Goal: Task Accomplishment & Management: Manage account settings

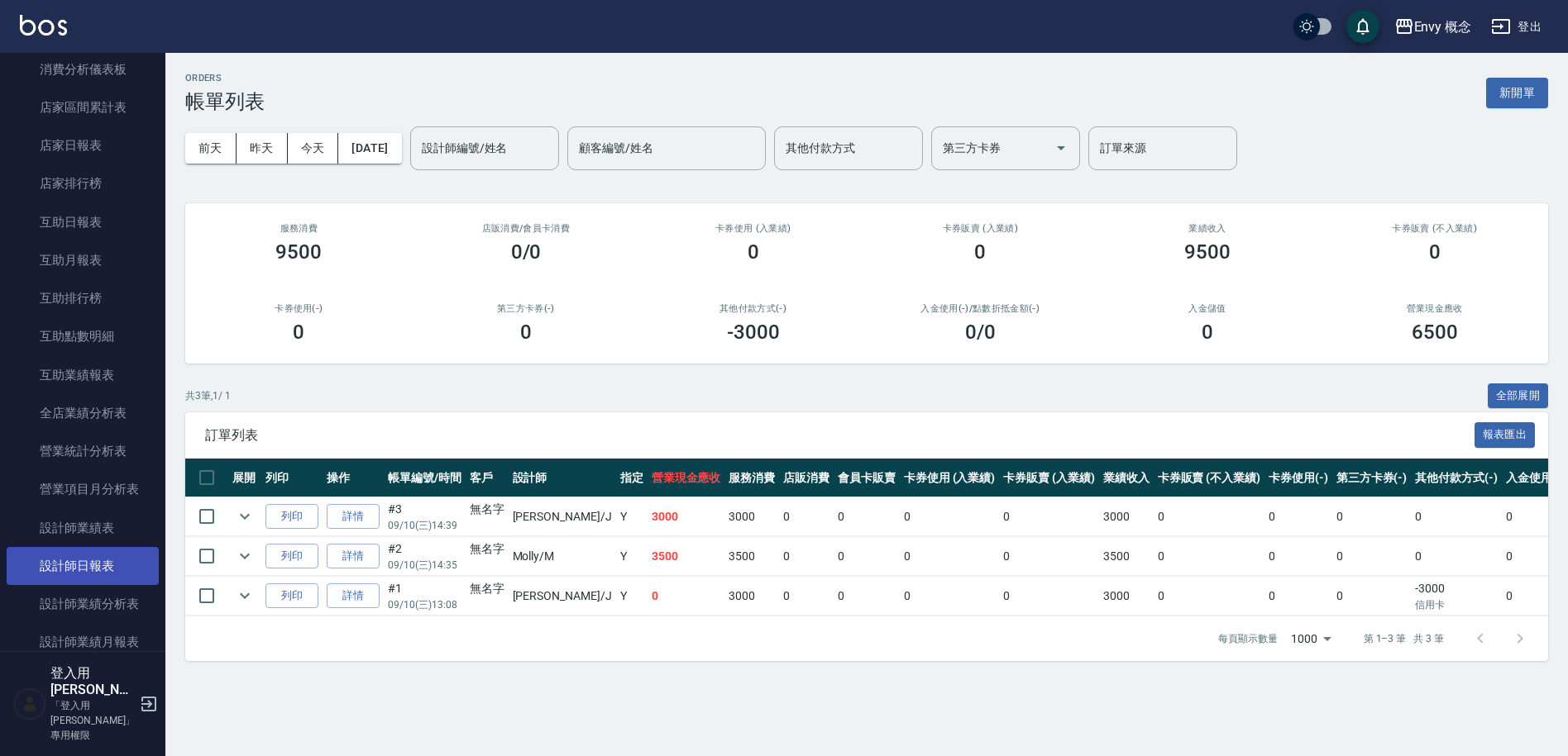
scroll to position [811, 0]
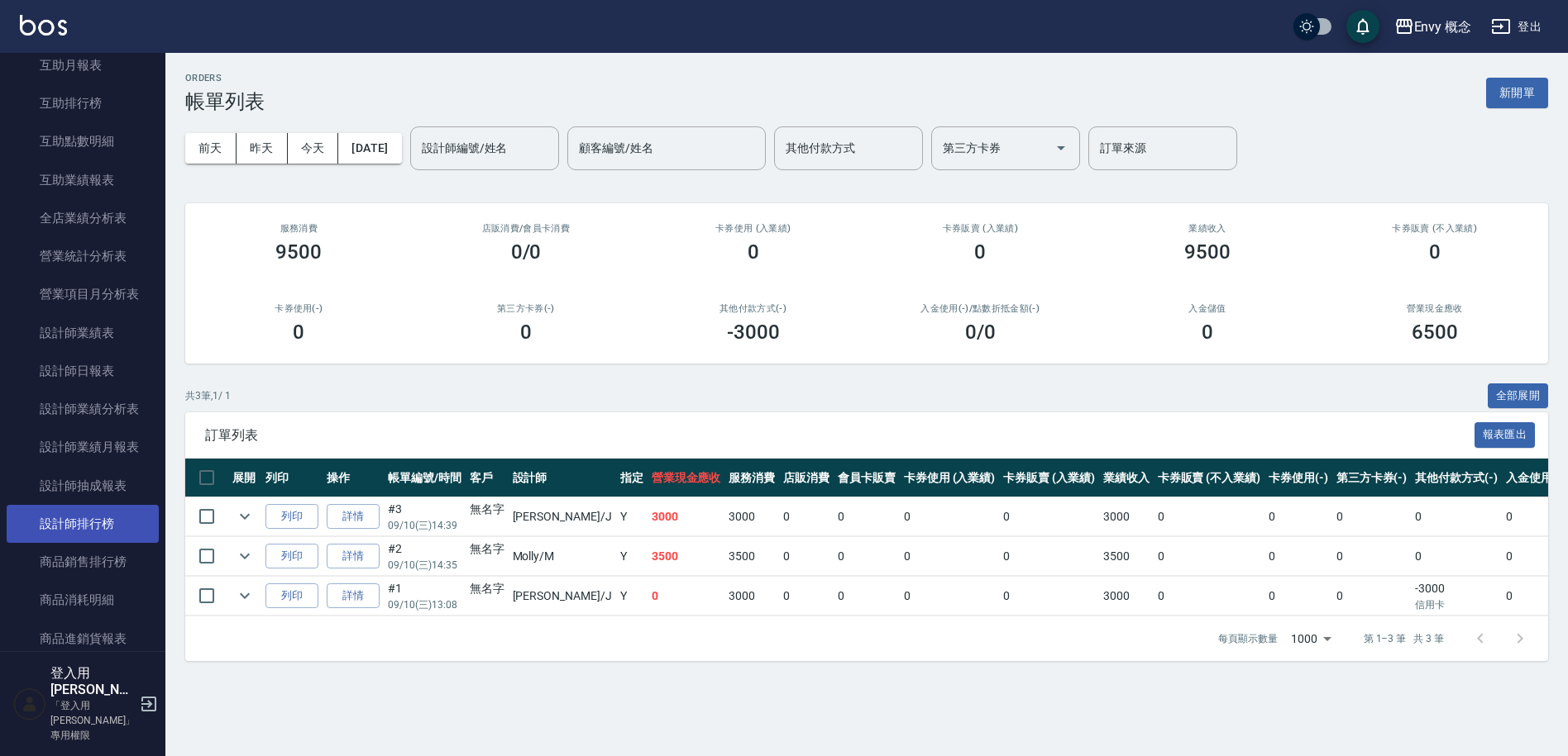
click at [59, 515] on link "設計師排行榜" at bounding box center [83, 523] width 152 height 38
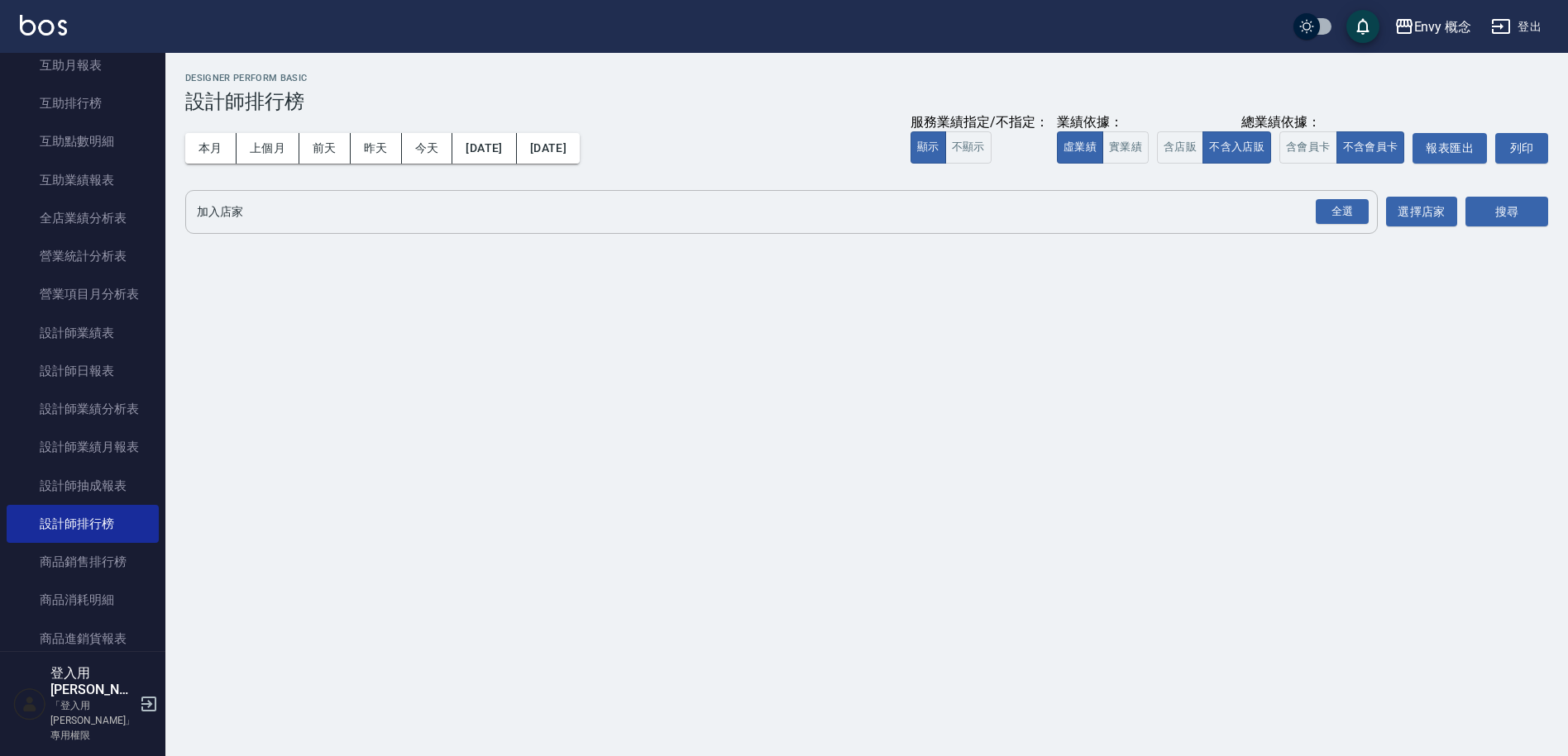
click at [255, 231] on div "全選 加入店家" at bounding box center [782, 212] width 1193 height 44
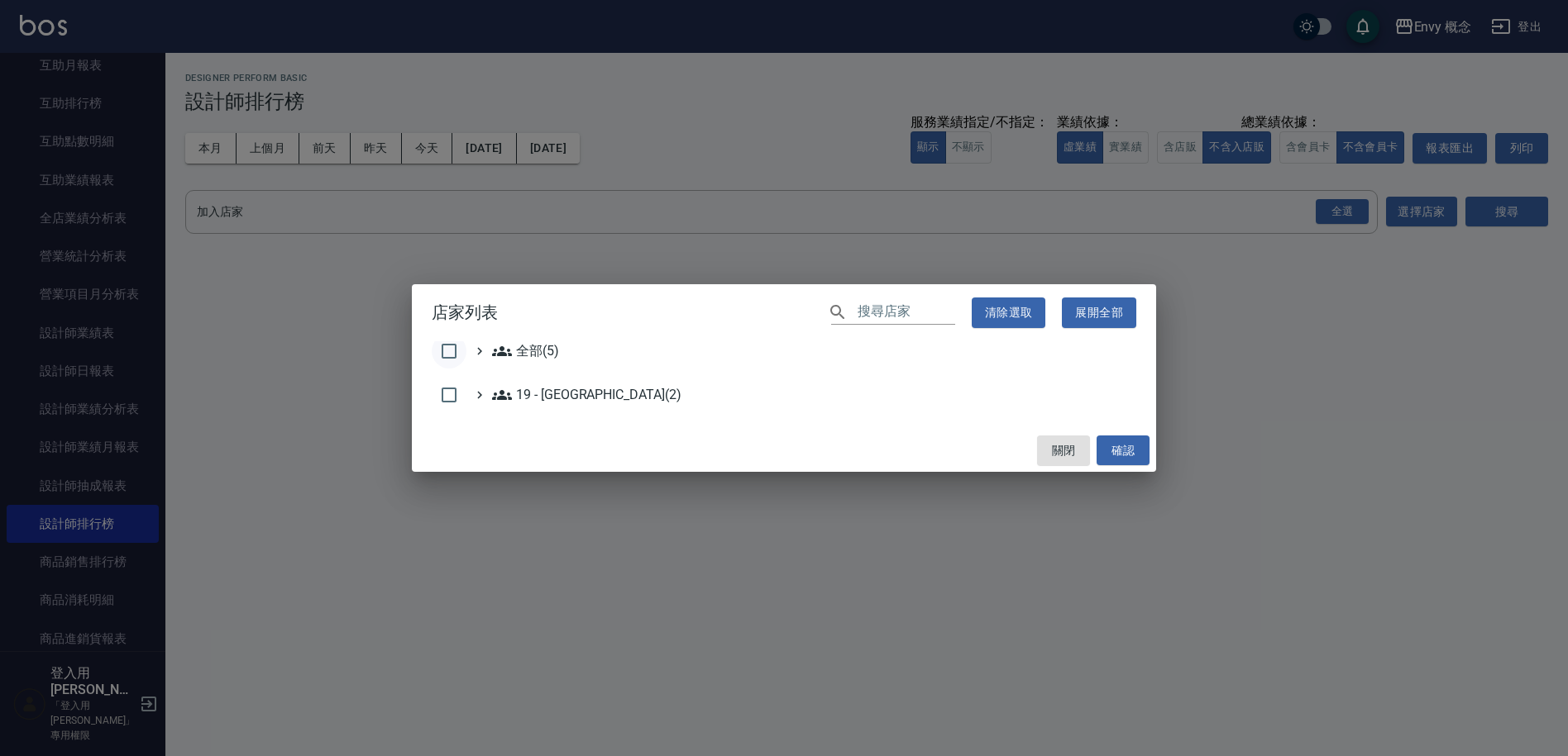
click at [439, 350] on input "checkbox" at bounding box center [448, 351] width 34 height 34
checkbox input "true"
click at [1132, 460] on button "確認" at bounding box center [1123, 451] width 53 height 30
checkbox input "false"
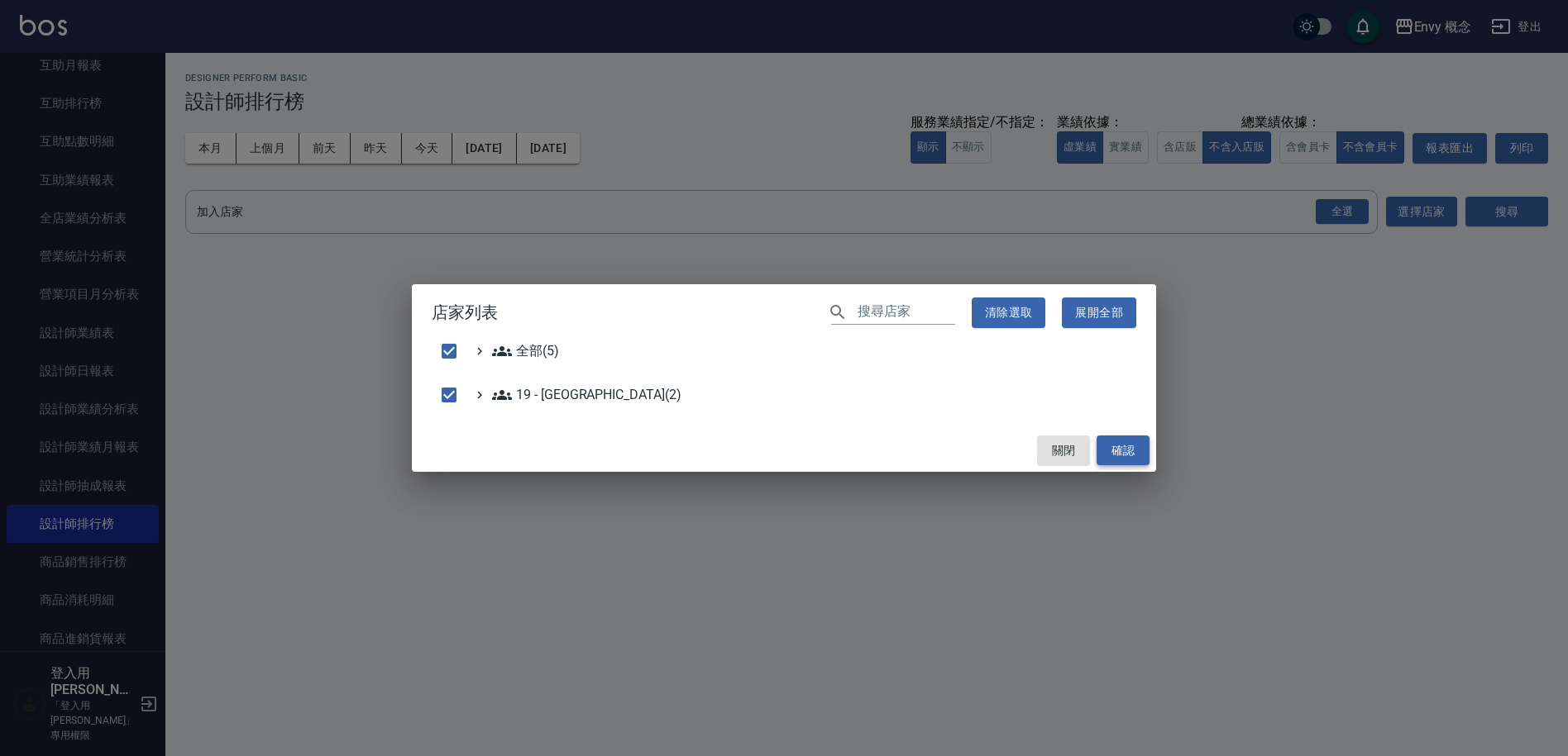
checkbox input "false"
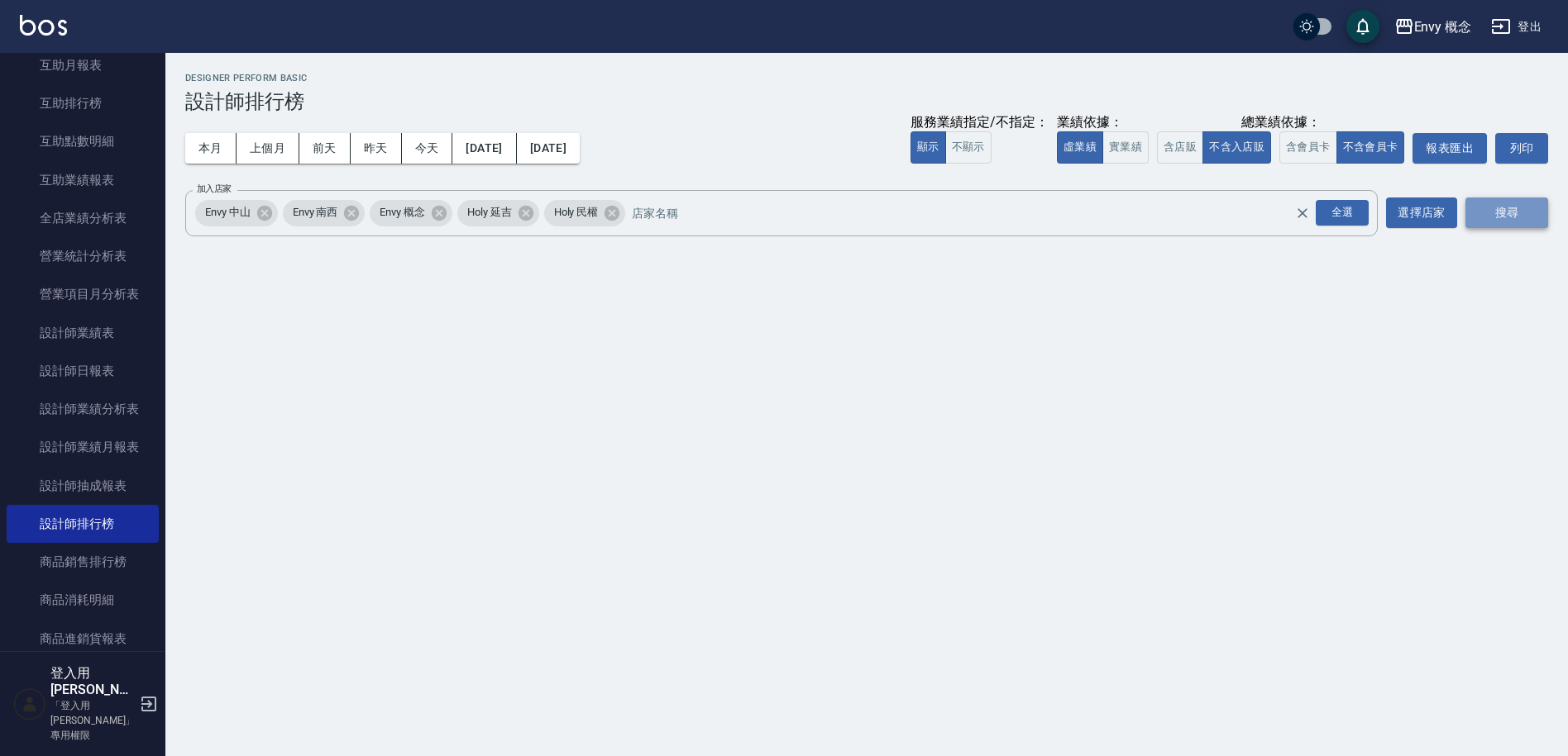
click at [1510, 224] on button "搜尋" at bounding box center [1507, 212] width 83 height 30
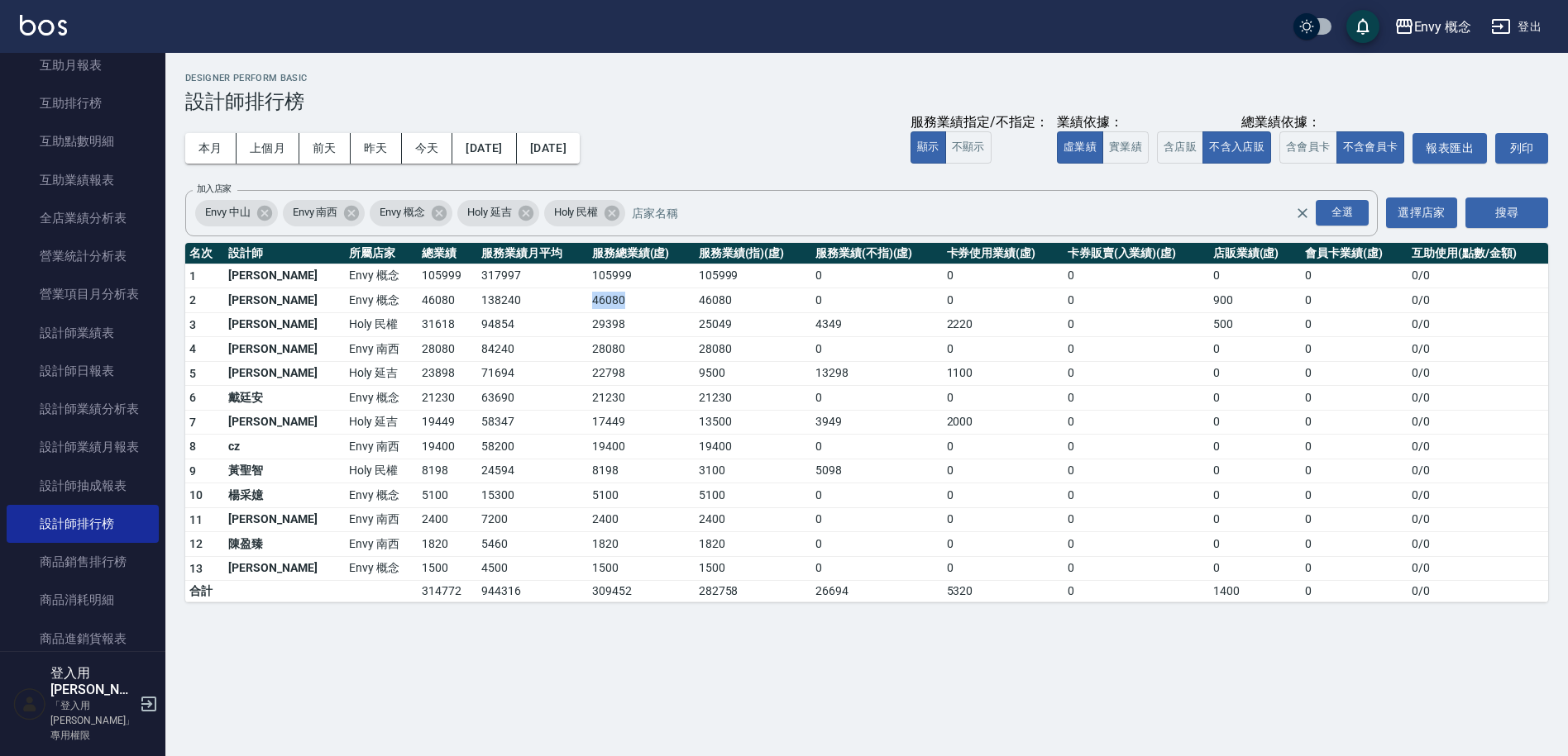
drag, startPoint x: 614, startPoint y: 293, endPoint x: 649, endPoint y: 293, distance: 35.0
click at [635, 293] on tr "2 [PERSON_NAME]Envy 概念 46080 138240 46080 46080 0 0 0 900 0 0 / 0" at bounding box center [867, 300] width 1363 height 25
click at [719, 291] on td "46080" at bounding box center [753, 300] width 117 height 25
drag, startPoint x: 719, startPoint y: 291, endPoint x: 332, endPoint y: 297, distance: 387.0
click at [336, 297] on tr "2 [PERSON_NAME]Envy 概念 46080 138240 46080 46080 0 0 0 900 0 0 / 0" at bounding box center [867, 300] width 1363 height 25
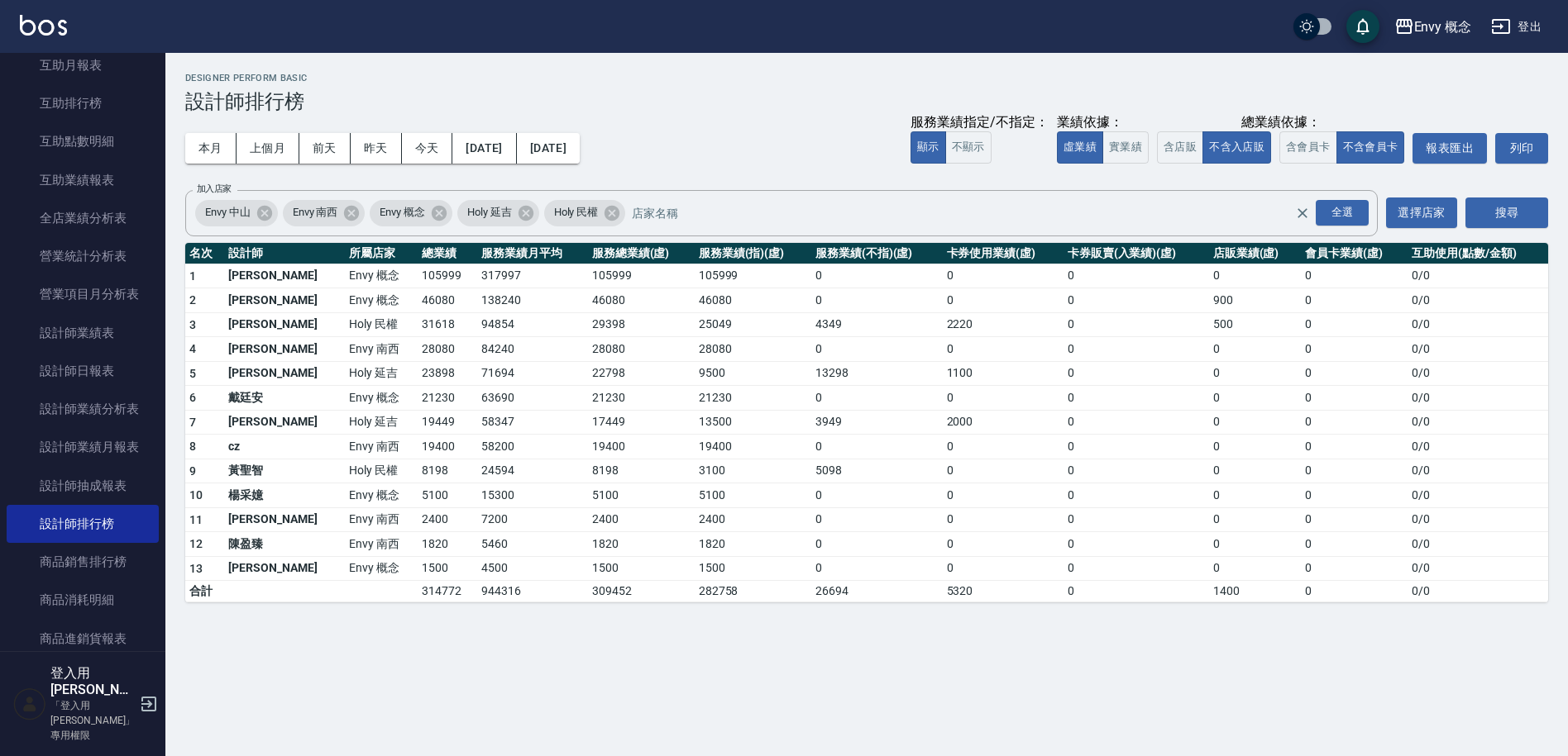
click at [345, 295] on td "Envy 概念" at bounding box center [381, 300] width 73 height 25
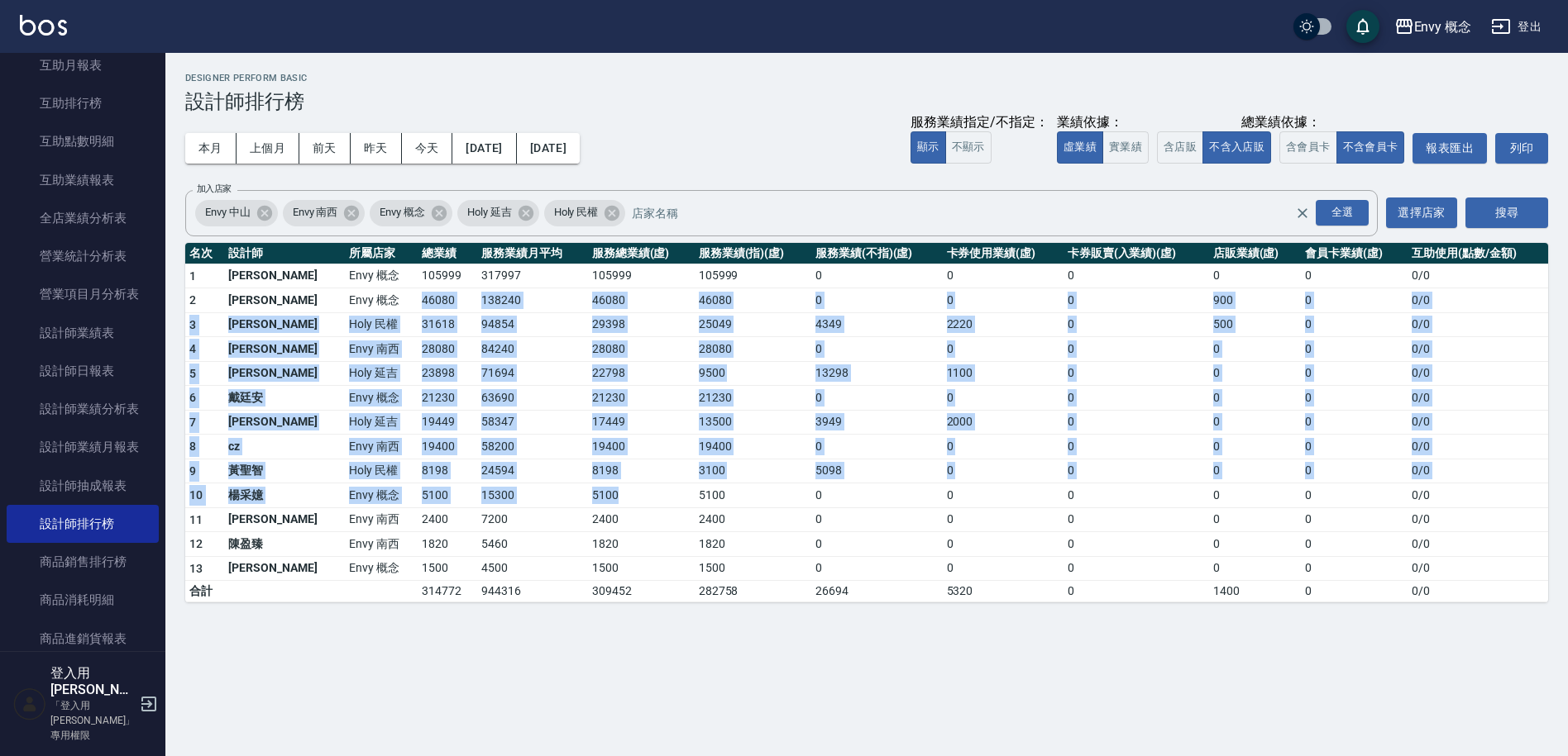
drag, startPoint x: 487, startPoint y: 395, endPoint x: 629, endPoint y: 510, distance: 182.7
click at [629, 510] on tbody "1 王文嘉 Envy 概念 105999 317997 105999 105999 0 0 0 0 0 0 / 0 2 [PERSON_NAME]Envy 概…" at bounding box center [867, 433] width 1363 height 339
click at [629, 510] on td "2400" at bounding box center [642, 519] width 107 height 25
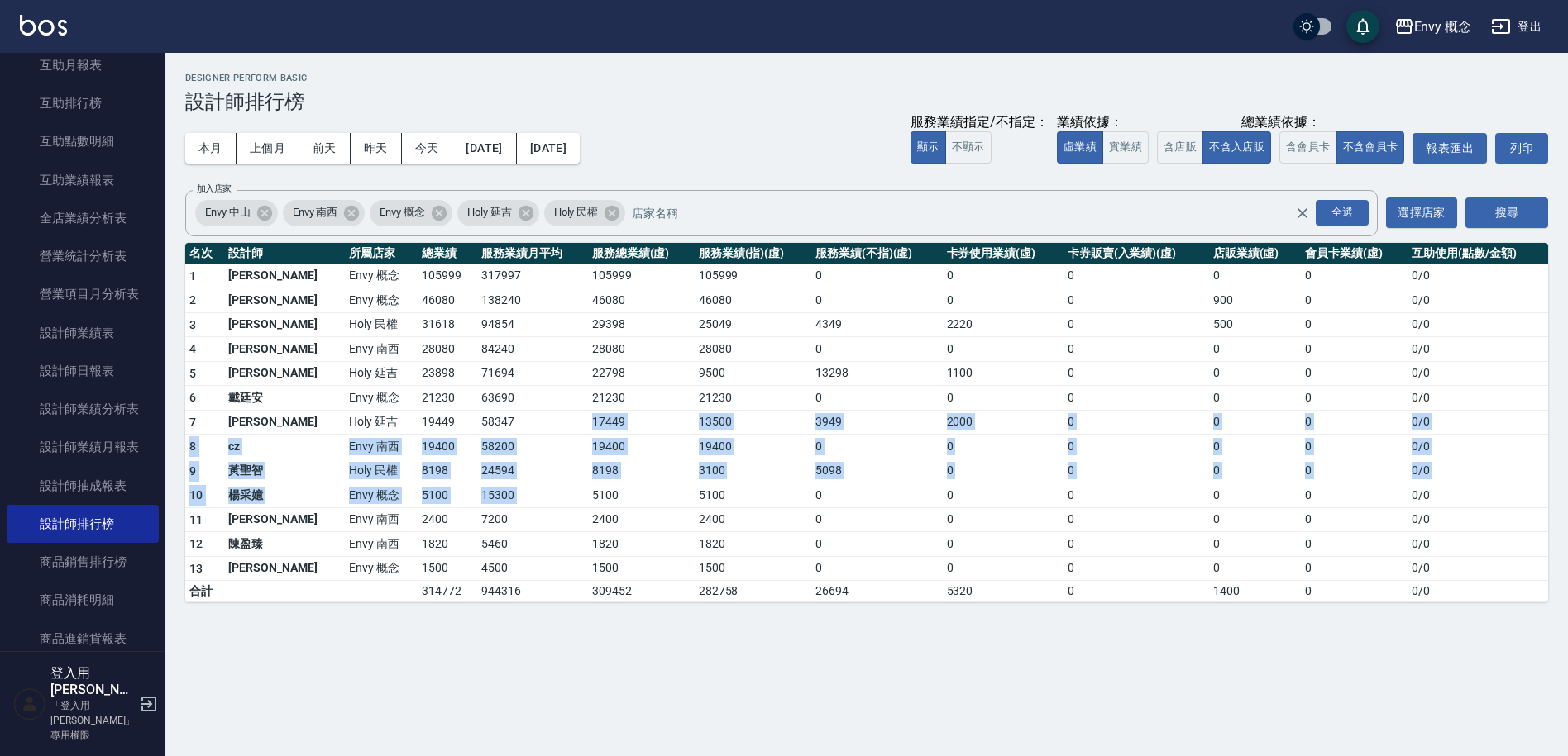
drag, startPoint x: 579, startPoint y: 410, endPoint x: 593, endPoint y: 487, distance: 78.3
click at [593, 486] on tbody "1 王文嘉 Envy 概念 105999 317997 105999 105999 0 0 0 0 0 0 / 0 2 [PERSON_NAME]Envy 概…" at bounding box center [867, 433] width 1363 height 339
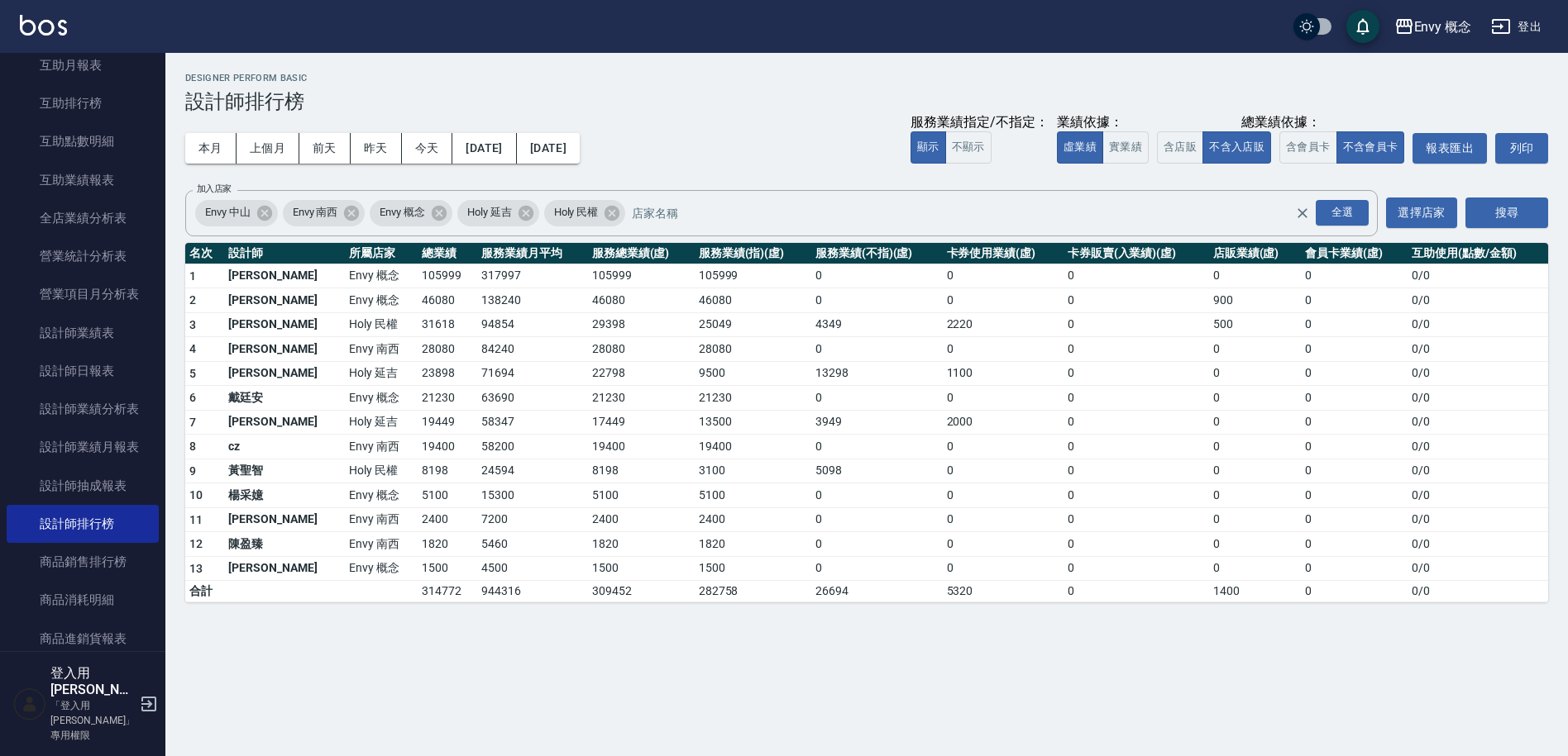
click at [593, 488] on td "5100" at bounding box center [642, 496] width 107 height 25
drag, startPoint x: 524, startPoint y: 348, endPoint x: 626, endPoint y: 406, distance: 117.3
click at [597, 396] on tbody "1 王文嘉 Envy 概念 105999 317997 105999 105999 0 0 0 0 0 0 / 0 2 [PERSON_NAME]Envy 概…" at bounding box center [867, 433] width 1363 height 339
click at [709, 416] on td "13500" at bounding box center [753, 422] width 117 height 25
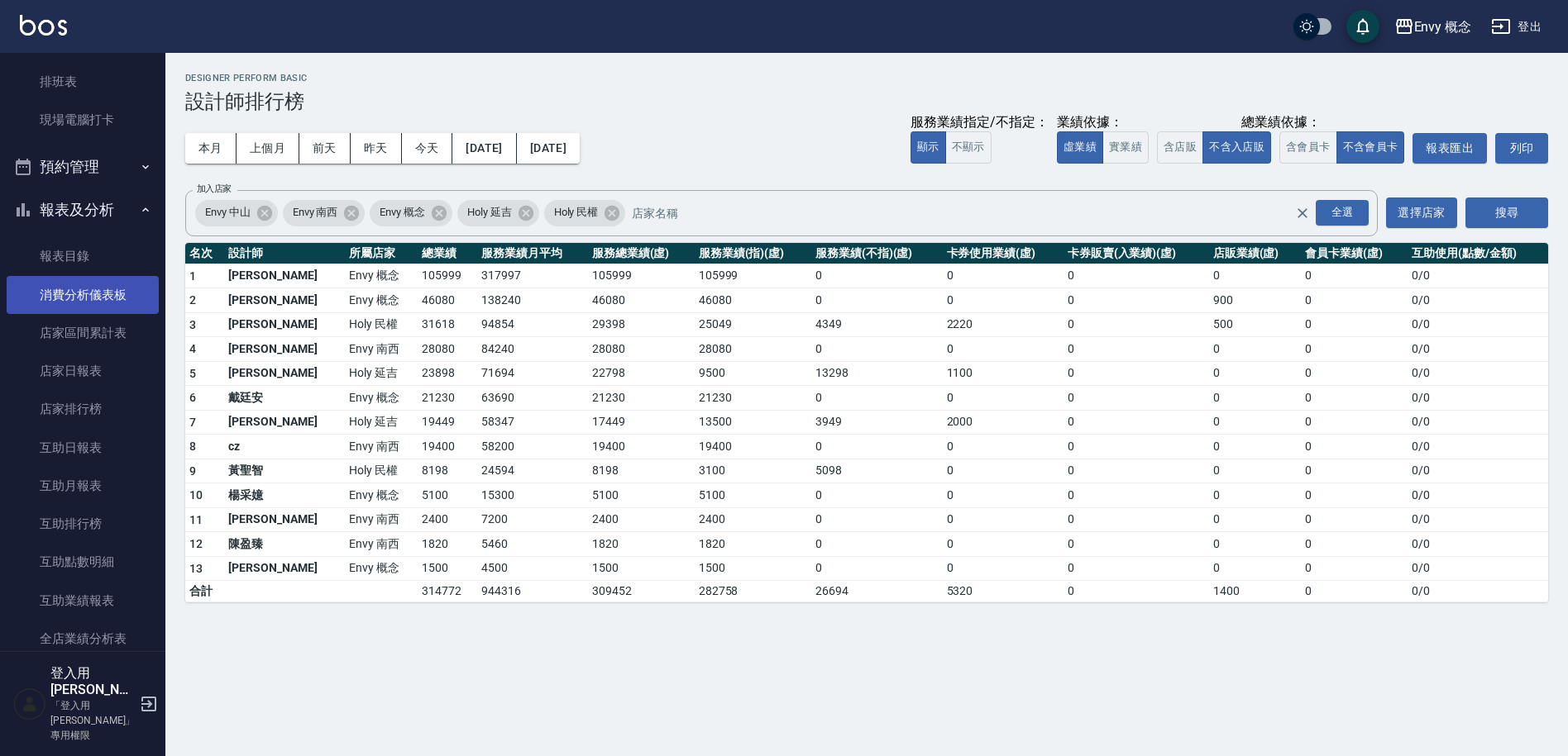
scroll to position [380, 0]
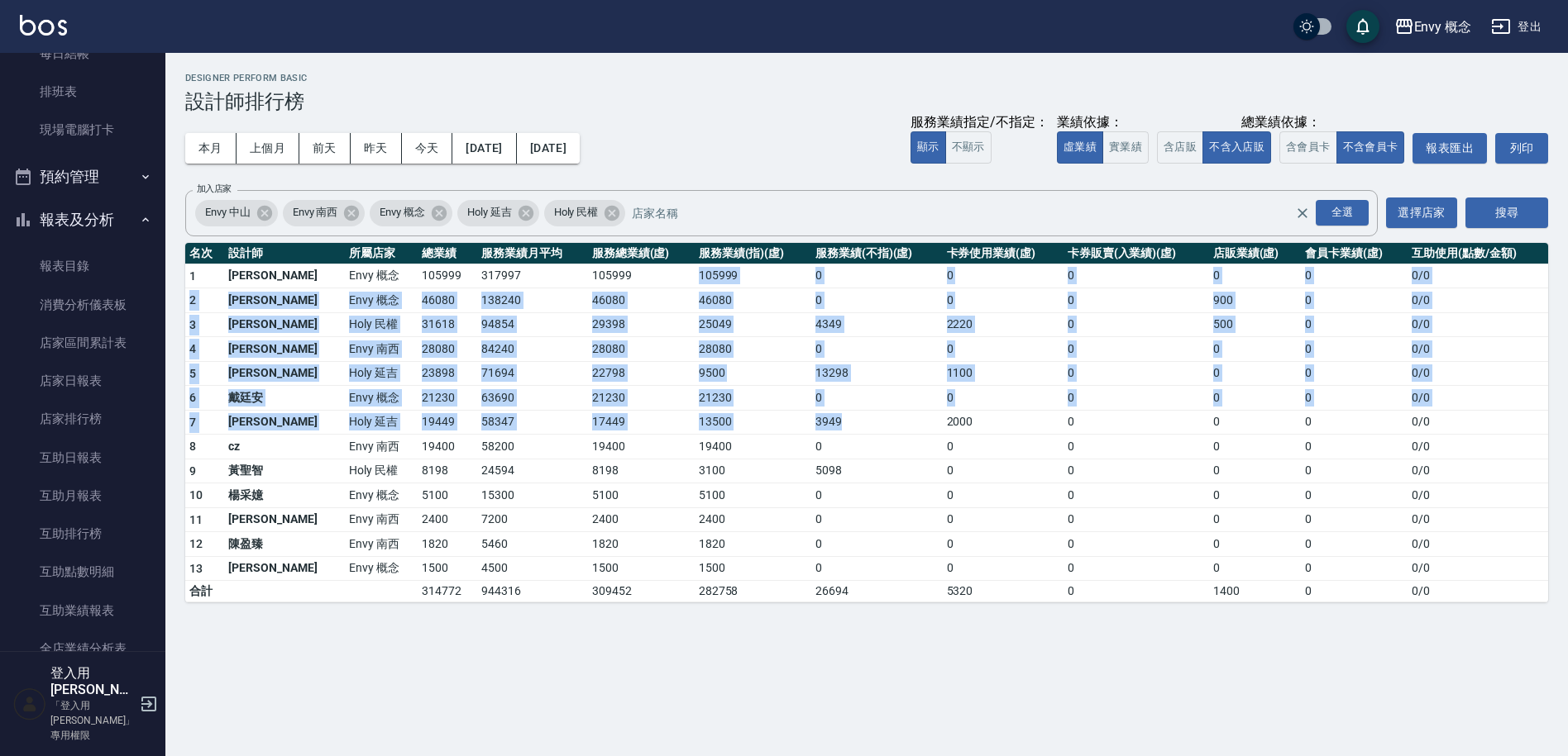
drag, startPoint x: 811, startPoint y: 425, endPoint x: 573, endPoint y: 245, distance: 298.4
click at [582, 250] on table "名次 設計師 所屬店家 總業績 服務業績月平均 服務總業績(虛) 服務業績(指)(虛) 服務業績(不指)(虛) 卡券使用業績(虛) 卡券販賣(入業績)(虛) …" at bounding box center [867, 423] width 1363 height 360
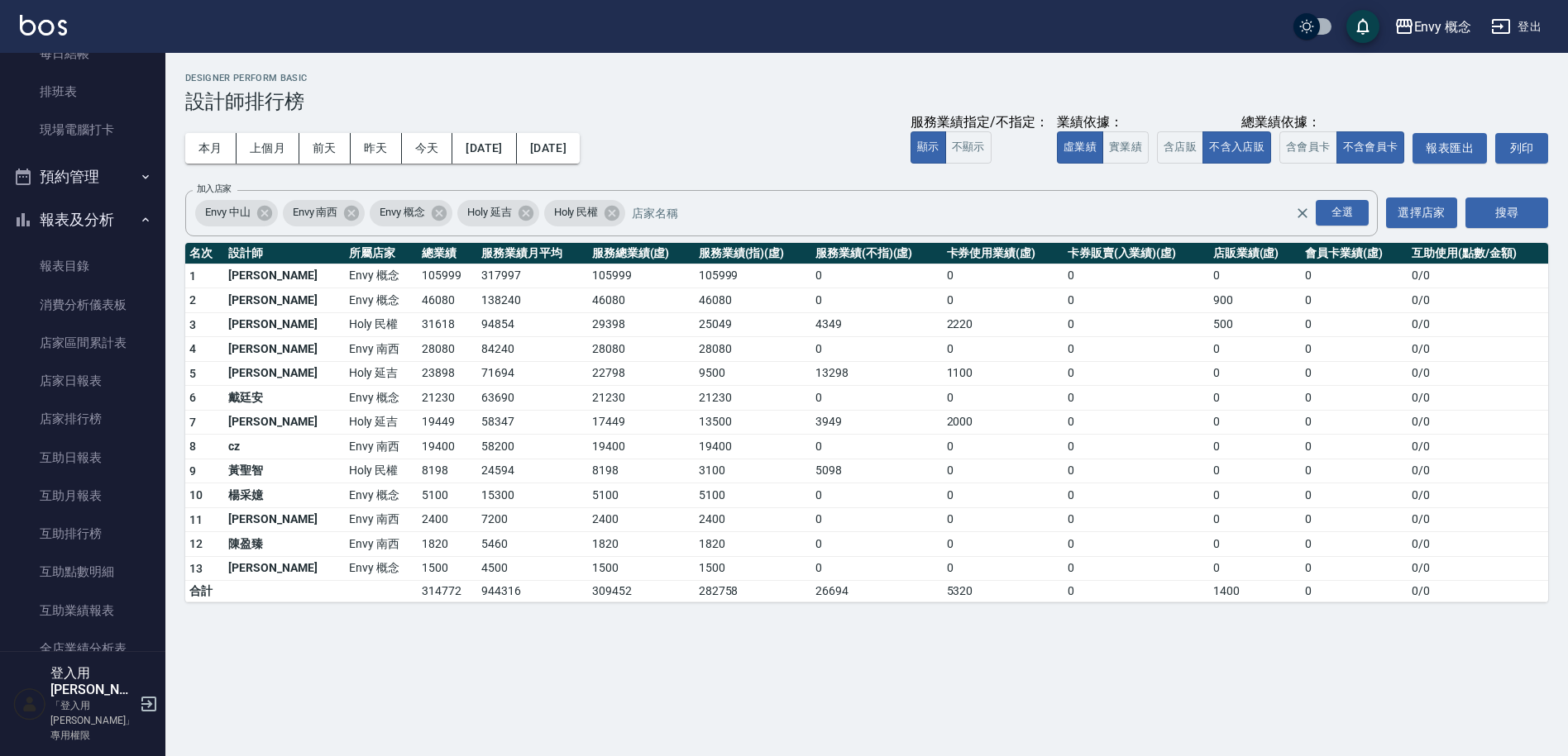
click at [588, 243] on th "服務總業績(虛)" at bounding box center [642, 254] width 107 height 22
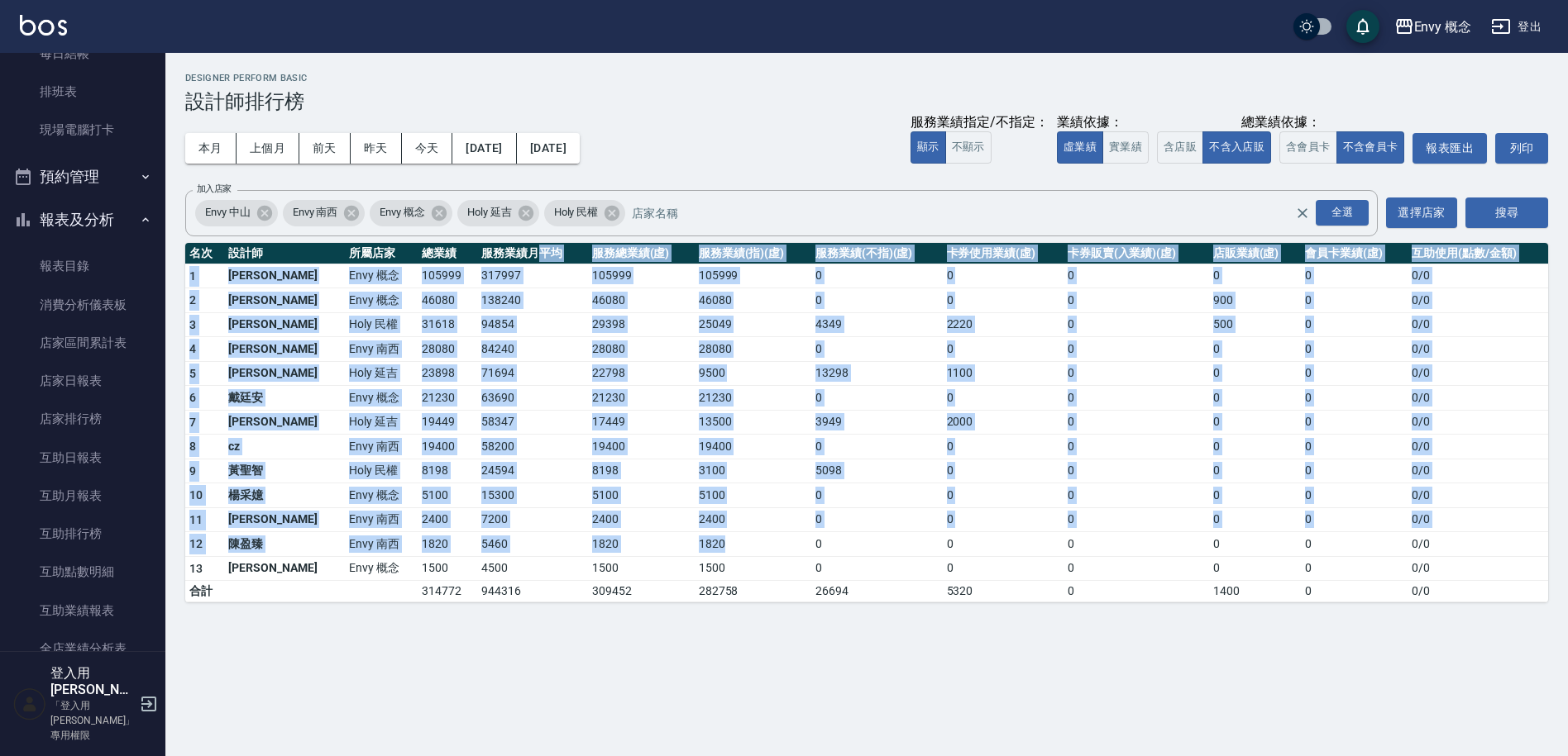
drag, startPoint x: 543, startPoint y: 329, endPoint x: 771, endPoint y: 548, distance: 316.1
click at [770, 547] on table "名次 設計師 所屬店家 總業績 服務業績月平均 服務總業績(虛) 服務業績(指)(虛) 服務業績(不指)(虛) 卡券使用業績(虛) 卡券販賣(入業績)(虛) …" at bounding box center [867, 423] width 1363 height 360
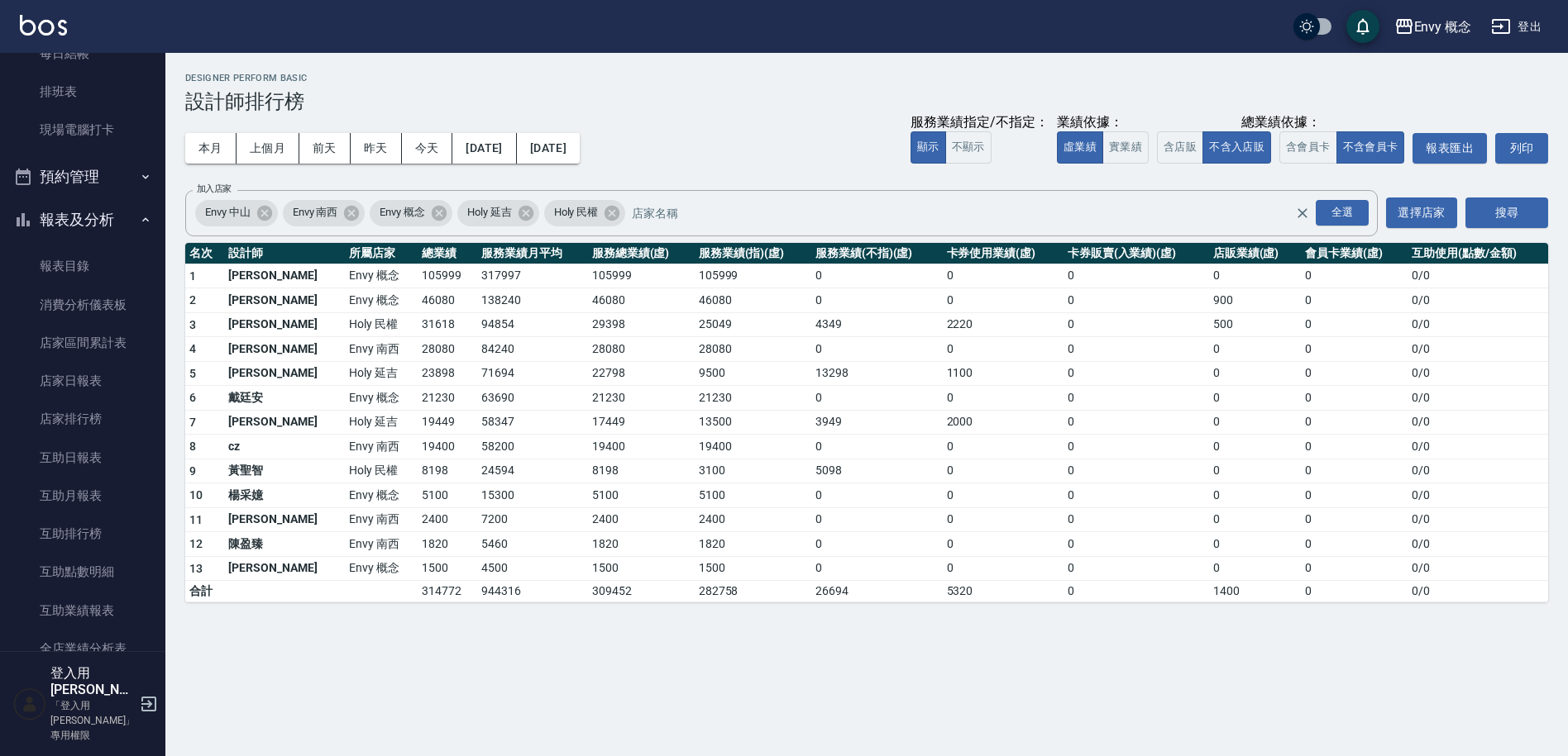
click at [771, 548] on td "1820" at bounding box center [753, 544] width 117 height 25
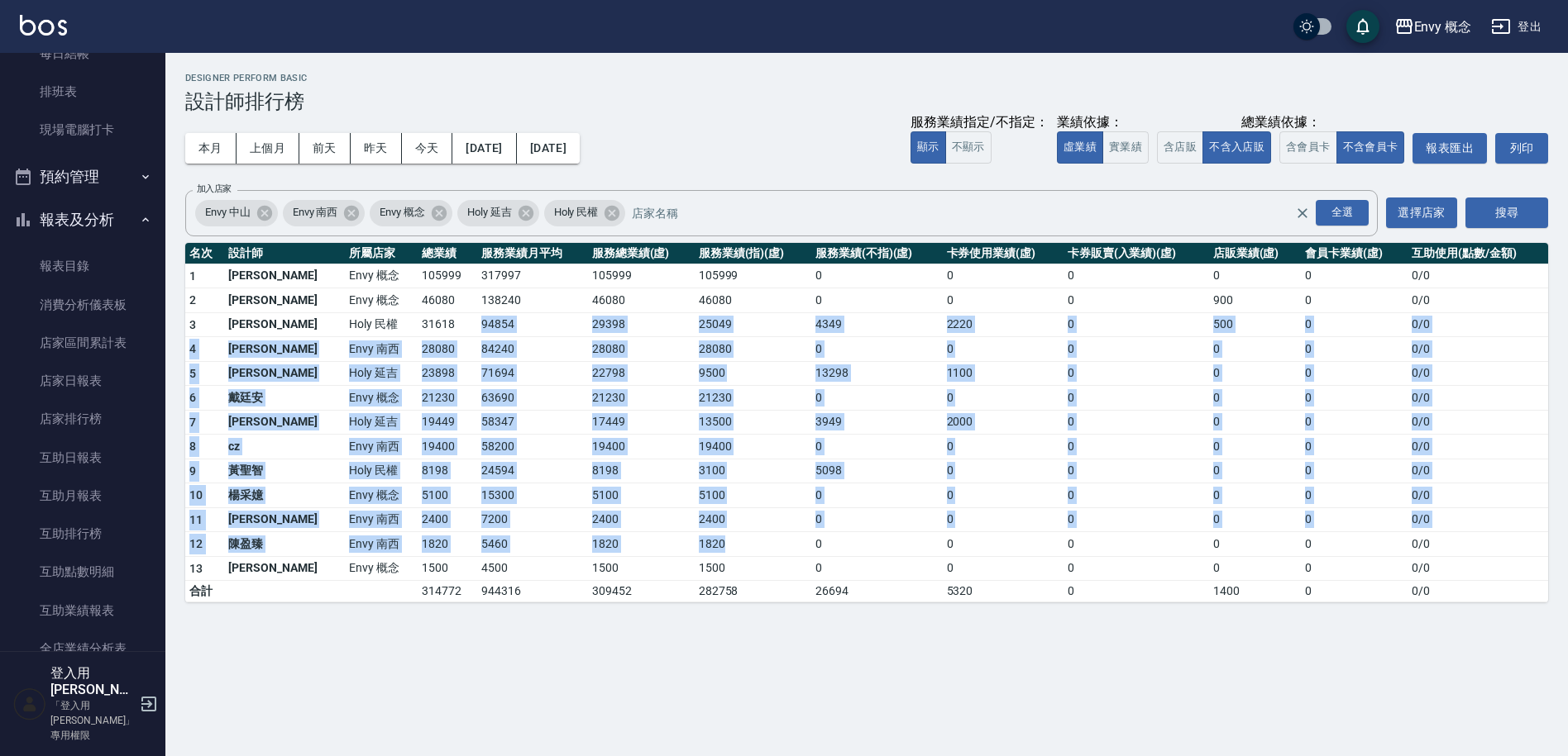
drag, startPoint x: 664, startPoint y: 442, endPoint x: 411, endPoint y: 316, distance: 282.6
click at [419, 317] on tbody "1 王文嘉 Envy 概念 105999 317997 105999 105999 0 0 0 0 0 0 / 0 2 [PERSON_NAME]Envy 概…" at bounding box center [867, 433] width 1363 height 339
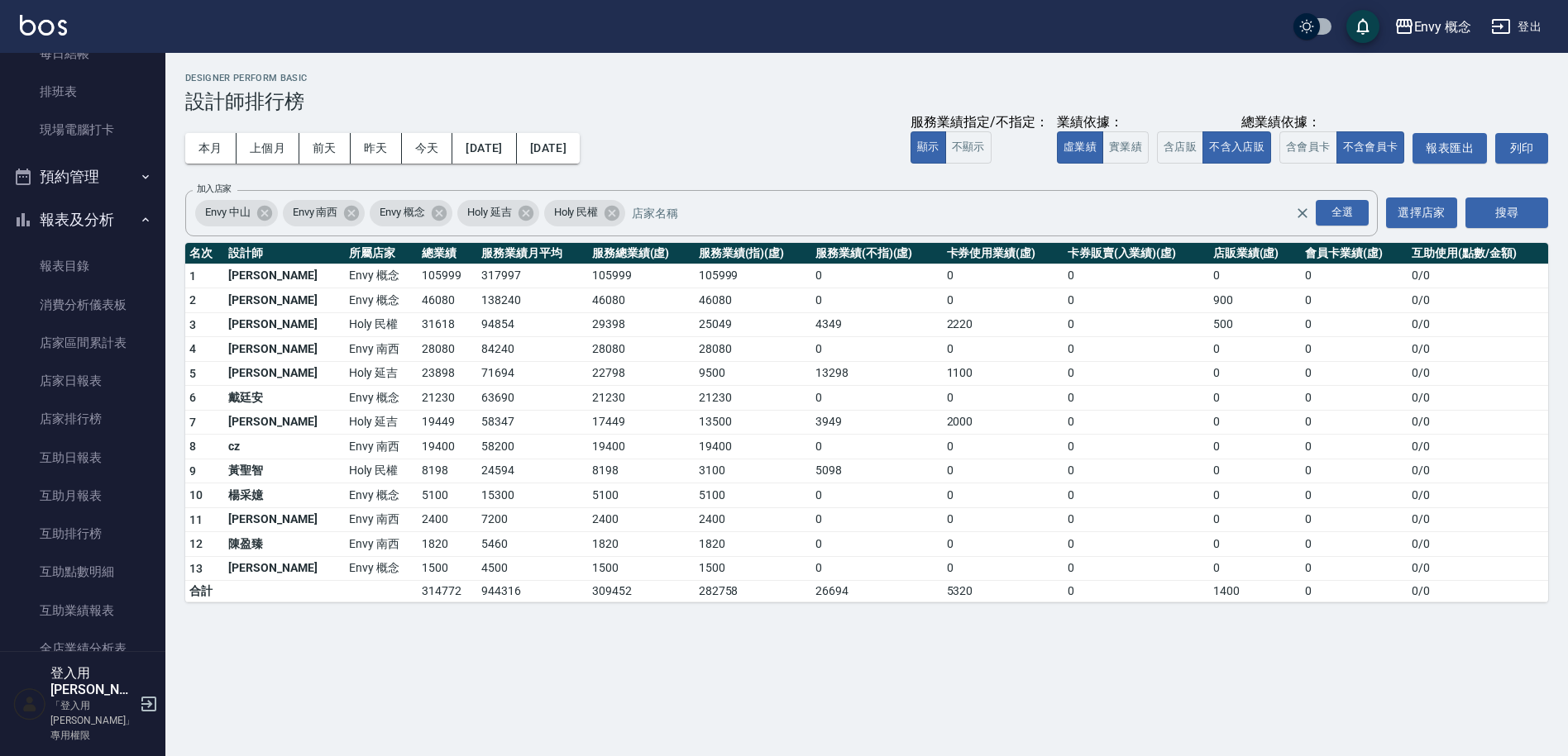
click at [418, 316] on td "31618" at bounding box center [447, 324] width 60 height 25
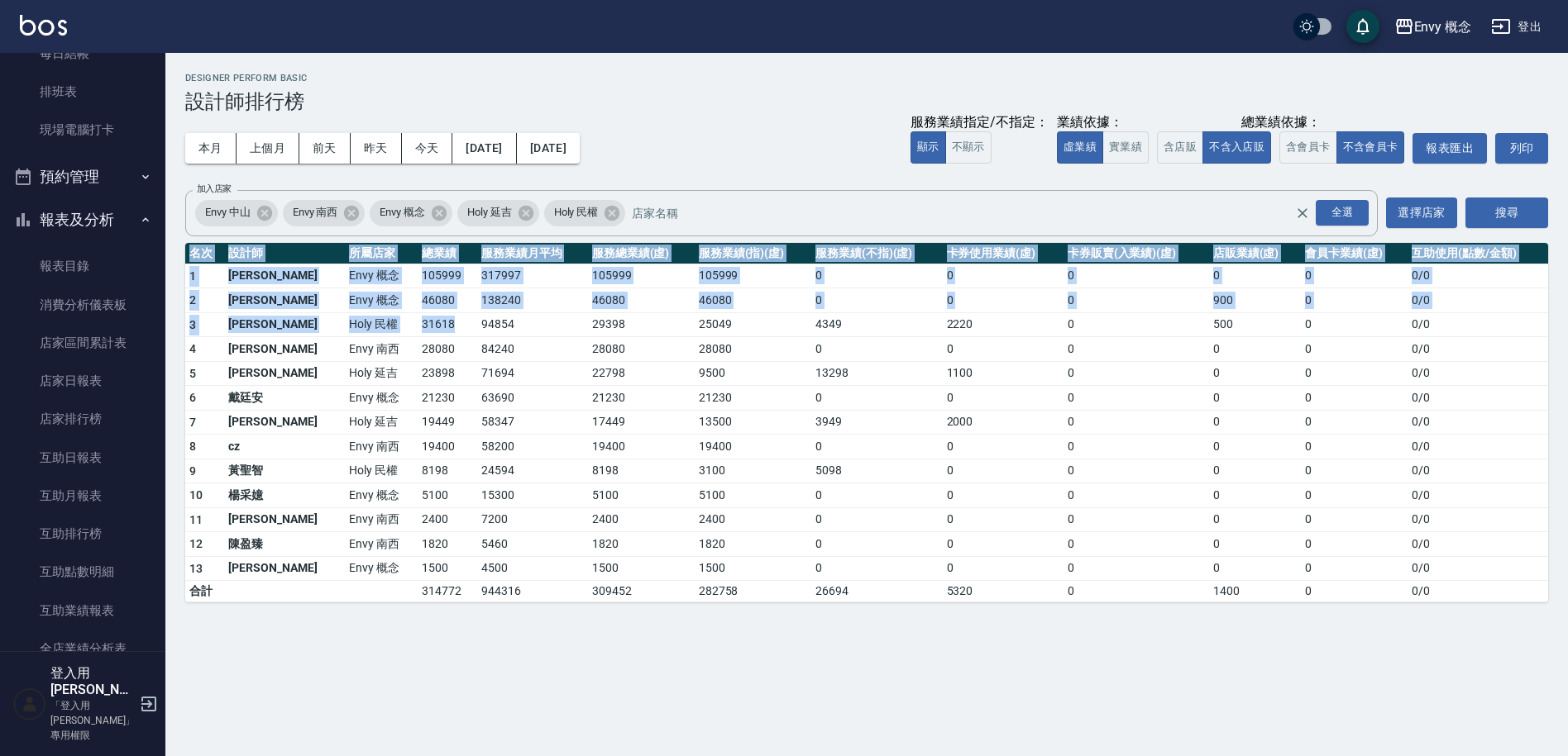
drag, startPoint x: 411, startPoint y: 316, endPoint x: 753, endPoint y: 640, distance: 471.1
click at [753, 640] on div "Envy 概念 [DATE] - [DATE] 設計師排行榜 列印時間： [DATE][PHONE_NUMBER]:33 Designer Perform B…" at bounding box center [784, 378] width 1568 height 756
drag, startPoint x: 755, startPoint y: 638, endPoint x: 748, endPoint y: 624, distance: 15.7
click at [755, 637] on div "Envy 概念 [DATE] - [DATE] 設計師排行榜 列印時間： [DATE][PHONE_NUMBER]:33 Designer Perform B…" at bounding box center [784, 378] width 1568 height 756
drag, startPoint x: 693, startPoint y: 583, endPoint x: 327, endPoint y: 333, distance: 443.2
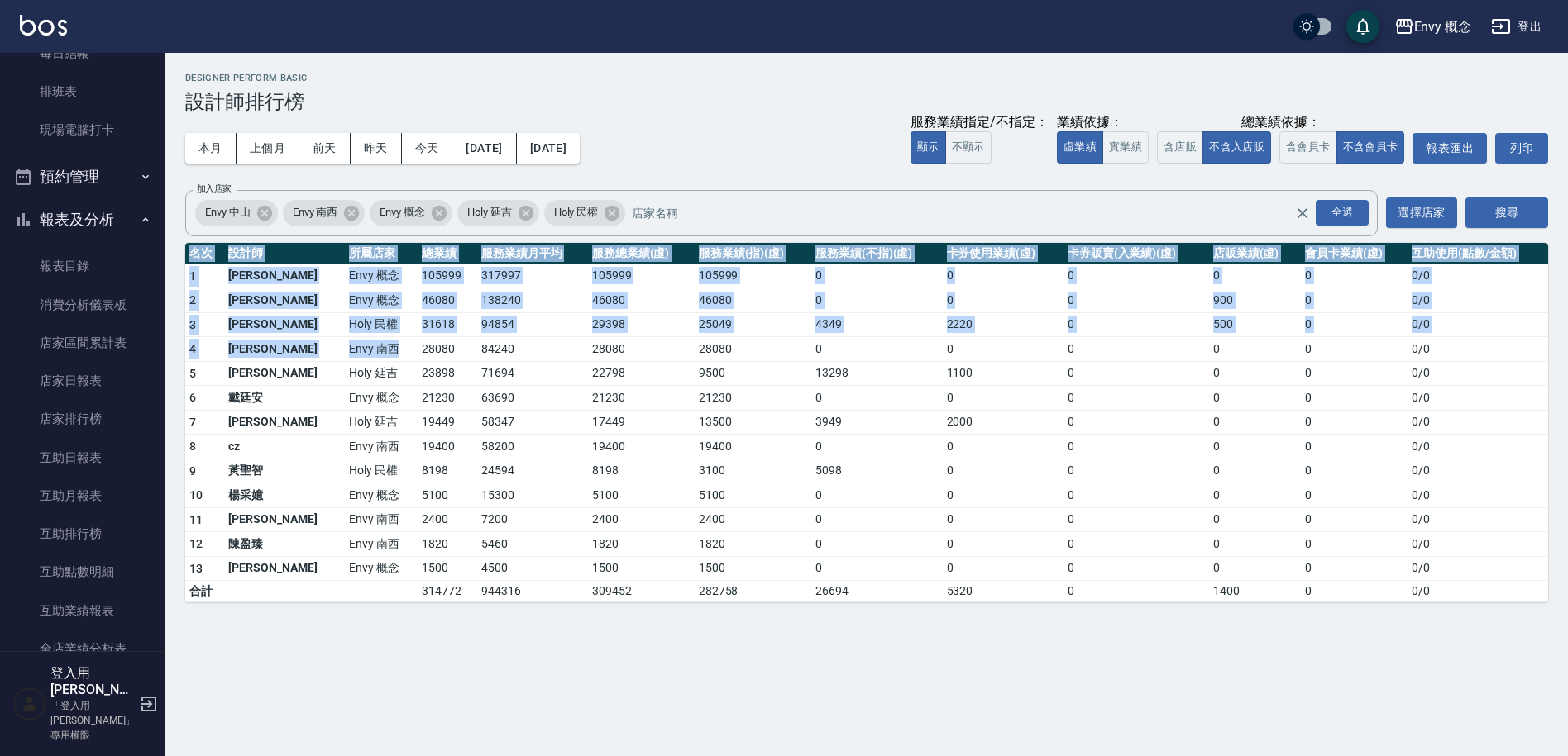
click at [327, 333] on div "Envy 概念 [DATE] - [DATE] 設計師排行榜 列印時間： [DATE][PHONE_NUMBER]:33 Designer Perform B…" at bounding box center [784, 378] width 1568 height 756
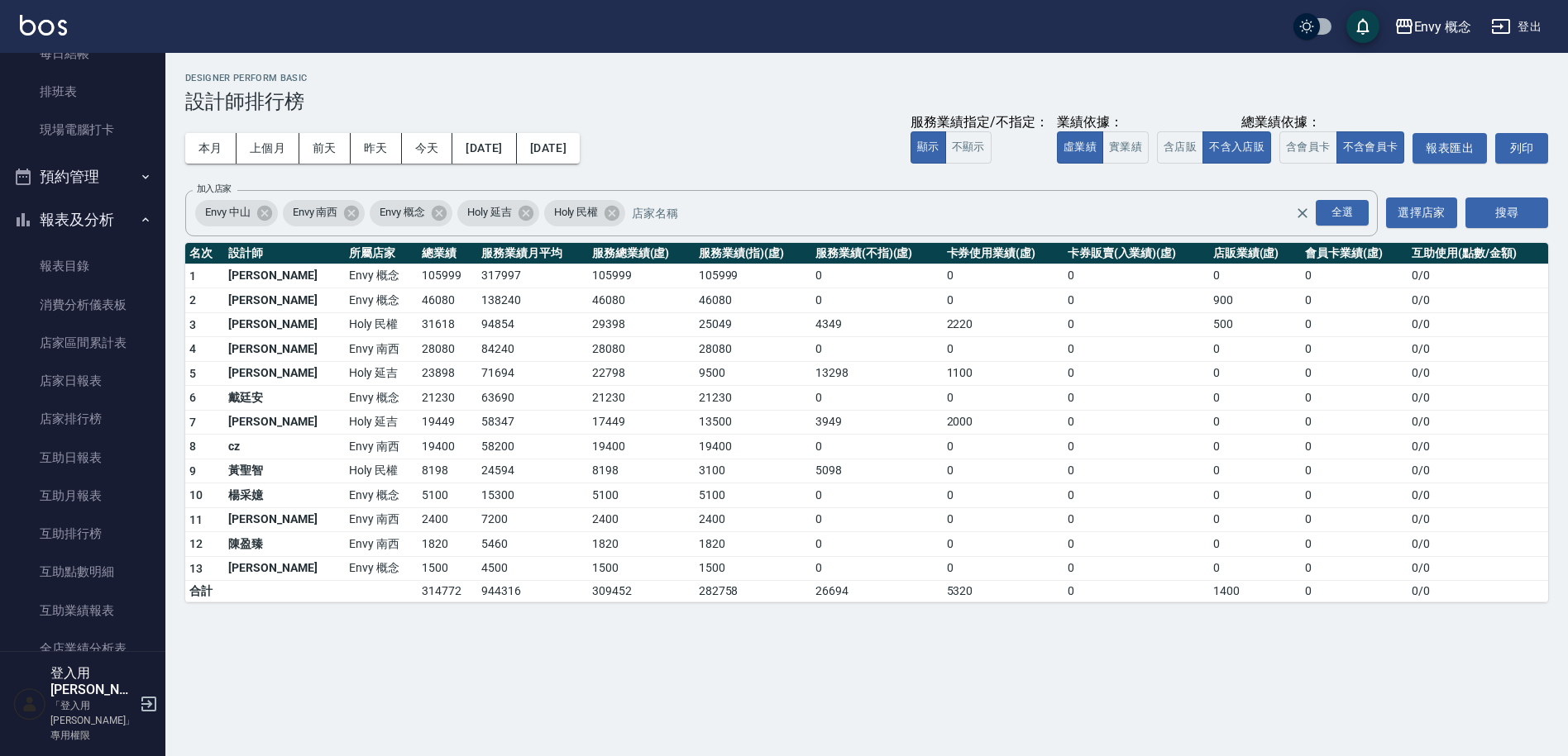
click at [345, 334] on td "Holy 民權" at bounding box center [381, 324] width 73 height 25
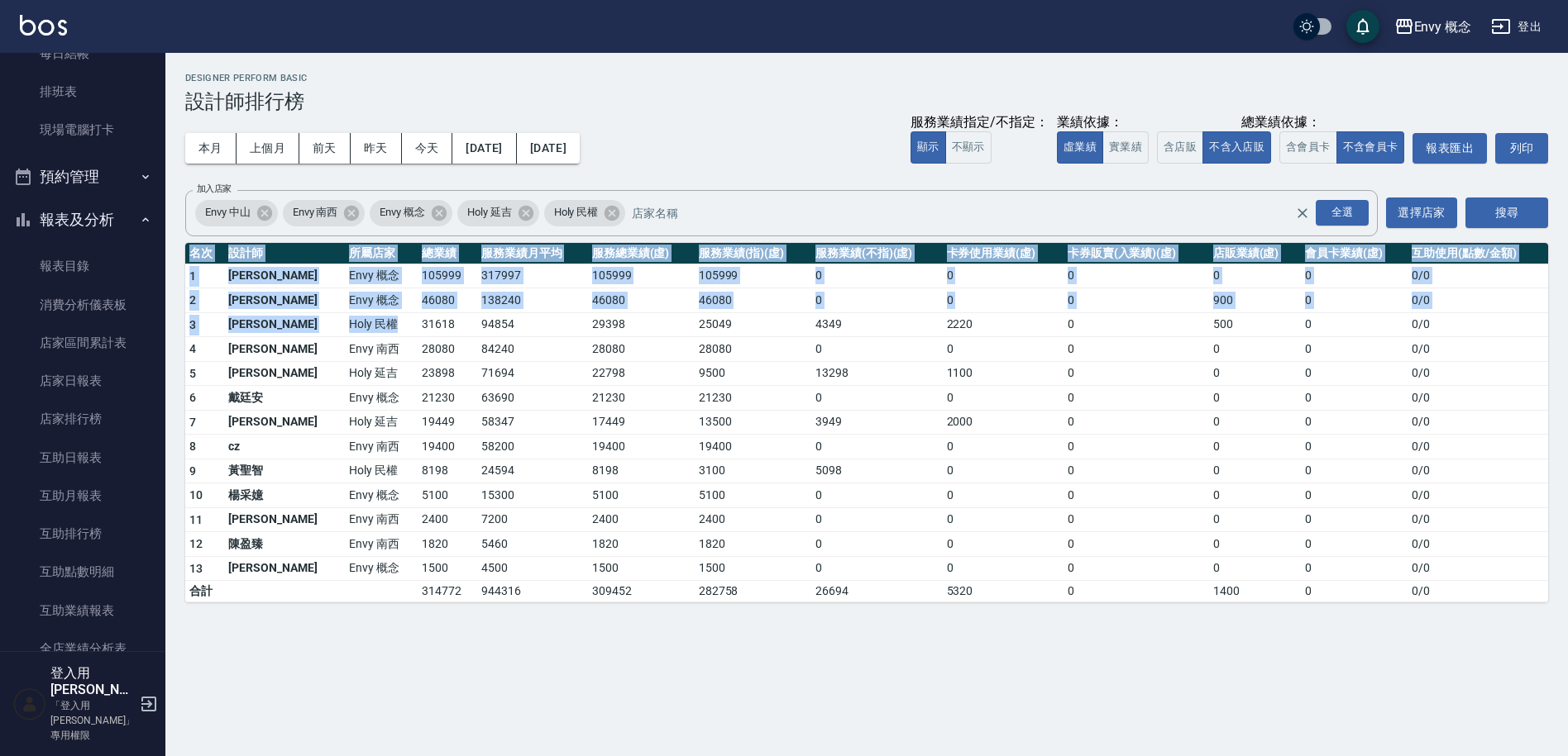
drag, startPoint x: 327, startPoint y: 334, endPoint x: 508, endPoint y: 695, distance: 403.8
click at [508, 695] on div "Envy 概念 [DATE] - [DATE] 設計師排行榜 列印時間： [DATE][PHONE_NUMBER]:33 Designer Perform B…" at bounding box center [784, 378] width 1568 height 756
drag, startPoint x: 508, startPoint y: 695, endPoint x: 504, endPoint y: 683, distance: 12.6
click at [508, 694] on div "Envy 概念 [DATE] - [DATE] 設計師排行榜 列印時間： [DATE][PHONE_NUMBER]:33 Designer Perform B…" at bounding box center [784, 378] width 1568 height 756
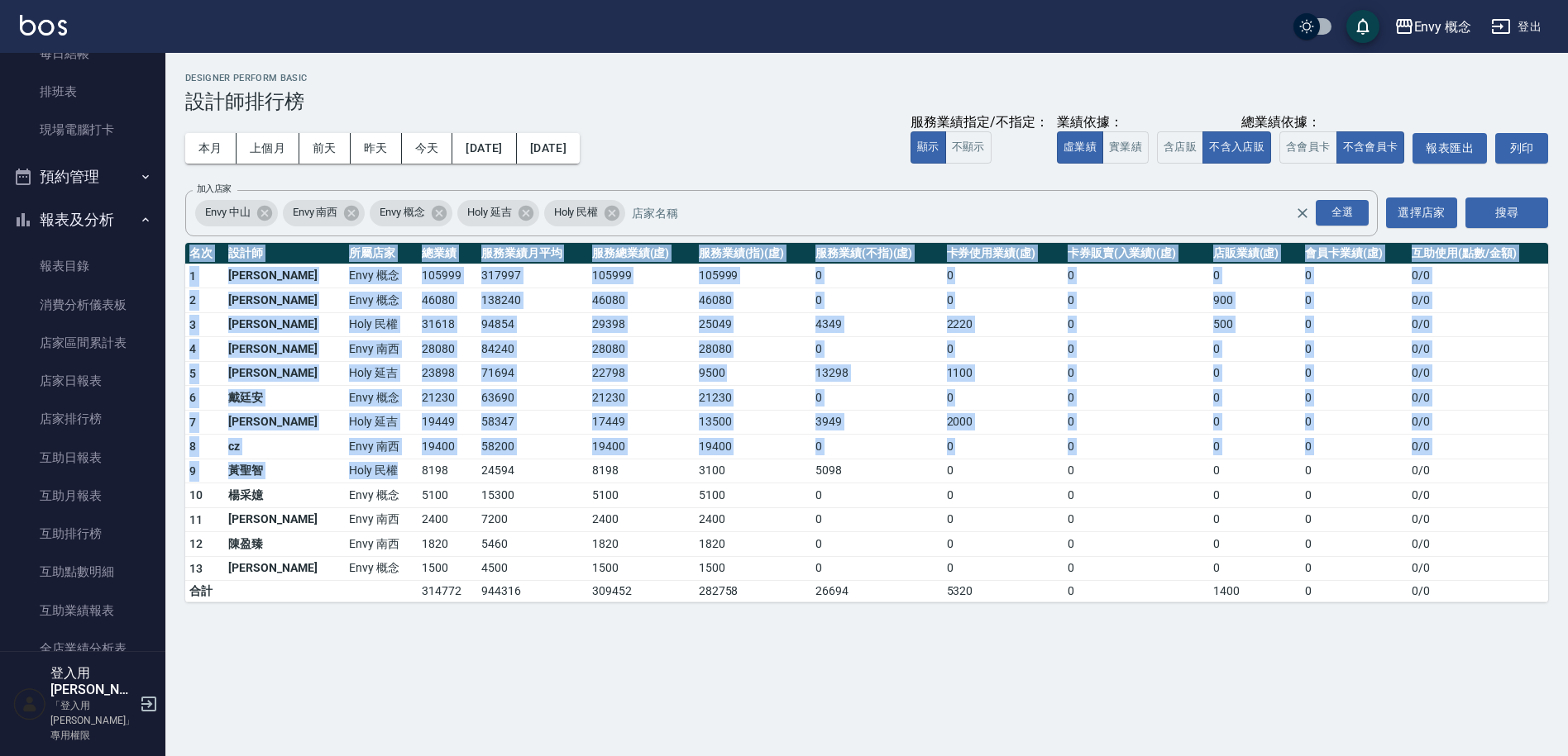
drag, startPoint x: 504, startPoint y: 683, endPoint x: 290, endPoint y: 416, distance: 342.2
click at [320, 453] on div "Envy 概念 [DATE] - [DATE] 設計師排行榜 列印時間： [DATE][PHONE_NUMBER]:33 Designer Perform B…" at bounding box center [784, 378] width 1568 height 756
click at [345, 408] on td "Envy 概念" at bounding box center [381, 398] width 73 height 25
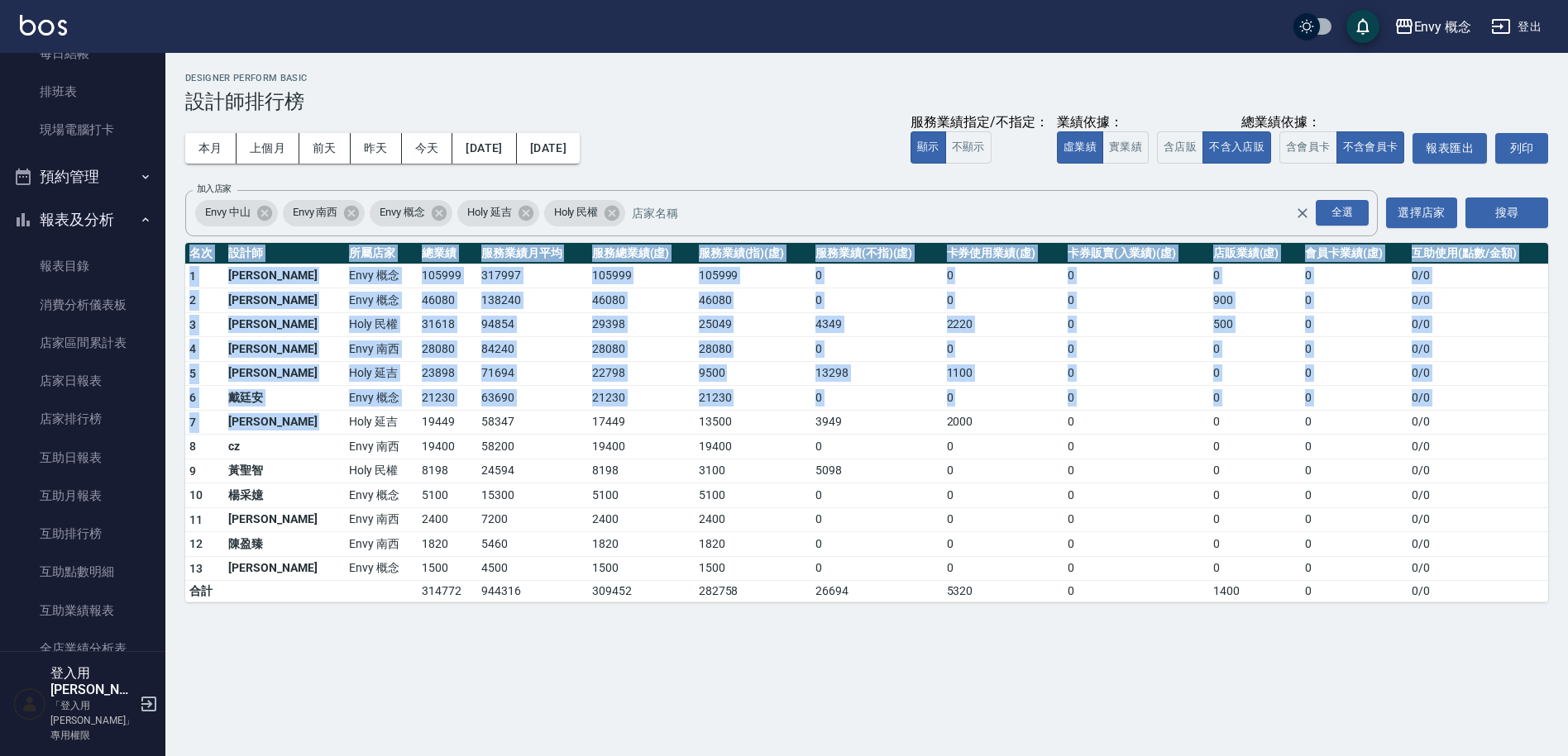
drag, startPoint x: 288, startPoint y: 415, endPoint x: 633, endPoint y: 682, distance: 436.2
click at [620, 685] on div "Envy 概念 [DATE] - [DATE] 設計師排行榜 列印時間： [DATE][PHONE_NUMBER]:33 Designer Perform B…" at bounding box center [784, 378] width 1568 height 756
click at [633, 682] on div "Envy 概念 [DATE] - [DATE] 設計師排行榜 列印時間： [DATE][PHONE_NUMBER]:33 Designer Perform B…" at bounding box center [784, 378] width 1568 height 756
drag, startPoint x: 633, startPoint y: 681, endPoint x: 388, endPoint y: 437, distance: 345.8
click at [388, 437] on div "Envy 概念 [DATE] - [DATE] 設計師排行榜 列印時間： [DATE][PHONE_NUMBER]:33 Designer Perform B…" at bounding box center [784, 378] width 1568 height 756
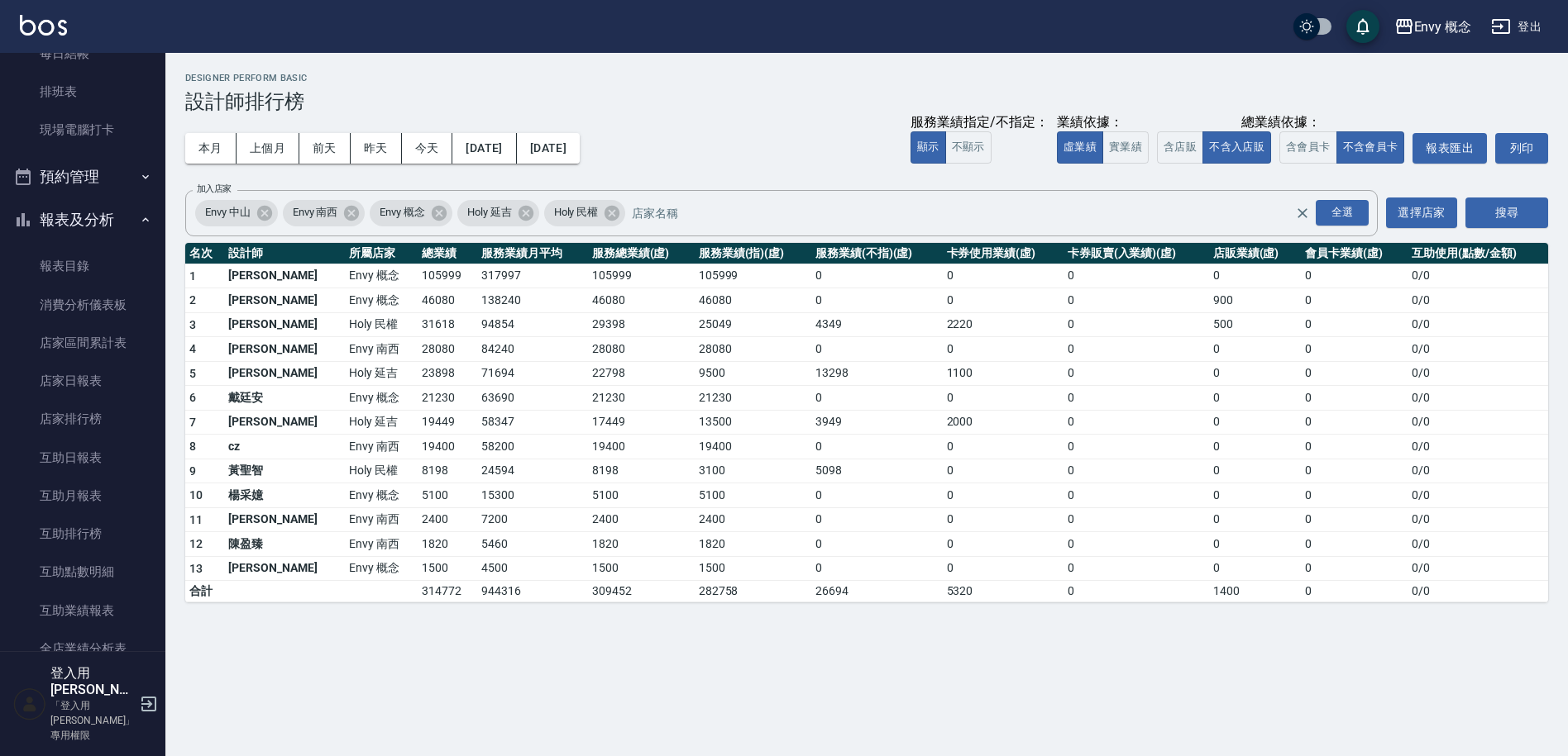
drag, startPoint x: 595, startPoint y: 287, endPoint x: 660, endPoint y: 398, distance: 128.6
click at [659, 397] on tbody "1 王文嘉 Envy 概念 105999 317997 105999 105999 0 0 0 0 0 0 / 0 2 [PERSON_NAME]Envy 概…" at bounding box center [867, 433] width 1363 height 339
drag, startPoint x: 660, startPoint y: 398, endPoint x: 654, endPoint y: 379, distance: 19.9
click at [695, 388] on td "21230" at bounding box center [753, 398] width 117 height 25
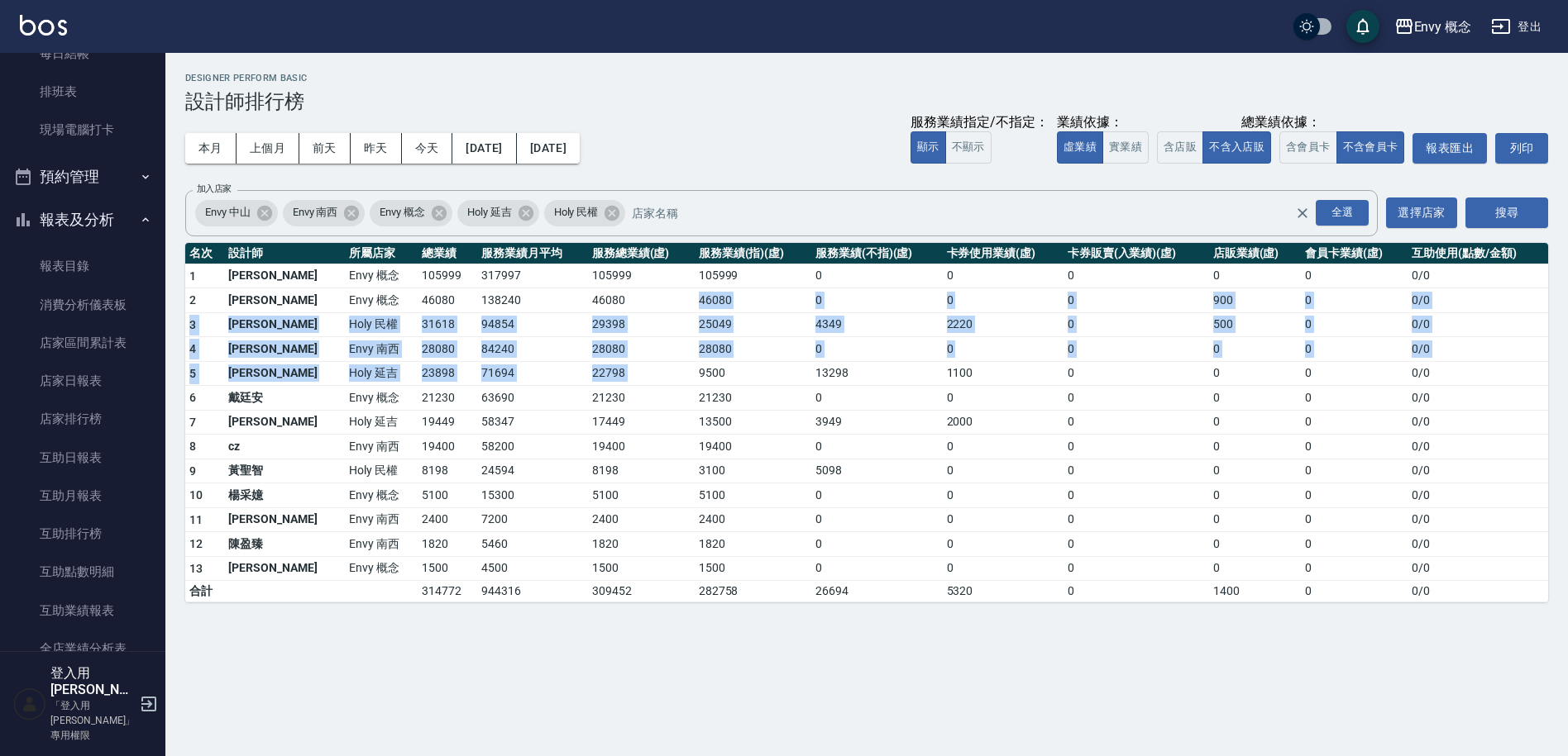
drag, startPoint x: 654, startPoint y: 379, endPoint x: 550, endPoint y: 280, distance: 143.6
click at [561, 289] on tbody "1 王文嘉 Envy 概念 105999 317997 105999 105999 0 0 0 0 0 0 / 0 2 [PERSON_NAME]Envy 概…" at bounding box center [867, 433] width 1363 height 339
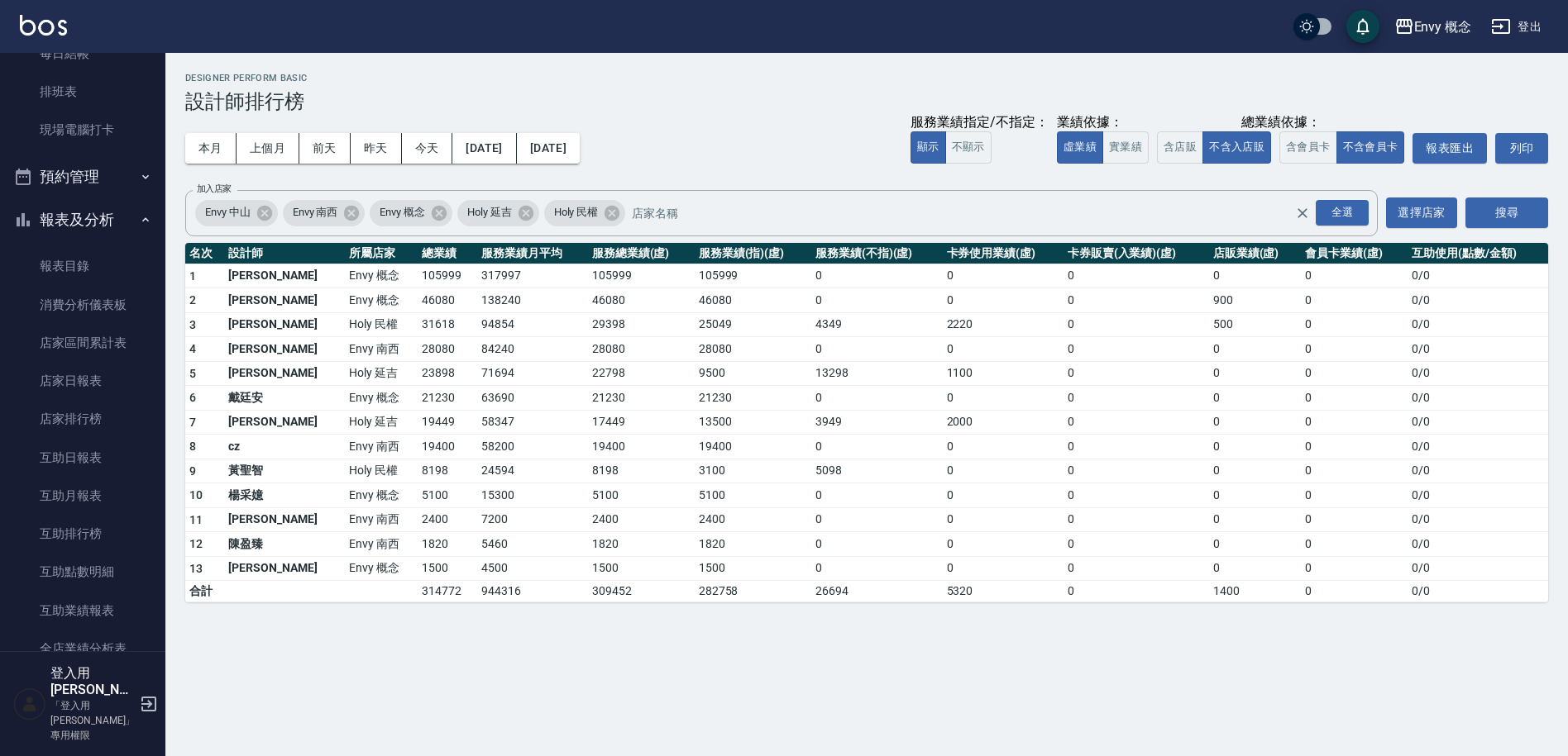
click at [588, 279] on td "105999" at bounding box center [642, 276] width 107 height 25
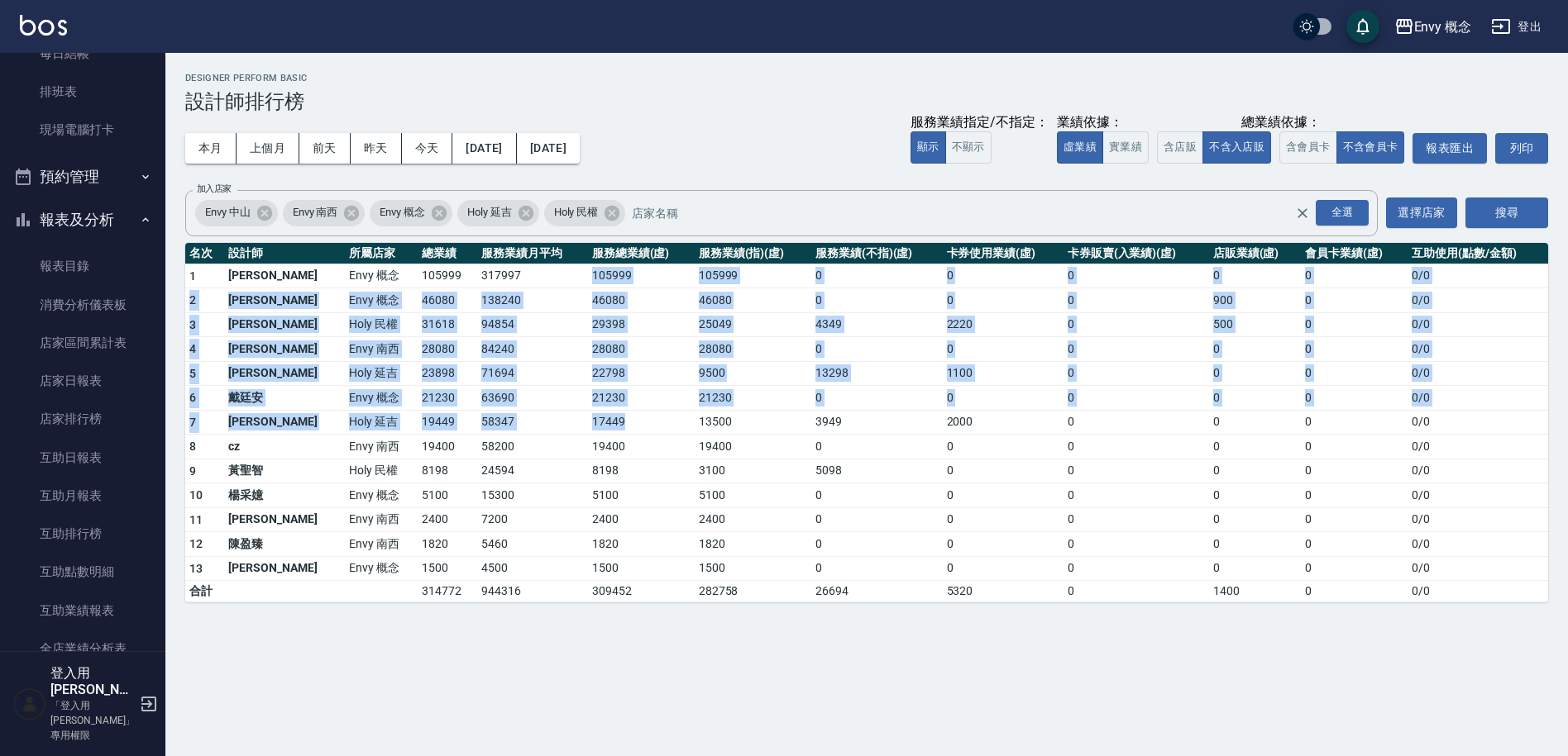
drag, startPoint x: 548, startPoint y: 279, endPoint x: 558, endPoint y: 428, distance: 149.3
click at [558, 428] on tbody "1 王文嘉 Envy 概念 105999 317997 105999 105999 0 0 0 0 0 0 / 0 2 [PERSON_NAME]Envy 概…" at bounding box center [867, 433] width 1363 height 339
click at [588, 428] on td "17449" at bounding box center [642, 422] width 107 height 25
drag, startPoint x: 558, startPoint y: 428, endPoint x: 514, endPoint y: 267, distance: 166.9
click at [516, 270] on tbody "1 王文嘉 Envy 概念 105999 317997 105999 105999 0 0 0 0 0 0 / 0 2 [PERSON_NAME]Envy 概…" at bounding box center [867, 433] width 1363 height 339
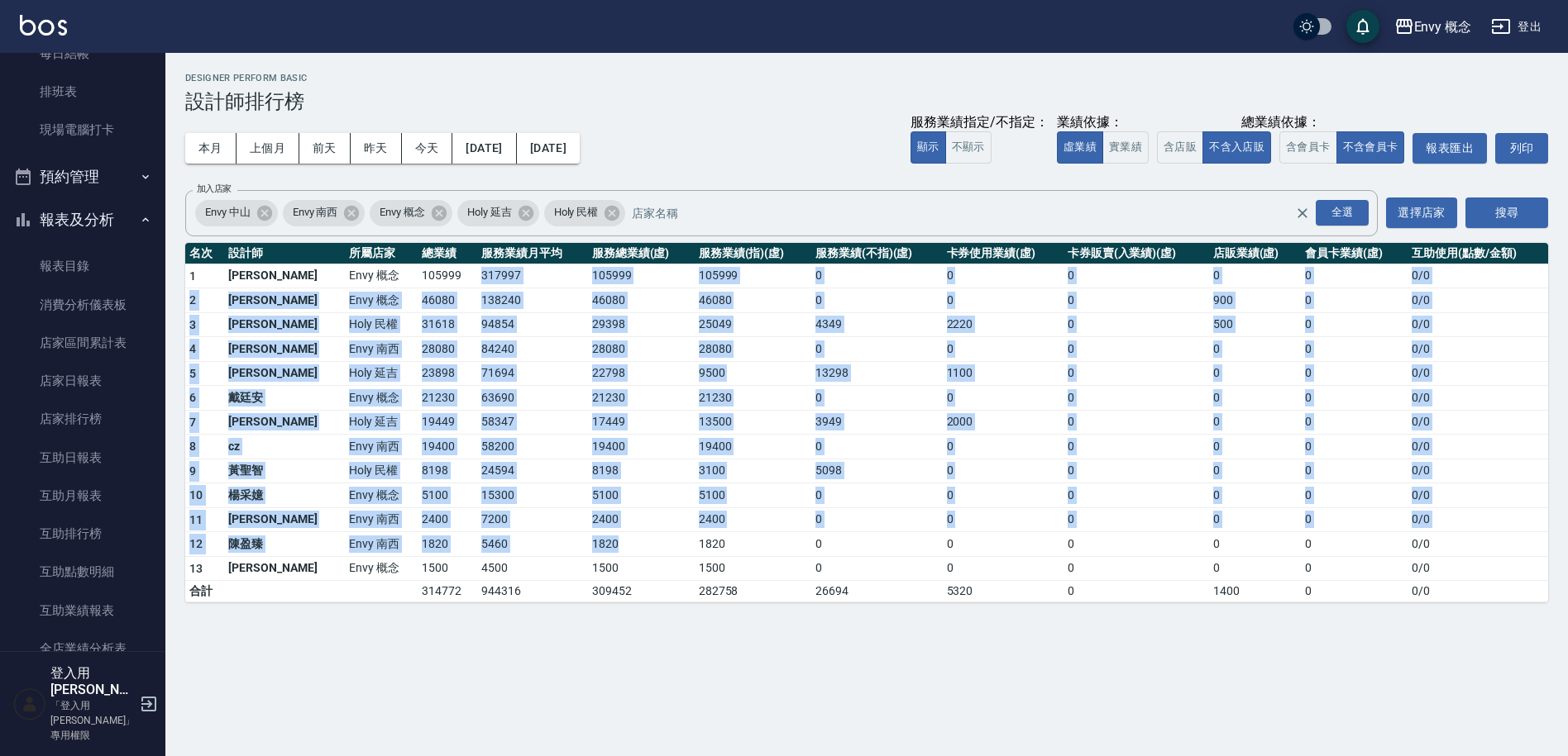
drag, startPoint x: 514, startPoint y: 267, endPoint x: 592, endPoint y: 540, distance: 283.9
click at [592, 540] on tbody "1 王文嘉 Envy 概念 105999 317997 105999 105999 0 0 0 0 0 0 / 0 2 [PERSON_NAME]Envy 概…" at bounding box center [867, 433] width 1363 height 339
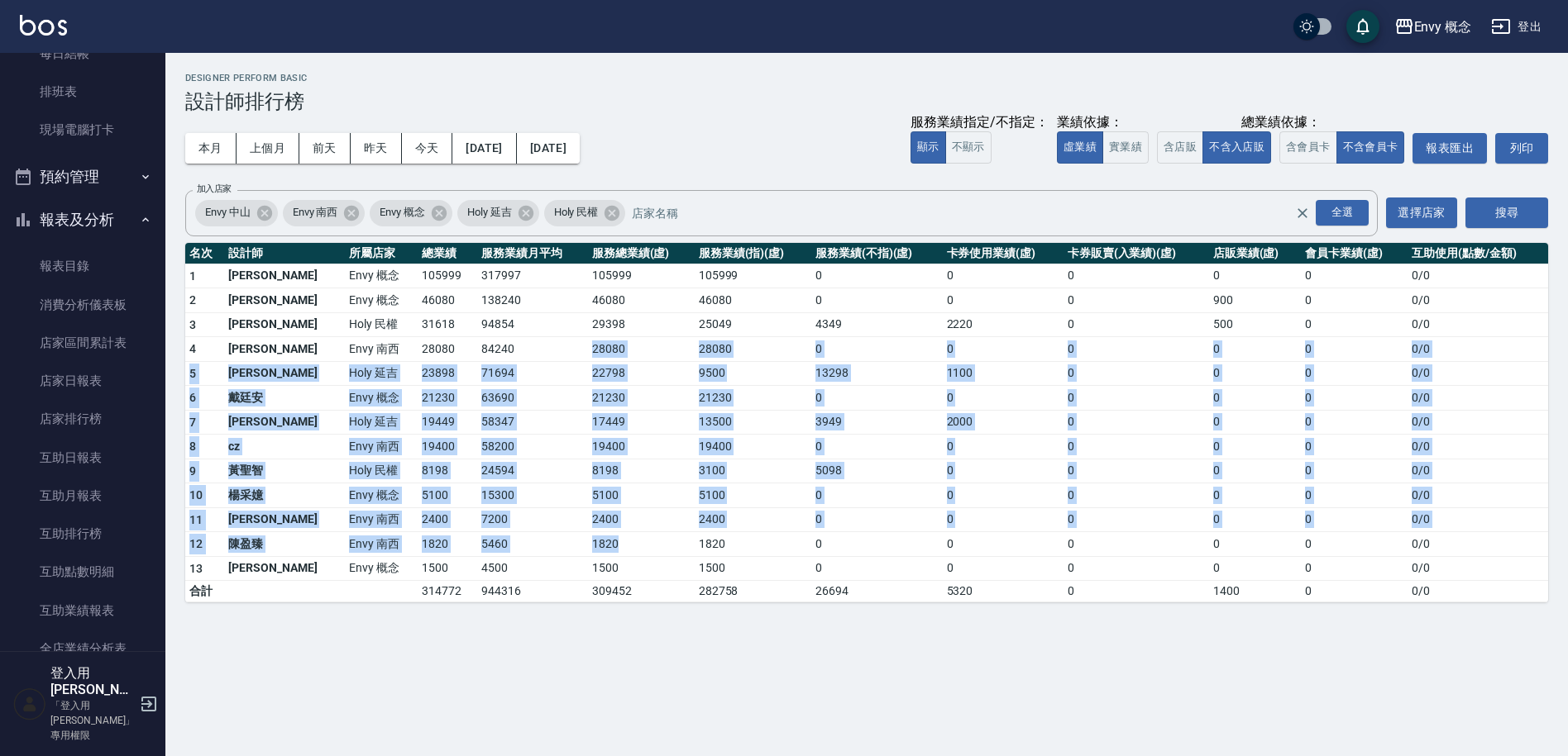
drag, startPoint x: 592, startPoint y: 539, endPoint x: 501, endPoint y: 325, distance: 232.5
click at [505, 332] on tbody "1 王文嘉 Envy 概念 105999 317997 105999 105999 0 0 0 0 0 0 / 0 2 [PERSON_NAME]Envy 概…" at bounding box center [867, 433] width 1363 height 339
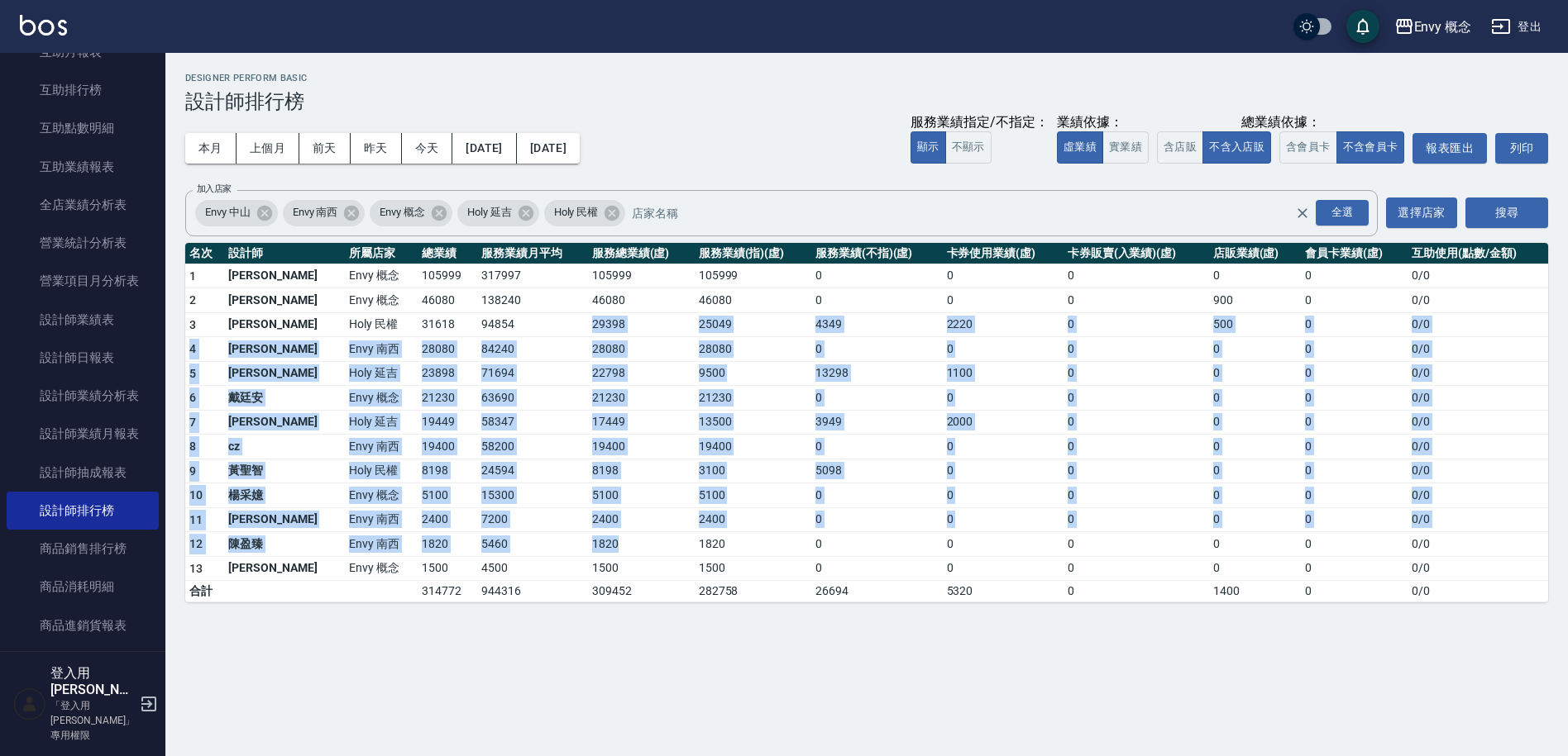
scroll to position [958, 0]
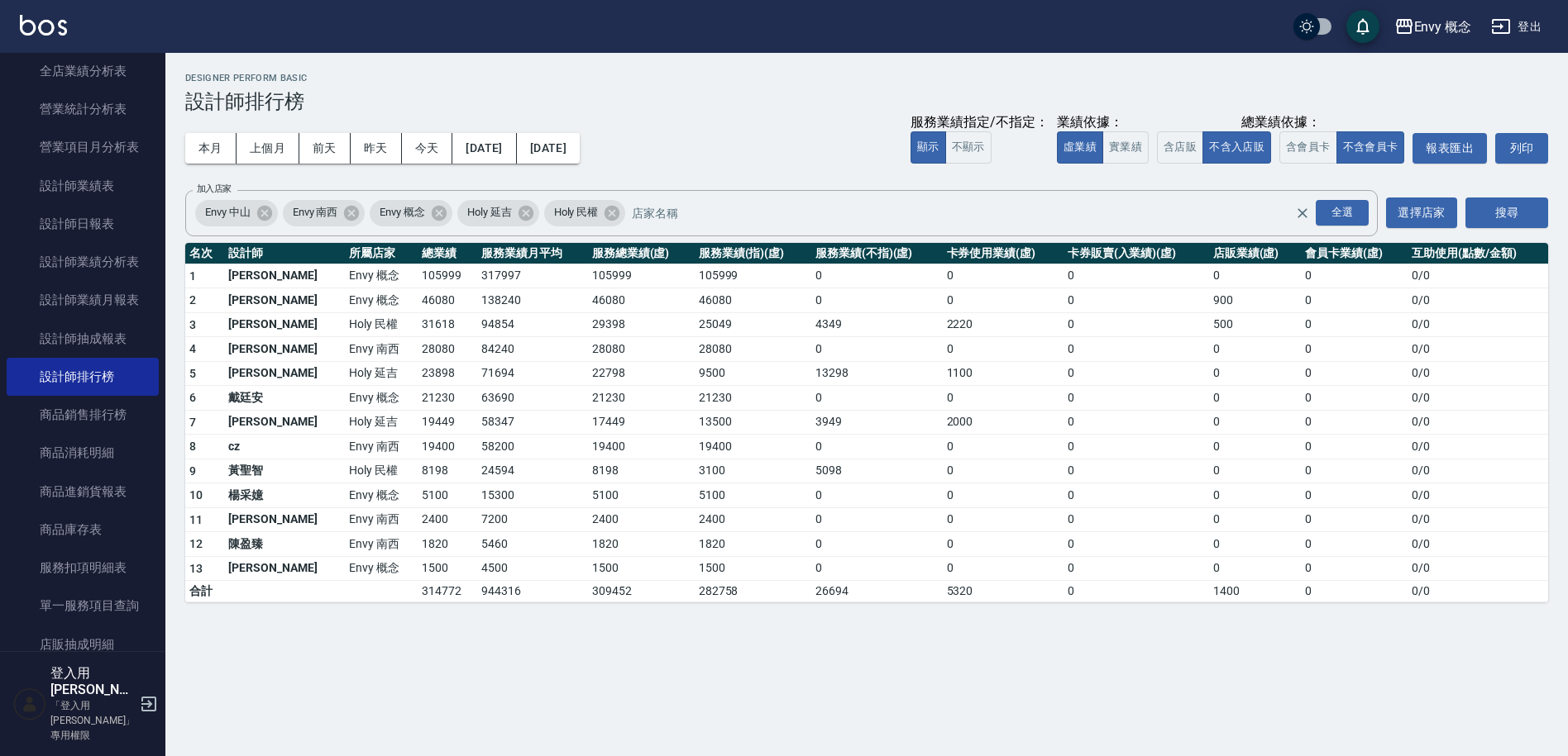
drag, startPoint x: 182, startPoint y: 261, endPoint x: 887, endPoint y: 641, distance: 800.9
click at [887, 641] on div "Envy 概念 [DATE] - [DATE] 設計師排行榜 列印時間： [DATE][PHONE_NUMBER]:33 Designer Perform B…" at bounding box center [784, 378] width 1568 height 756
drag, startPoint x: 876, startPoint y: 616, endPoint x: 168, endPoint y: 252, distance: 796.1
click at [168, 252] on div "Envy 概念 [DATE] - [DATE] 設計師排行榜 列印時間： [DATE][PHONE_NUMBER]:33 Designer Perform B…" at bounding box center [867, 338] width 1403 height 569
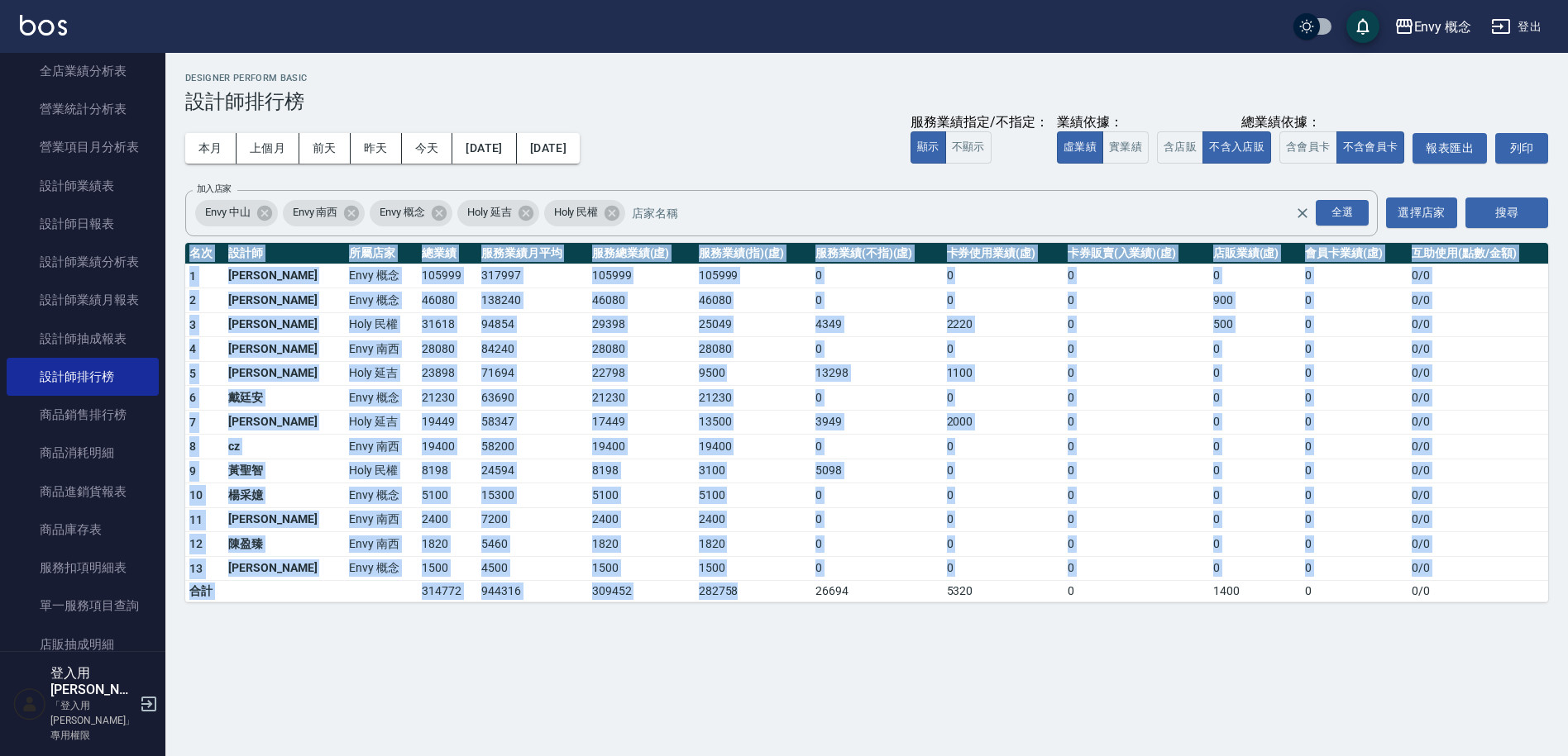
drag, startPoint x: 174, startPoint y: 252, endPoint x: 729, endPoint y: 584, distance: 646.7
click at [729, 584] on div "Envy 概念 [DATE] - [DATE] 設計師排行榜 列印時間： [DATE][PHONE_NUMBER]:33 Designer Perform B…" at bounding box center [867, 338] width 1403 height 569
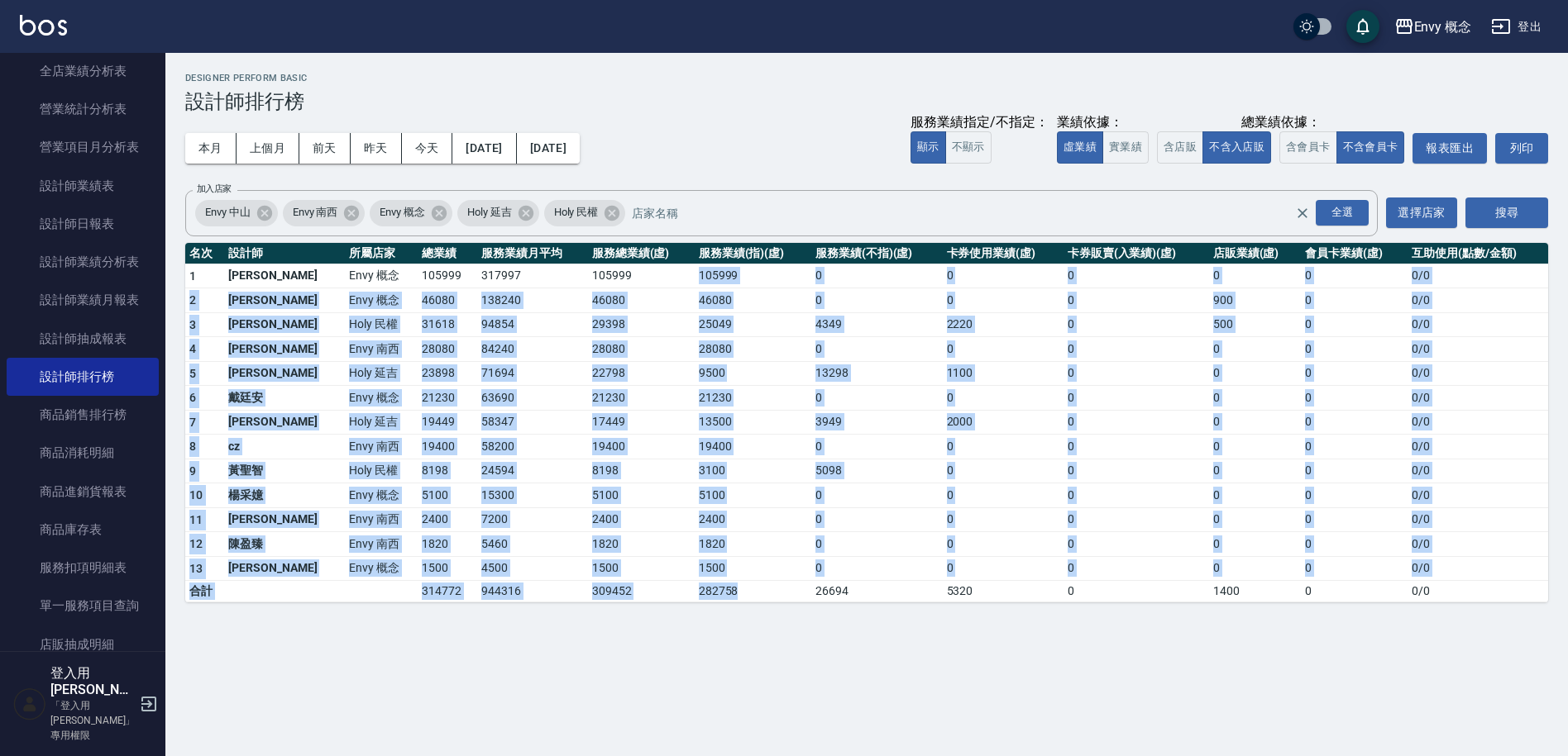
drag, startPoint x: 728, startPoint y: 593, endPoint x: 631, endPoint y: 269, distance: 338.2
click at [631, 269] on tbody "1 王文嘉 Envy 概念 105999 317997 105999 105999 0 0 0 0 0 0 / 0 2 [PERSON_NAME]Envy 概…" at bounding box center [867, 433] width 1363 height 339
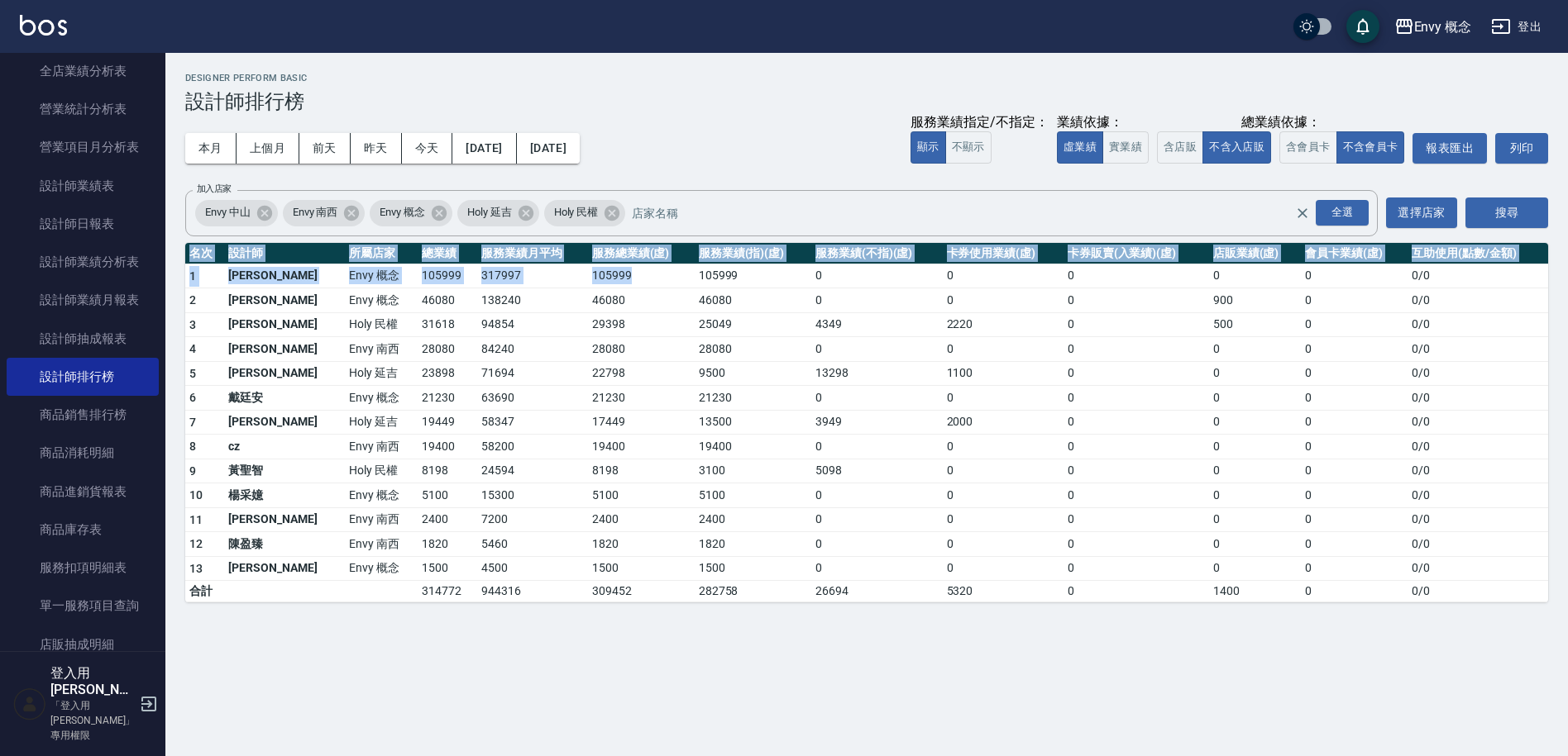
drag, startPoint x: 631, startPoint y: 269, endPoint x: 794, endPoint y: 698, distance: 458.9
click at [795, 719] on div "Envy 概念 [DATE] - [DATE] 設計師排行榜 列印時間： [DATE][PHONE_NUMBER]:33 Designer Perform B…" at bounding box center [784, 378] width 1568 height 756
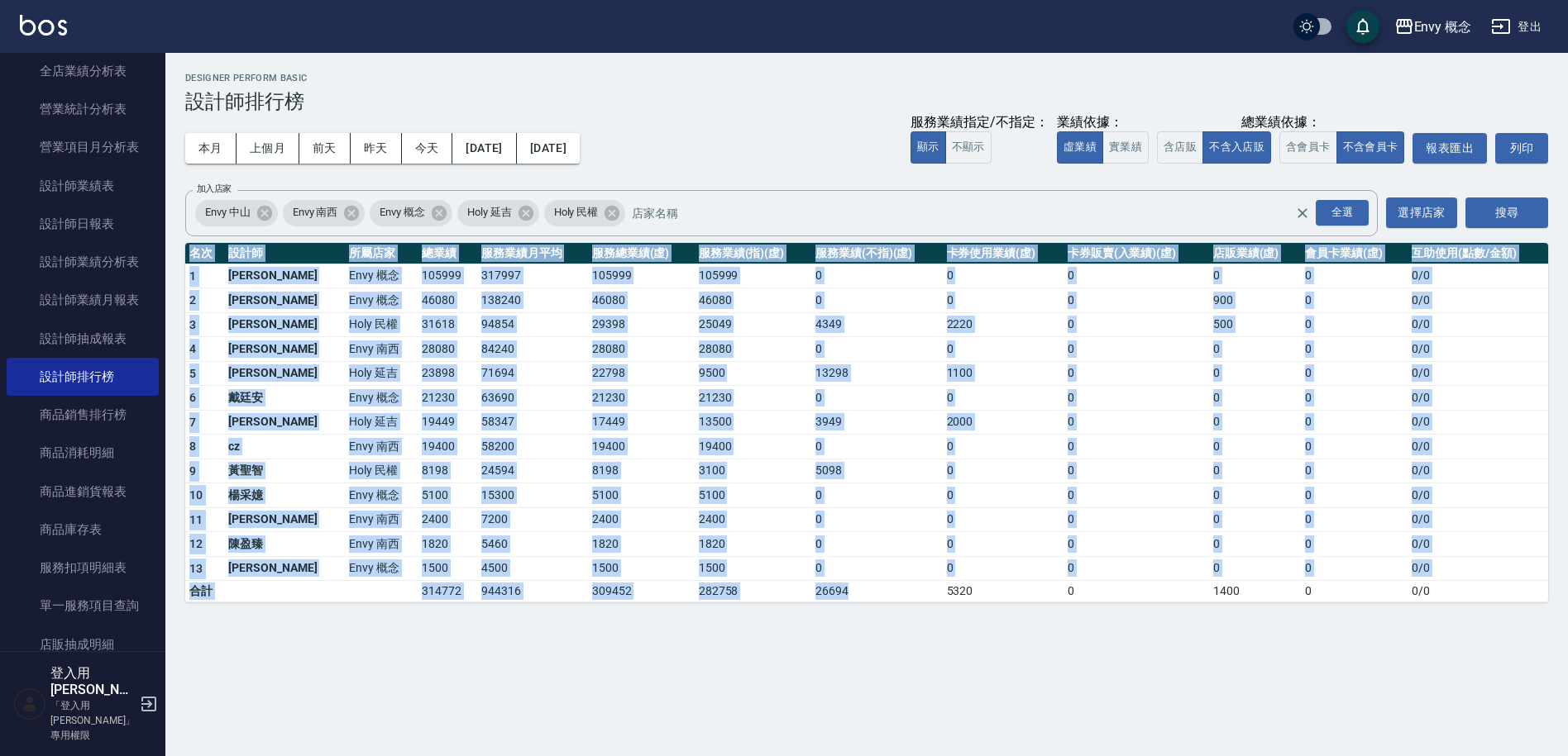
drag, startPoint x: 783, startPoint y: 658, endPoint x: 837, endPoint y: 597, distance: 81.5
click at [837, 597] on div "Envy 概念 [DATE] - [DATE] 設計師排行榜 列印時間： [DATE][PHONE_NUMBER]:33 Designer Perform B…" at bounding box center [784, 378] width 1568 height 756
click at [837, 597] on td "26694" at bounding box center [877, 592] width 132 height 22
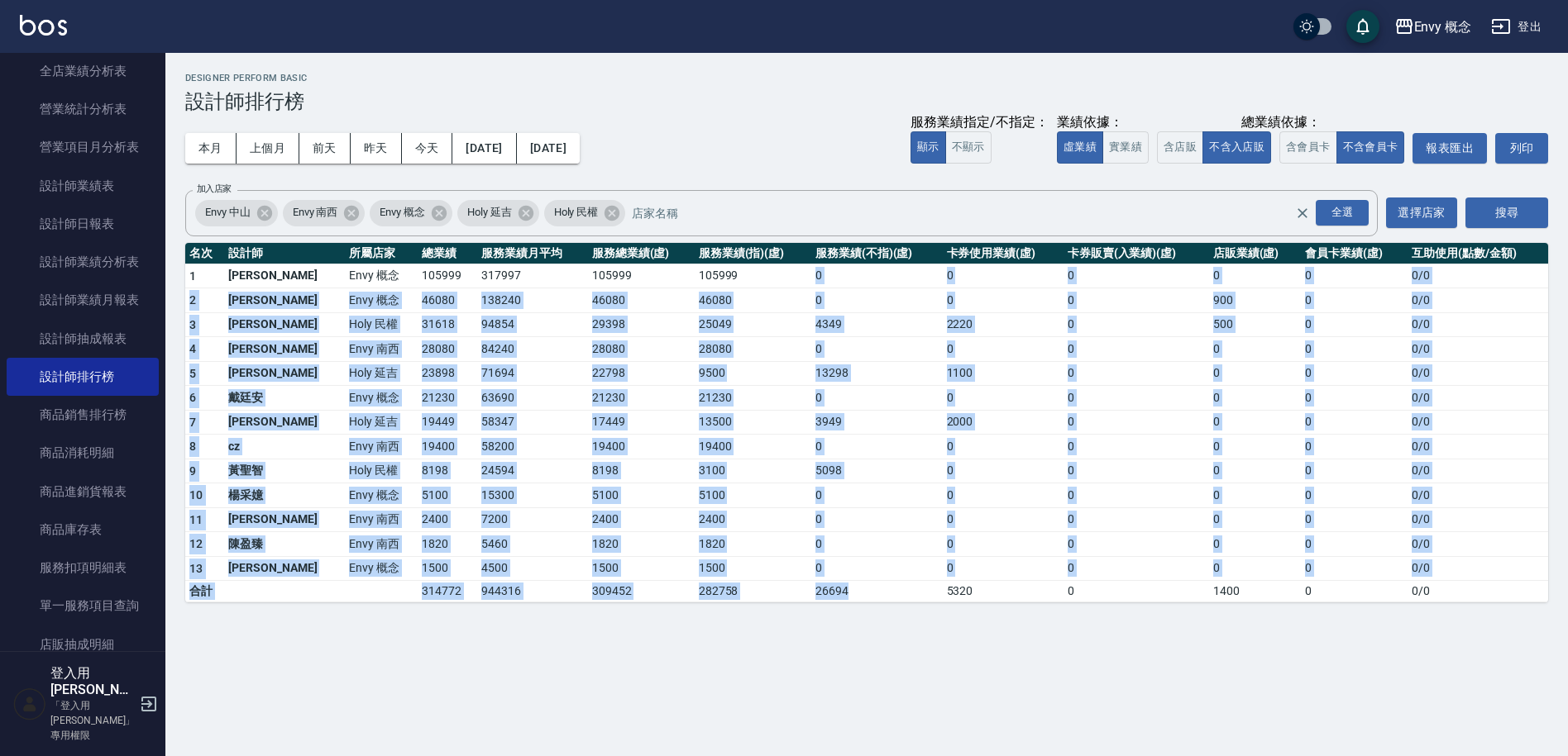
drag, startPoint x: 837, startPoint y: 597, endPoint x: 779, endPoint y: 280, distance: 322.3
click at [779, 280] on tbody "1 王文嘉 Envy 概念 105999 317997 105999 105999 0 0 0 0 0 0 / 0 2 [PERSON_NAME]Envy 概…" at bounding box center [867, 433] width 1363 height 339
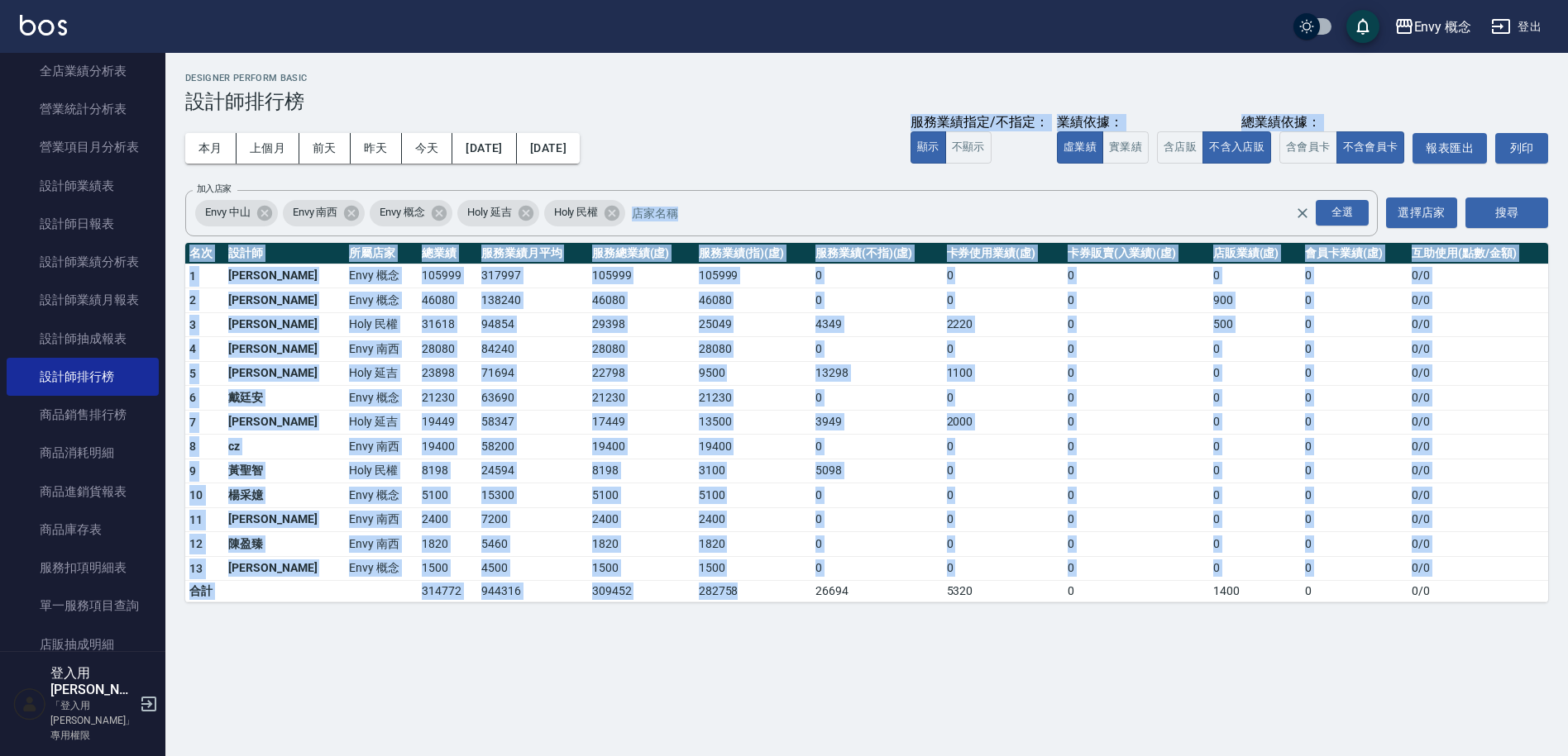
drag, startPoint x: 706, startPoint y: 171, endPoint x: 736, endPoint y: 599, distance: 429.1
click at [736, 599] on div "Envy 概念 [DATE] - [DATE] 設計師排行榜 列印時間： [DATE][PHONE_NUMBER]:33 Designer Perform B…" at bounding box center [867, 338] width 1403 height 569
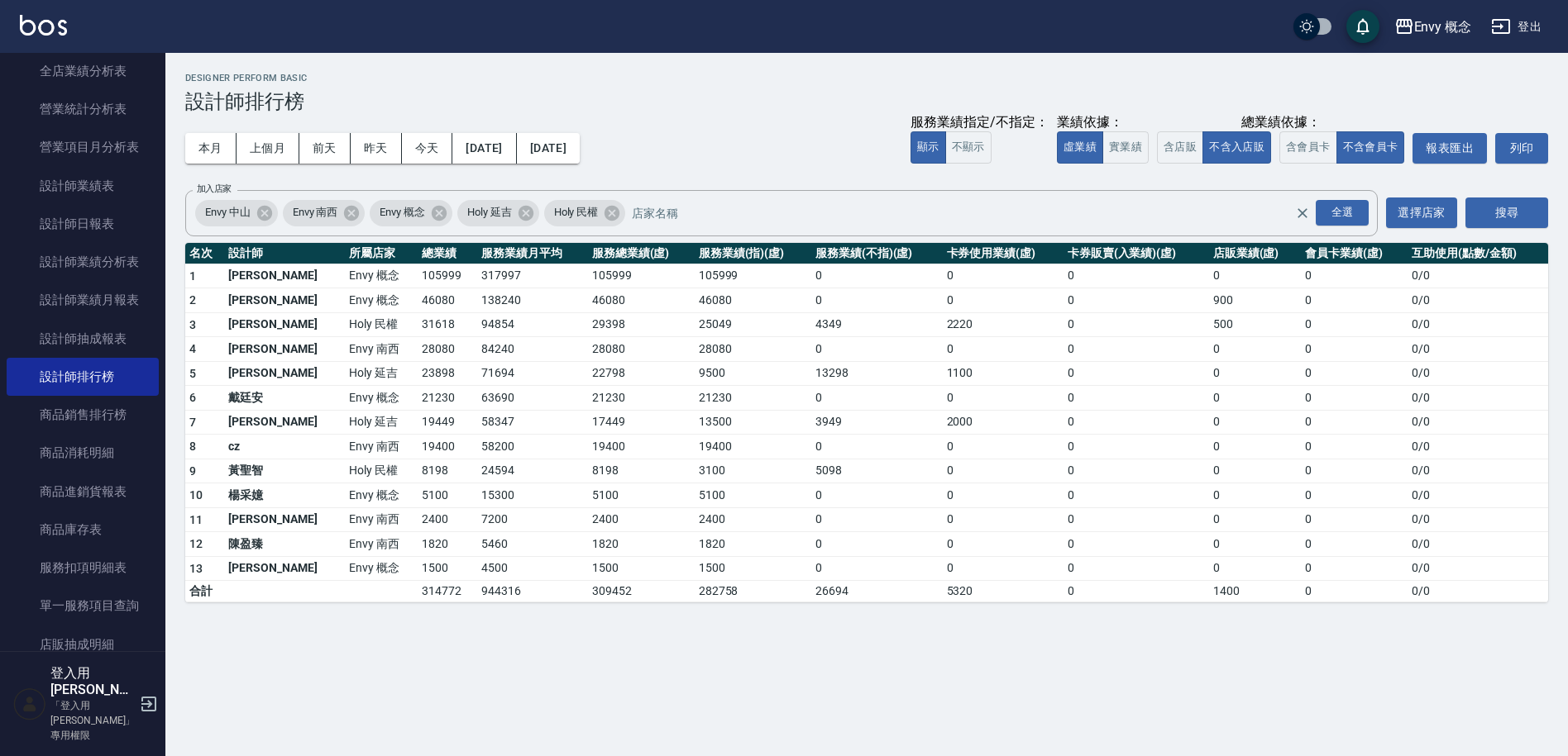
drag, startPoint x: 764, startPoint y: 606, endPoint x: 828, endPoint y: 603, distance: 64.1
click at [787, 604] on div "Envy 概念 [DATE] - [DATE] 設計師排行榜 列印時間： [DATE][PHONE_NUMBER]:33 Designer Perform B…" at bounding box center [867, 338] width 1403 height 569
drag, startPoint x: 855, startPoint y: 608, endPoint x: 919, endPoint y: 601, distance: 64.4
click at [927, 612] on div "Envy 概念 [DATE] - [DATE] 設計師排行榜 列印時間： [DATE][PHONE_NUMBER]:33 Designer Perform B…" at bounding box center [867, 338] width 1403 height 569
click at [943, 601] on td "5320" at bounding box center [1003, 592] width 121 height 22
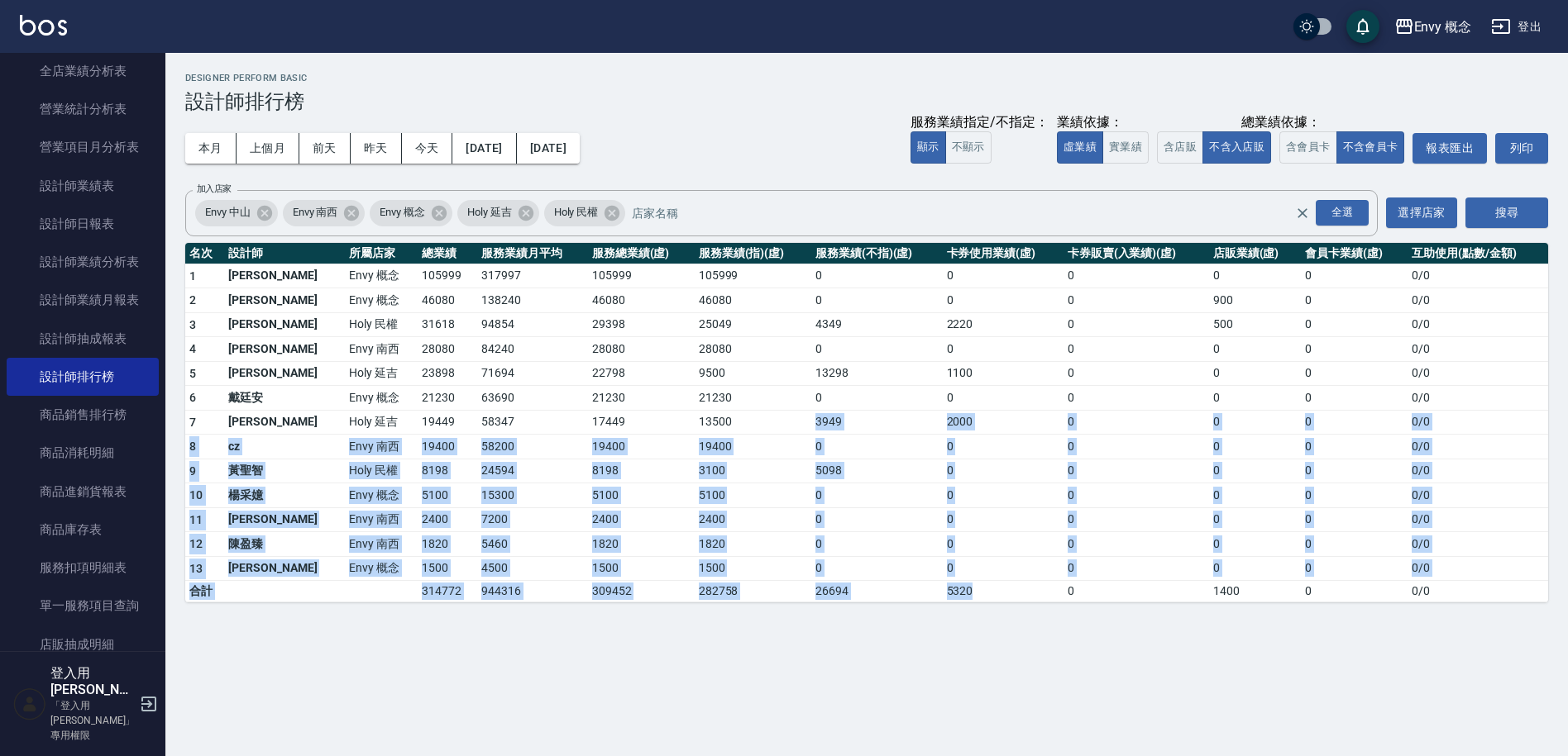
drag, startPoint x: 919, startPoint y: 601, endPoint x: 724, endPoint y: 410, distance: 273.0
click at [724, 410] on tbody "1 王文嘉 Envy 概念 105999 317997 105999 105999 0 0 0 0 0 0 / 0 2 [PERSON_NAME]Envy 概…" at bounding box center [867, 433] width 1363 height 339
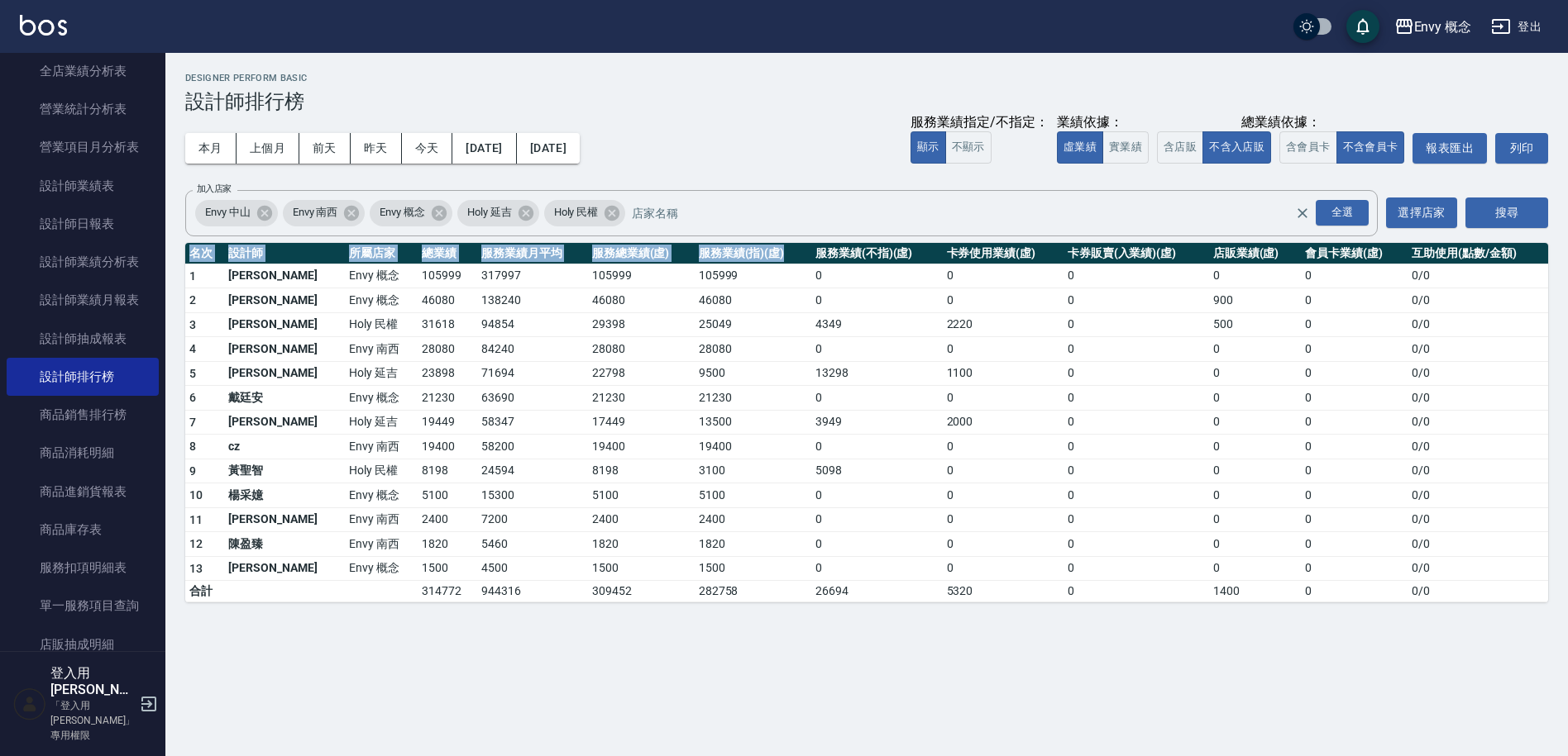
drag, startPoint x: 758, startPoint y: 259, endPoint x: 856, endPoint y: 604, distance: 358.6
click at [856, 604] on div "Envy 概念 [DATE] - [DATE] 設計師排行榜 列印時間： [DATE][PHONE_NUMBER]:33 Designer Perform B…" at bounding box center [867, 338] width 1403 height 569
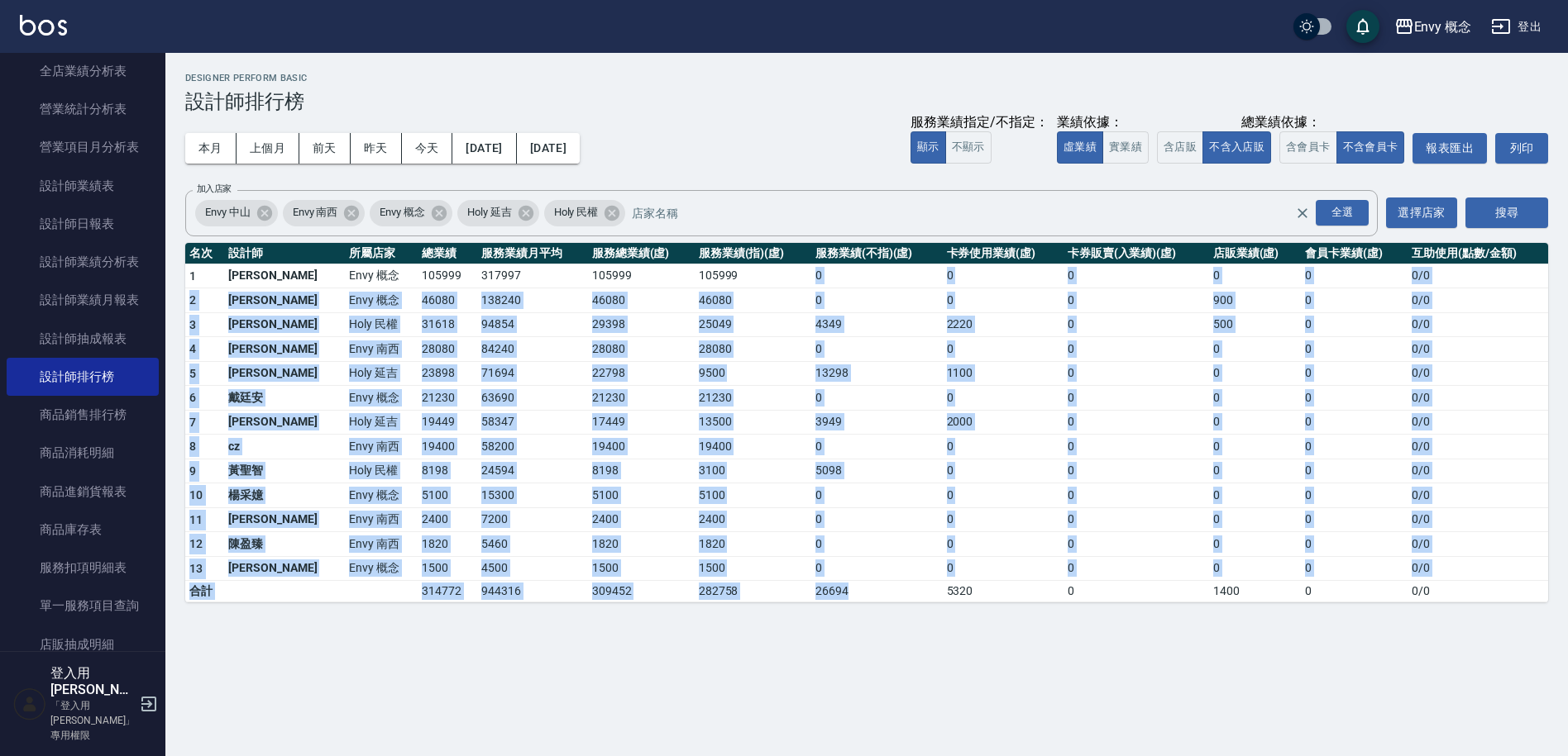
drag, startPoint x: 856, startPoint y: 602, endPoint x: 775, endPoint y: 265, distance: 346.6
click at [775, 265] on tbody "1 王文嘉 Envy 概念 105999 317997 105999 105999 0 0 0 0 0 0 / 0 2 [PERSON_NAME]Envy 概…" at bounding box center [867, 433] width 1363 height 339
drag, startPoint x: 775, startPoint y: 269, endPoint x: 841, endPoint y: 592, distance: 329.7
click at [841, 592] on tbody "1 王文嘉 Envy 概念 105999 317997 105999 105999 0 0 0 0 0 0 / 0 2 [PERSON_NAME]Envy 概…" at bounding box center [867, 433] width 1363 height 339
click at [841, 592] on td "26694" at bounding box center [877, 592] width 132 height 22
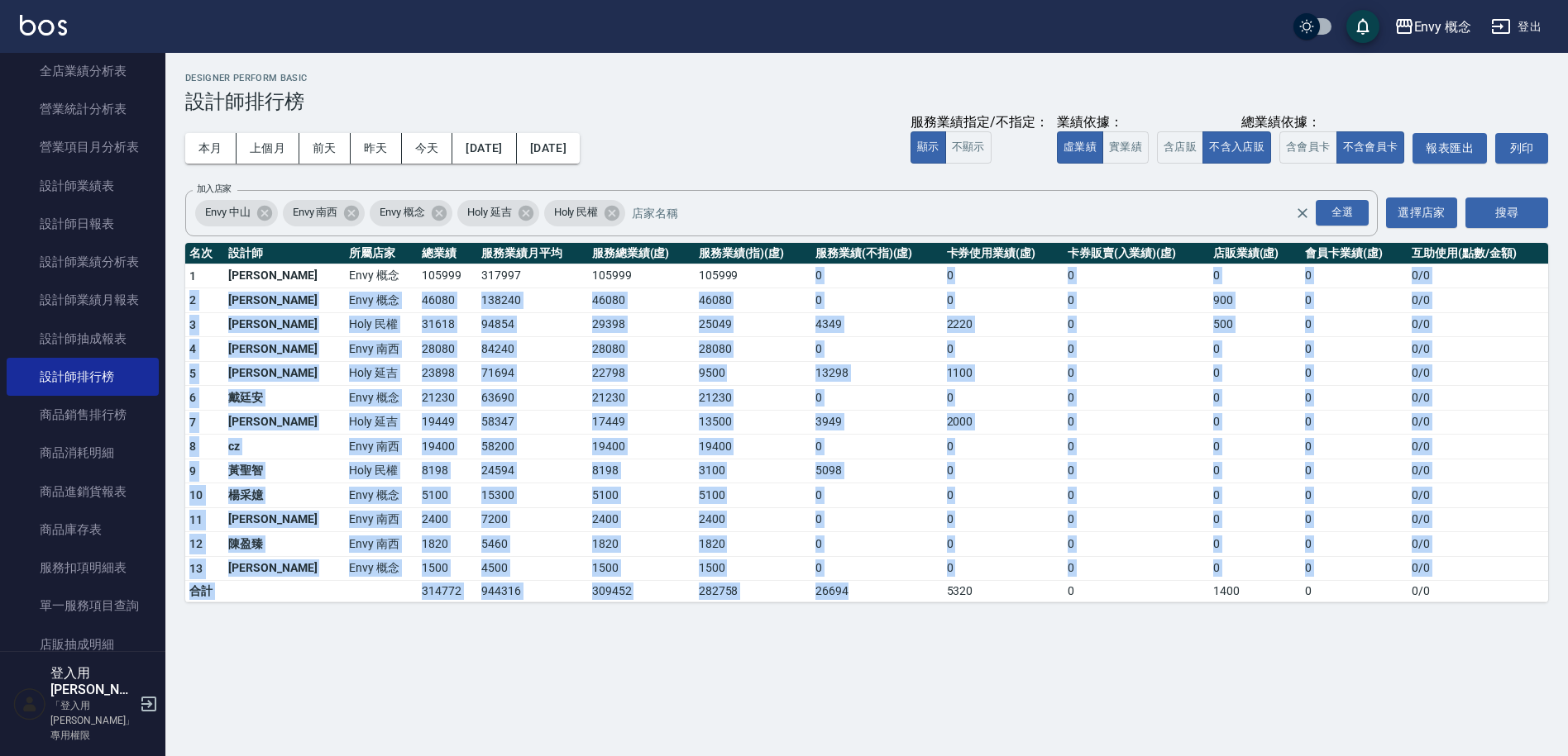
drag, startPoint x: 841, startPoint y: 592, endPoint x: 765, endPoint y: 276, distance: 325.0
click at [765, 276] on tbody "1 王文嘉 Envy 概念 105999 317997 105999 105999 0 0 0 0 0 0 / 0 2 [PERSON_NAME]Envy 概…" at bounding box center [867, 433] width 1363 height 339
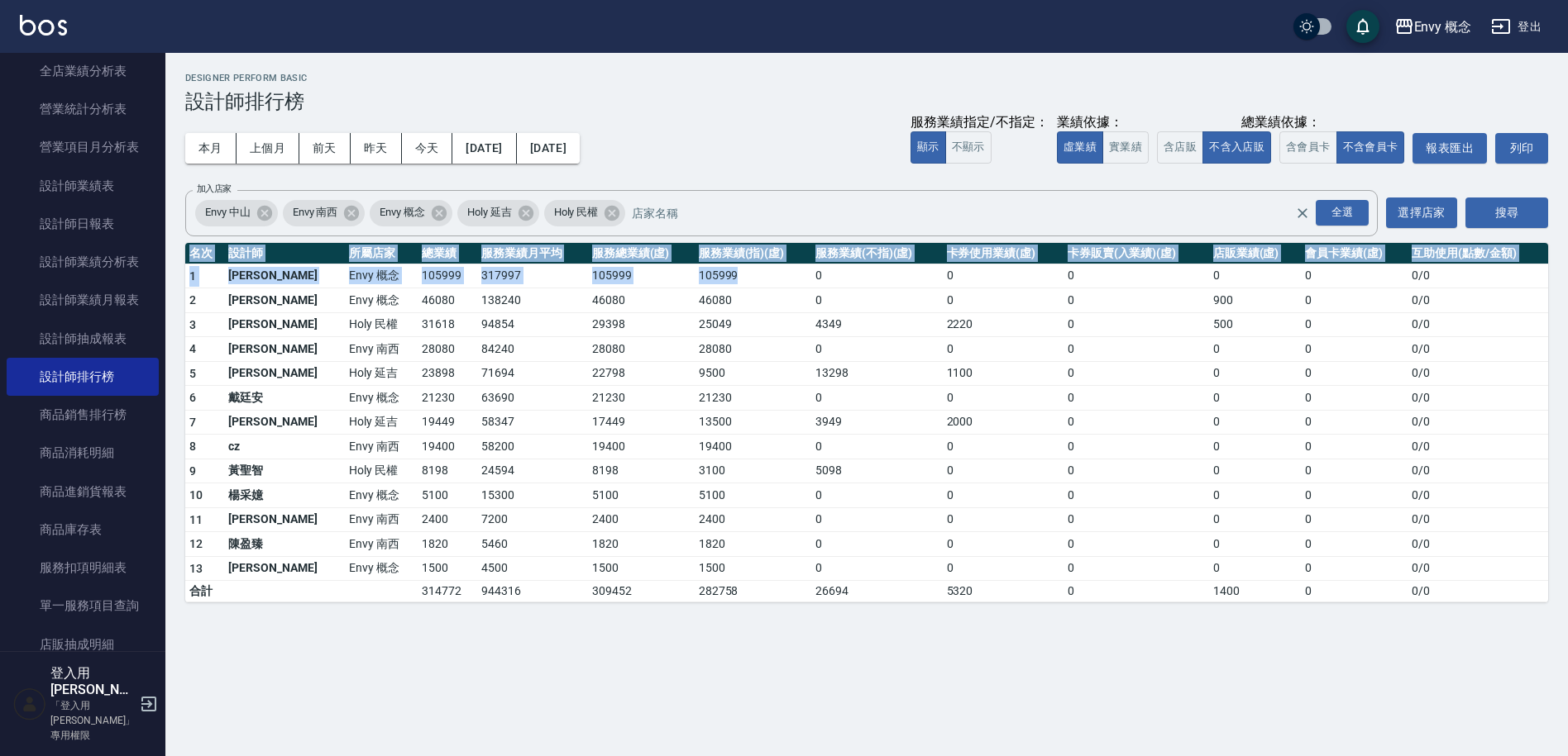
drag, startPoint x: 765, startPoint y: 276, endPoint x: 765, endPoint y: 651, distance: 375.0
click at [765, 651] on div "Envy 概念 [DATE] - [DATE] 設計師排行榜 列印時間： [DATE][PHONE_NUMBER]:33 Designer Perform B…" at bounding box center [784, 378] width 1568 height 756
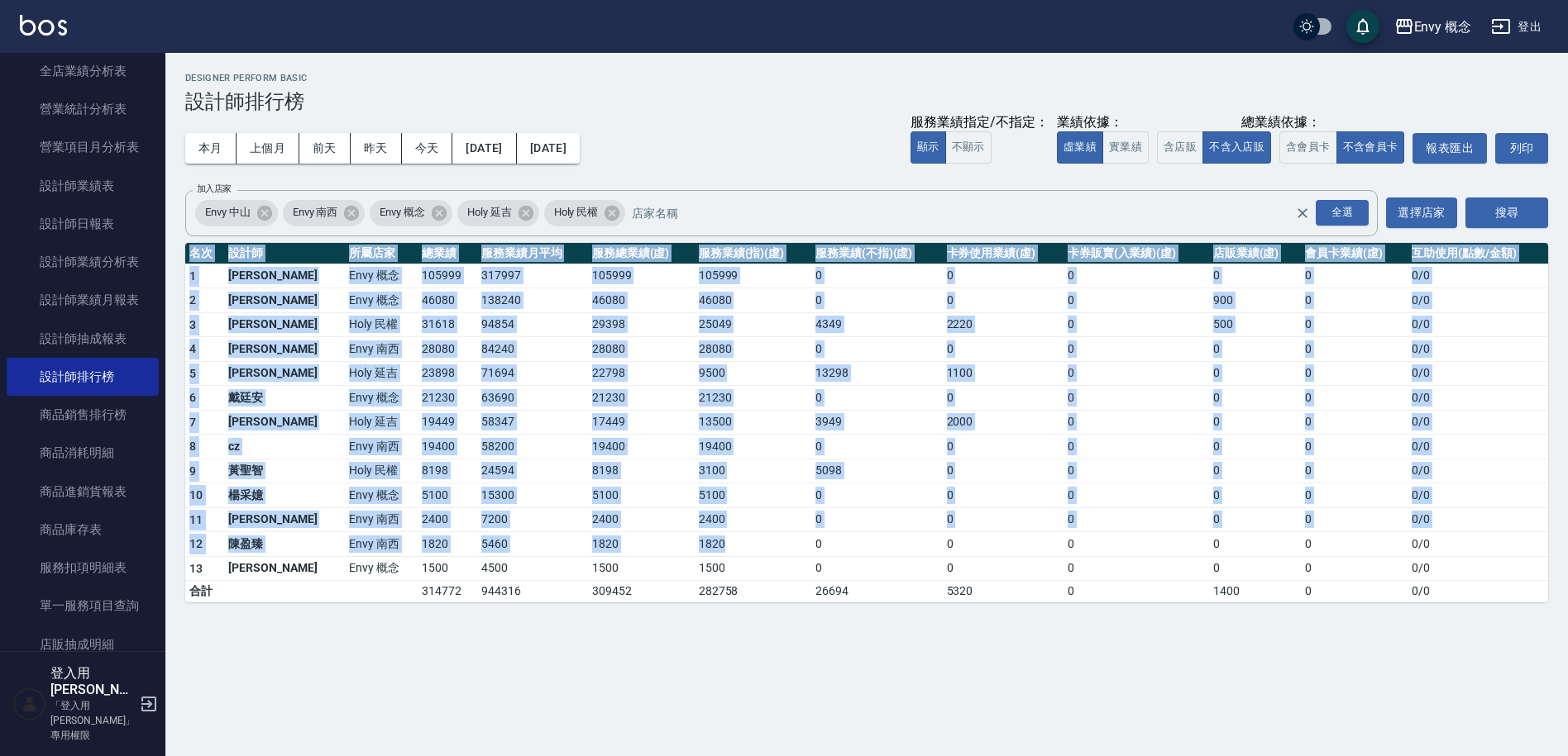
drag, startPoint x: 687, startPoint y: 651, endPoint x: 698, endPoint y: 554, distance: 97.6
click at [698, 554] on div "Envy 概念 [DATE] - [DATE] 設計師排行榜 列印時間： [DATE][PHONE_NUMBER]:33 Designer Perform B…" at bounding box center [784, 378] width 1568 height 756
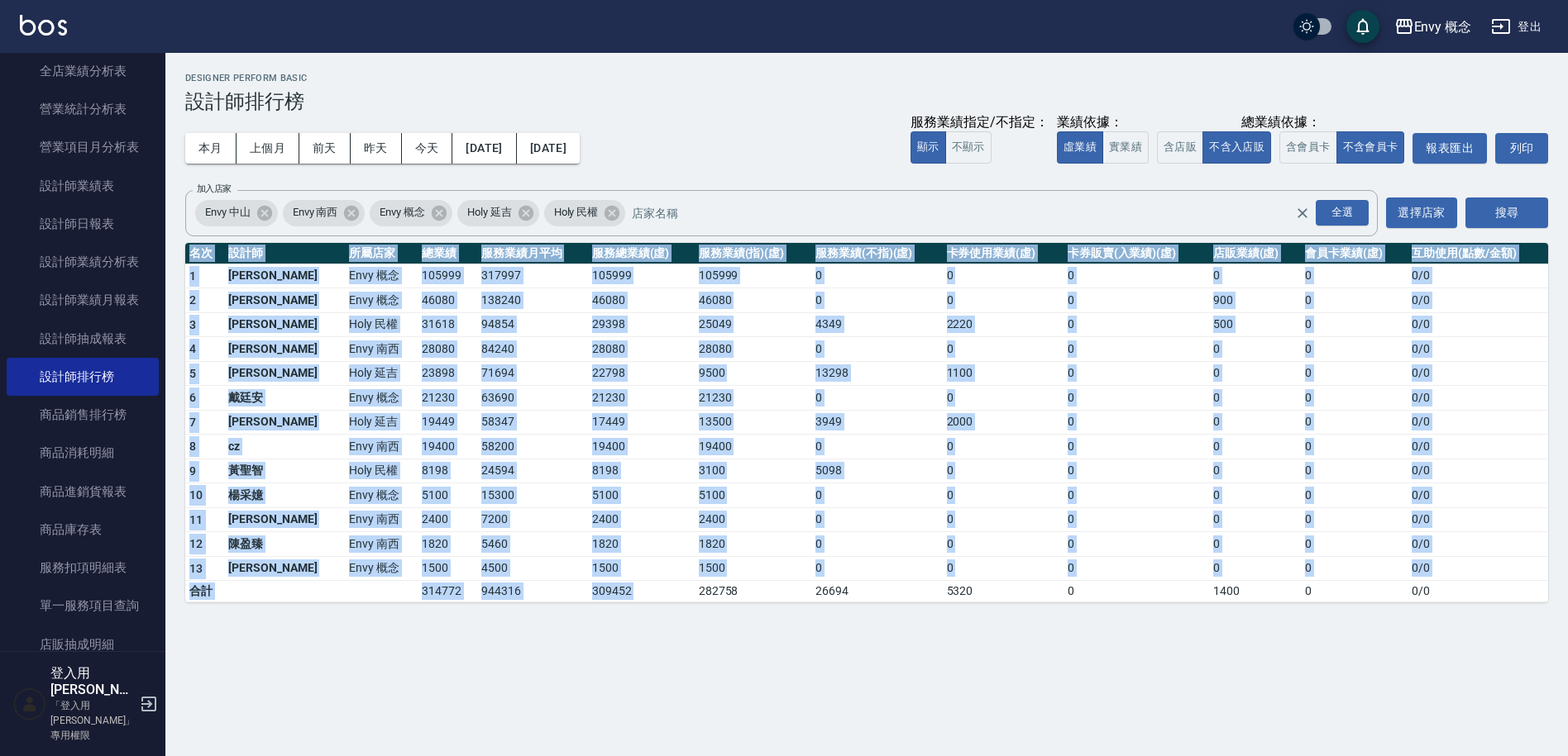
drag, startPoint x: 688, startPoint y: 585, endPoint x: 700, endPoint y: 667, distance: 82.9
click at [700, 667] on div "Envy 概念 [DATE] - [DATE] 設計師排行榜 列印時間： [DATE][PHONE_NUMBER]:33 Designer Perform B…" at bounding box center [784, 378] width 1568 height 756
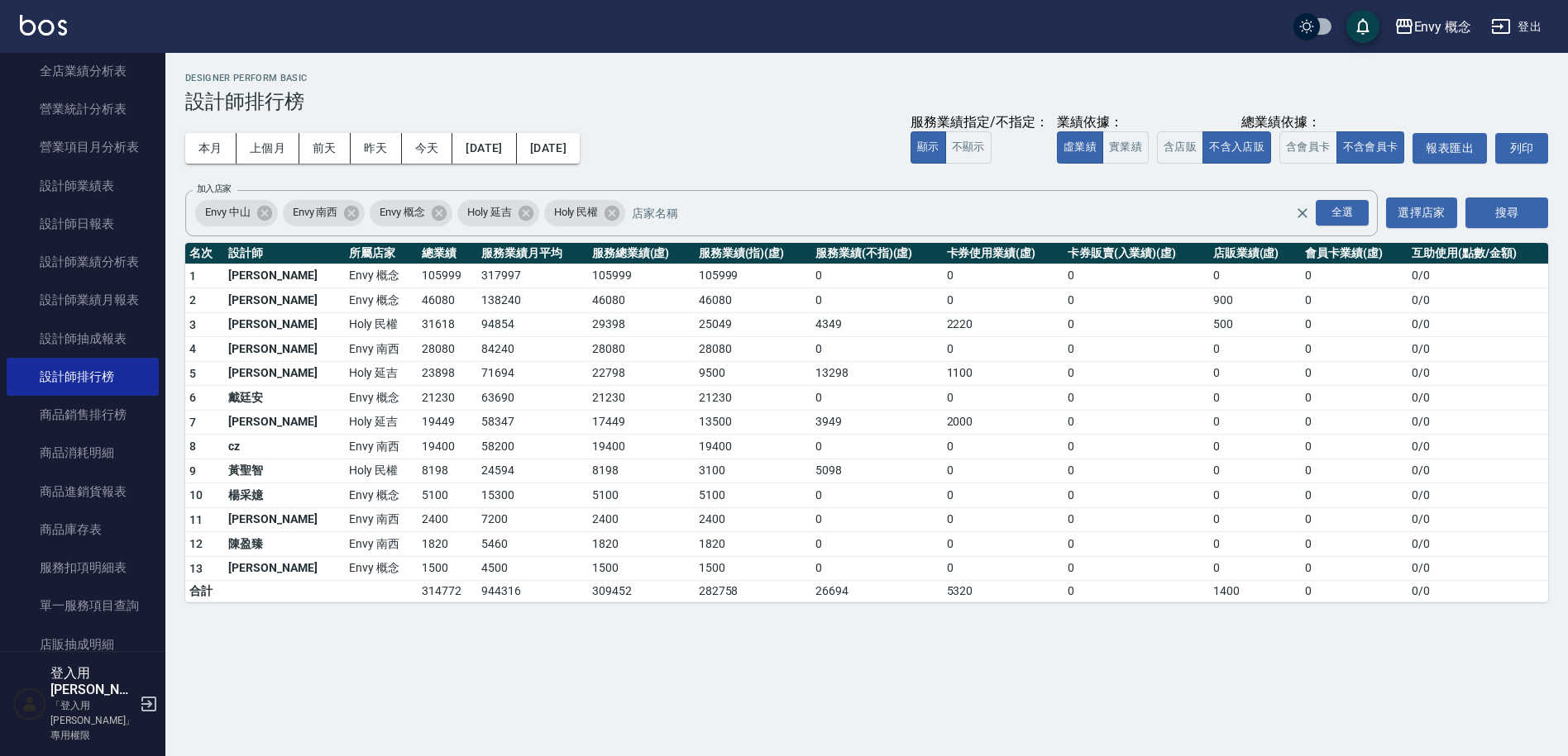
click at [700, 630] on div "Envy 概念 [DATE] - [DATE] 設計師排行榜 列印時間： [DATE][PHONE_NUMBER]:33 Designer Perform B…" at bounding box center [784, 378] width 1568 height 756
click at [569, 677] on div "Envy 概念 [DATE] - [DATE] 設計師排行榜 列印時間： [DATE][PHONE_NUMBER]:33 Designer Perform B…" at bounding box center [784, 378] width 1568 height 756
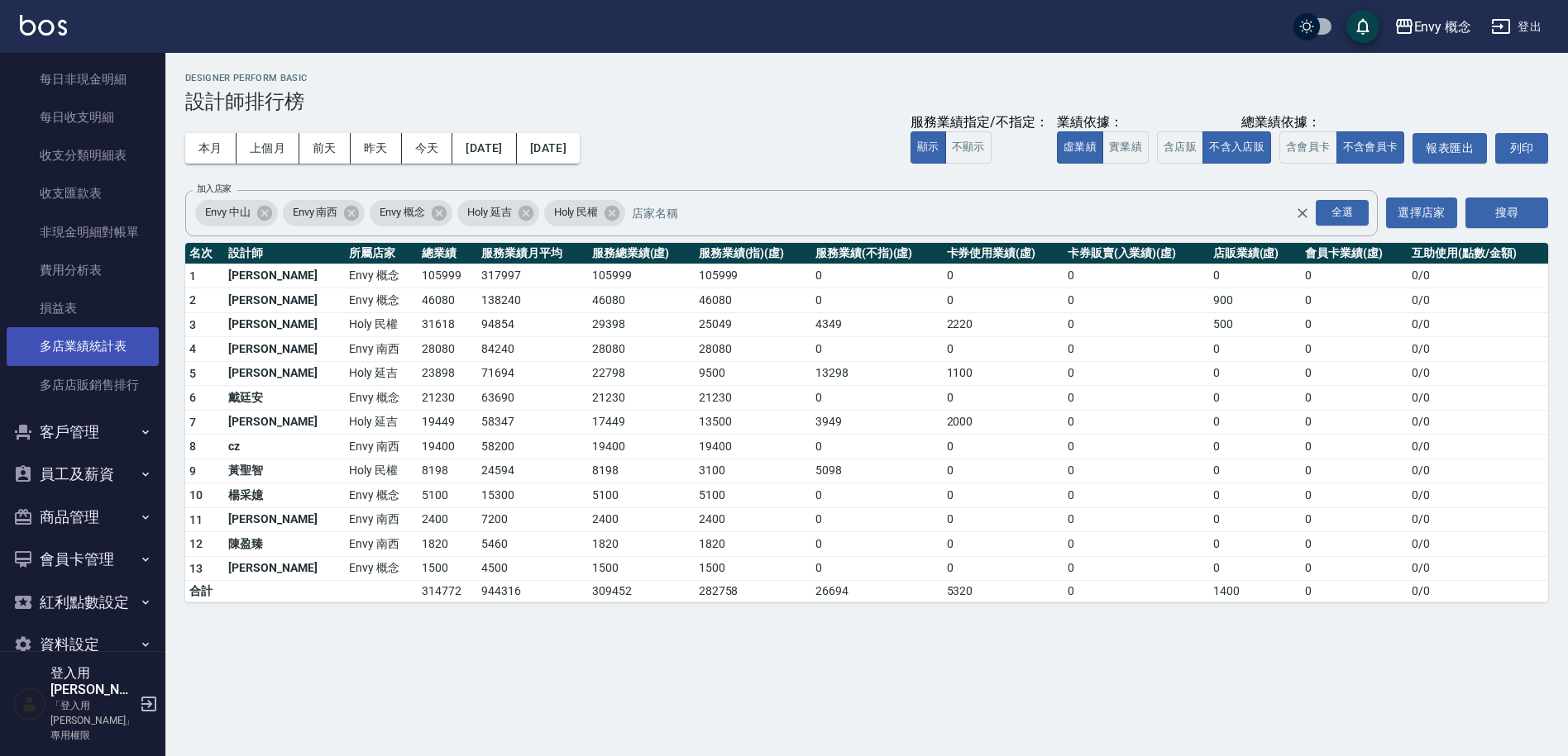
scroll to position [1680, 0]
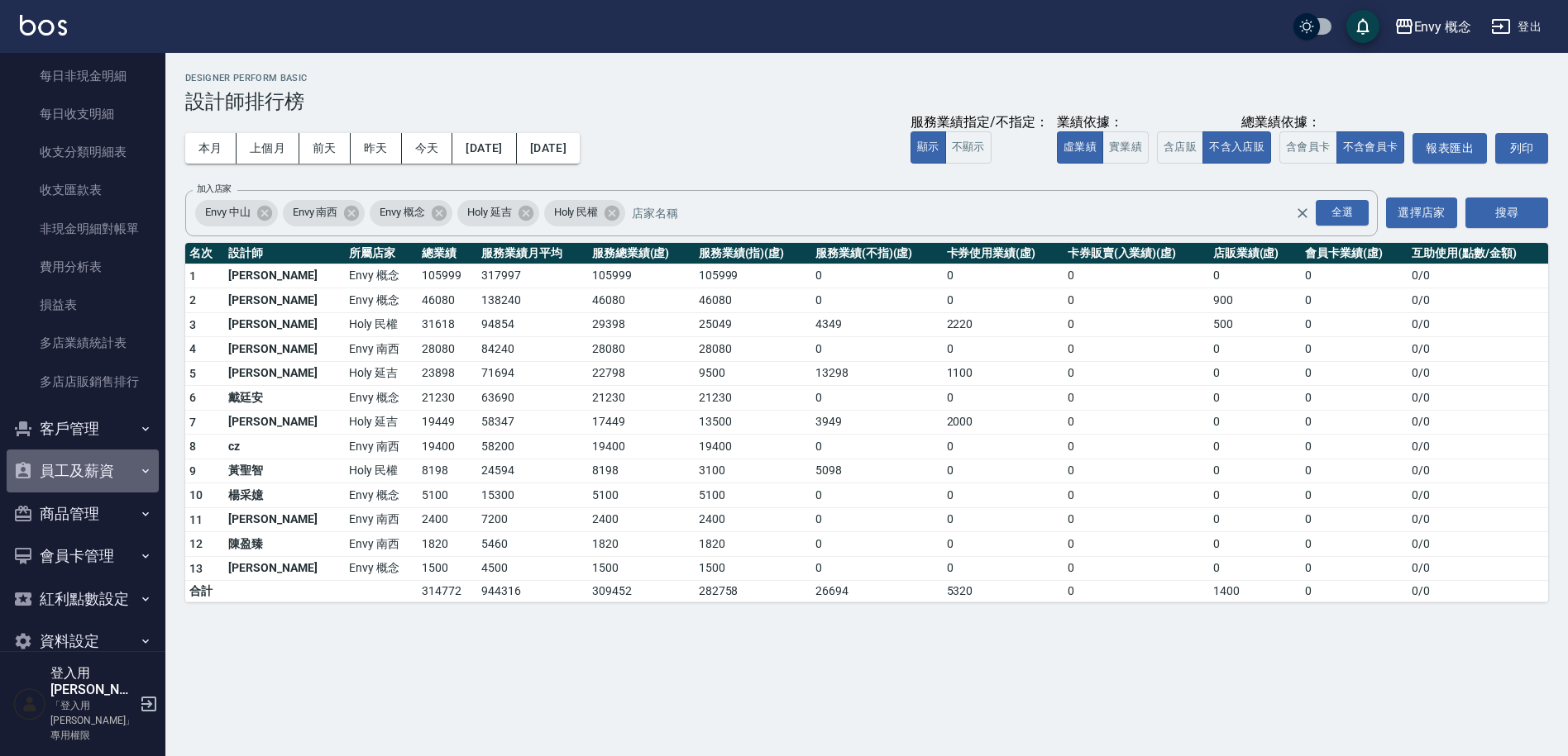
click at [94, 467] on button "員工及薪資" at bounding box center [83, 471] width 152 height 43
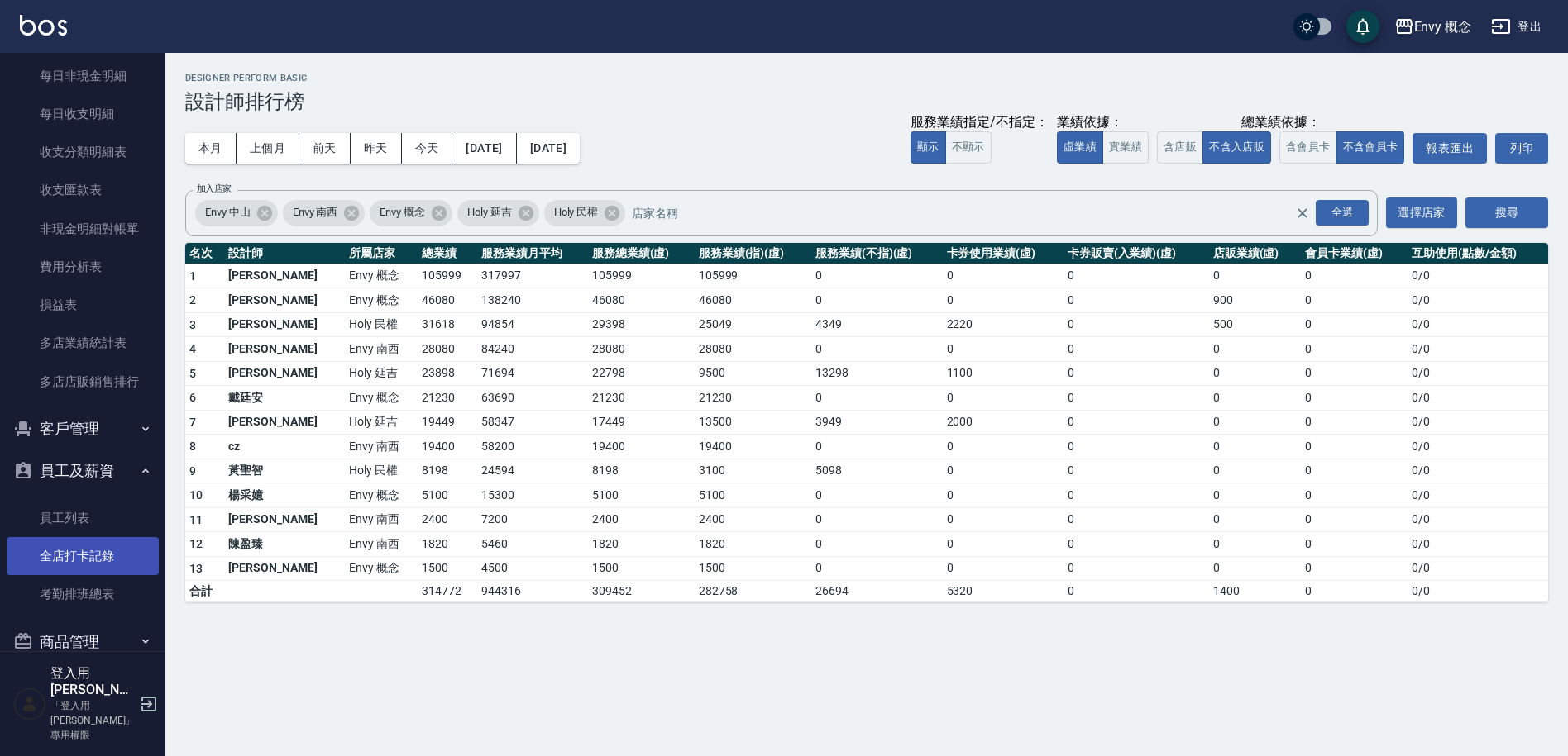
click at [80, 560] on link "全店打卡記錄" at bounding box center [83, 556] width 152 height 38
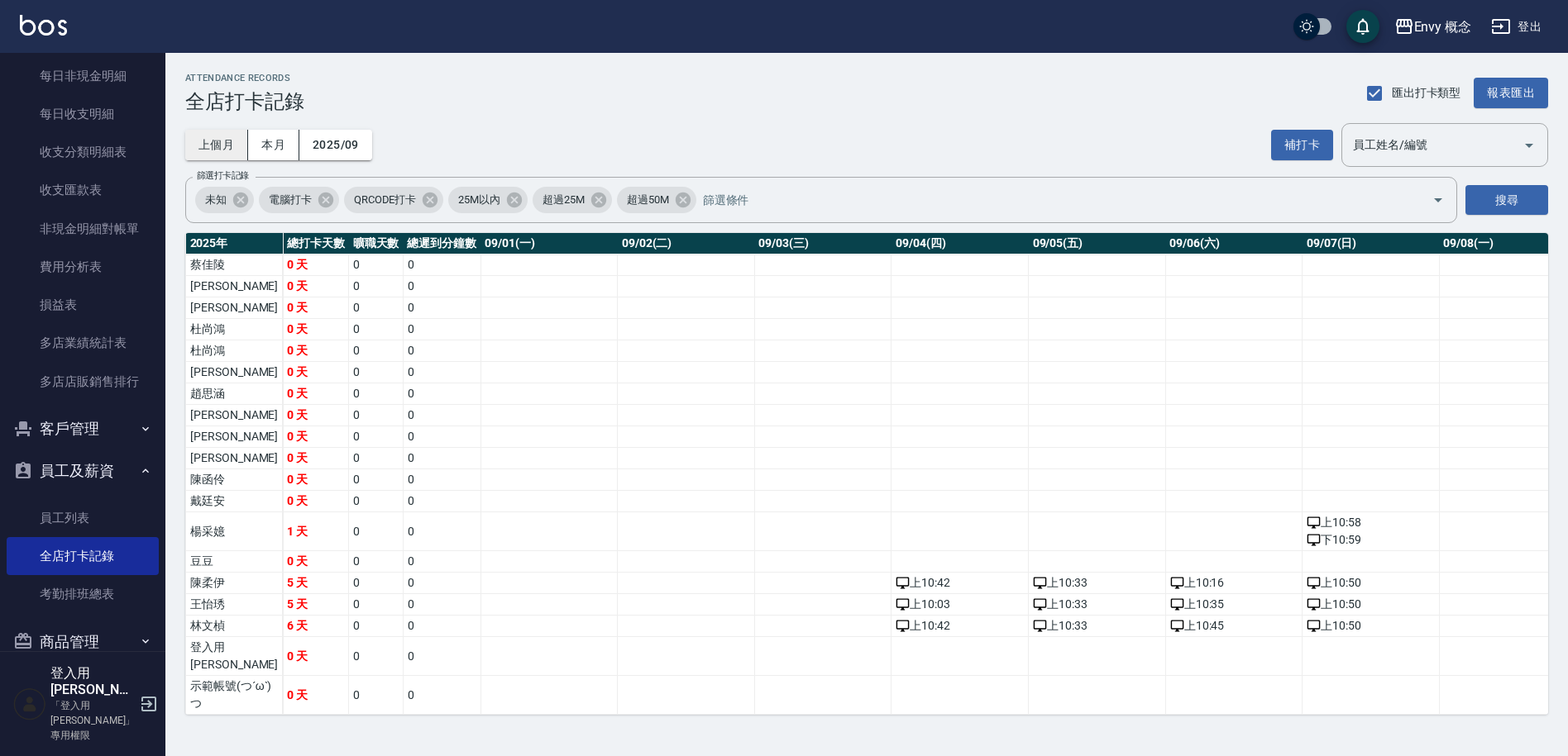
click at [222, 141] on button "上個月" at bounding box center [217, 144] width 63 height 30
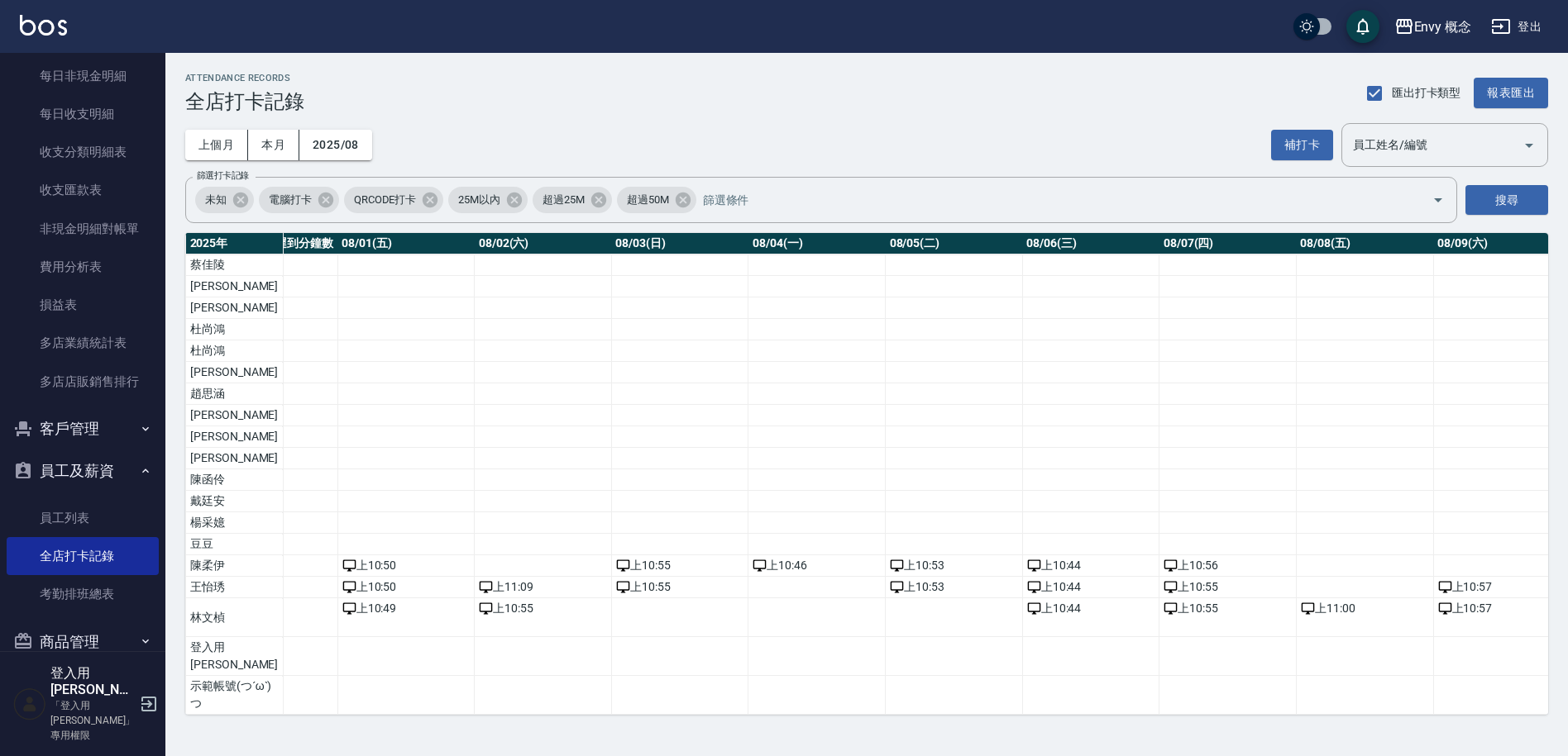
scroll to position [23, 121]
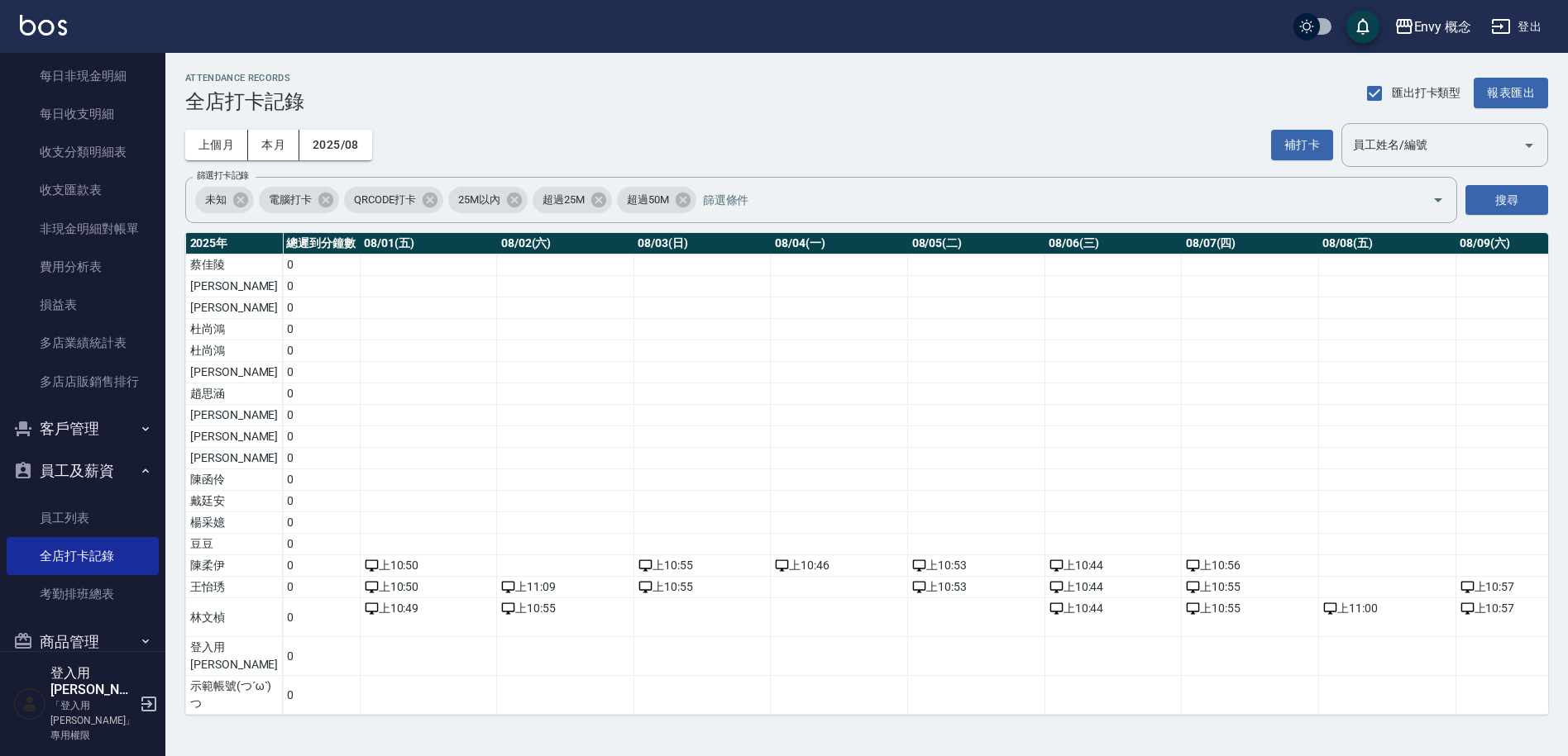
drag, startPoint x: 433, startPoint y: 719, endPoint x: 395, endPoint y: 703, distance: 41.2
click at [378, 707] on div "ATTENDANCE RECORDS 全店打卡記錄 匯出打卡類型 報表匯出 上個月 本月 2025/08 補打卡 員工姓名/編號 員工姓名/編號 篩選打卡記錄…" at bounding box center [867, 394] width 1403 height 682
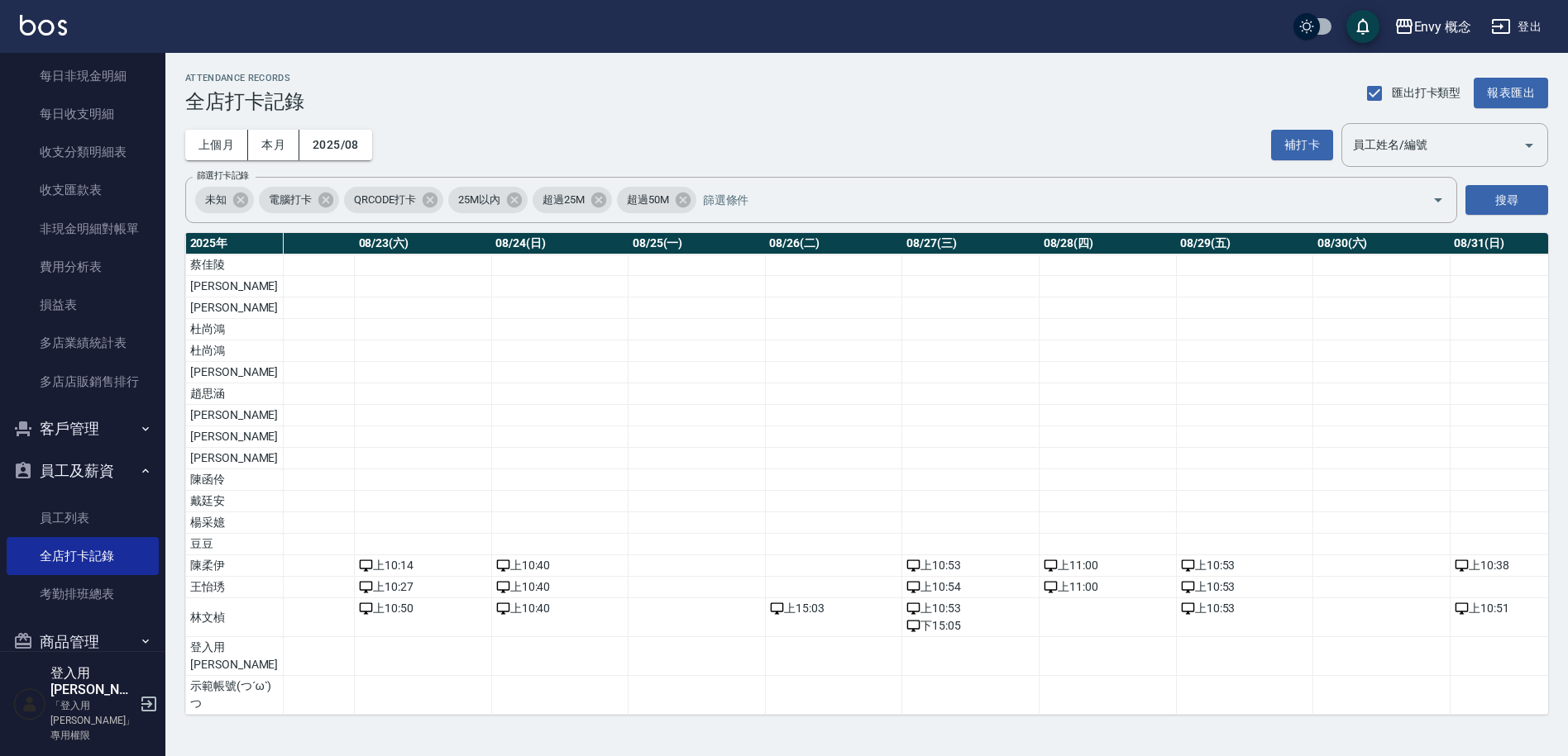
scroll to position [28, 3140]
click at [1314, 556] on td "a dense table" at bounding box center [1382, 567] width 138 height 22
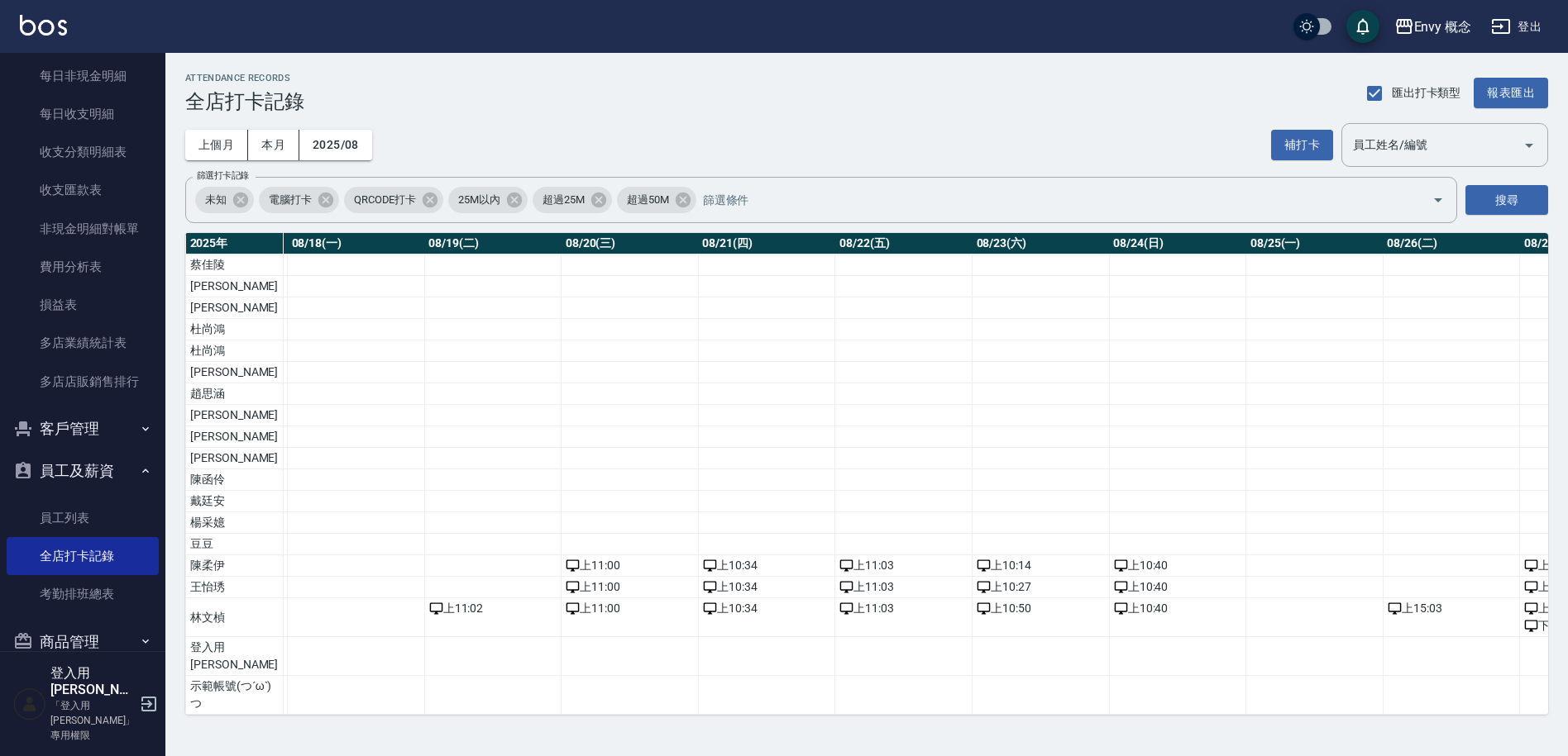
scroll to position [28, 2517]
click at [1021, 717] on div "ATTENDANCE RECORDS 全店打卡記錄 匯出打卡類型 報表匯出 上個月 本月 2025/08 補打卡 員工姓名/編號 員工姓名/編號 篩選打卡記錄…" at bounding box center [867, 394] width 1403 height 682
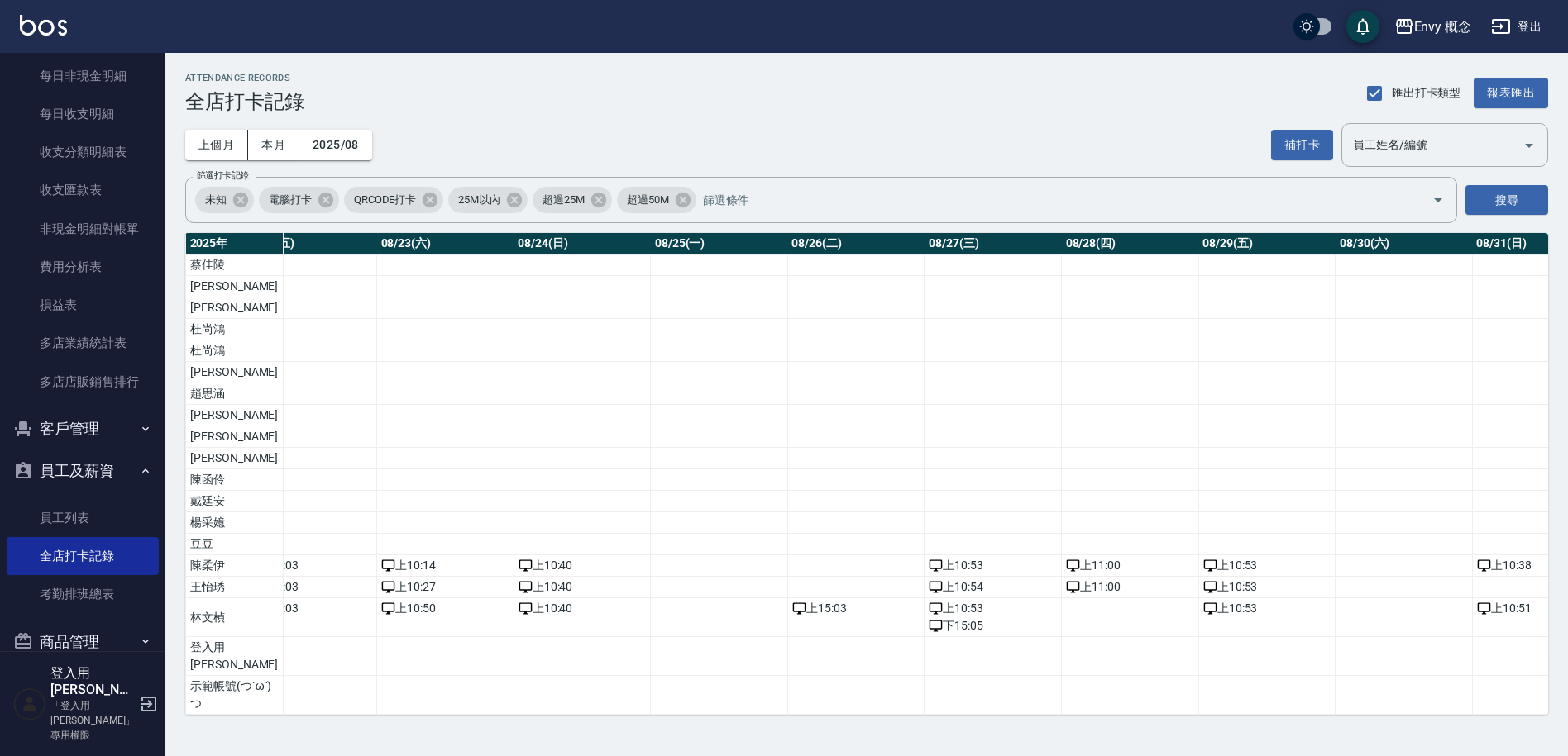
scroll to position [28, 3140]
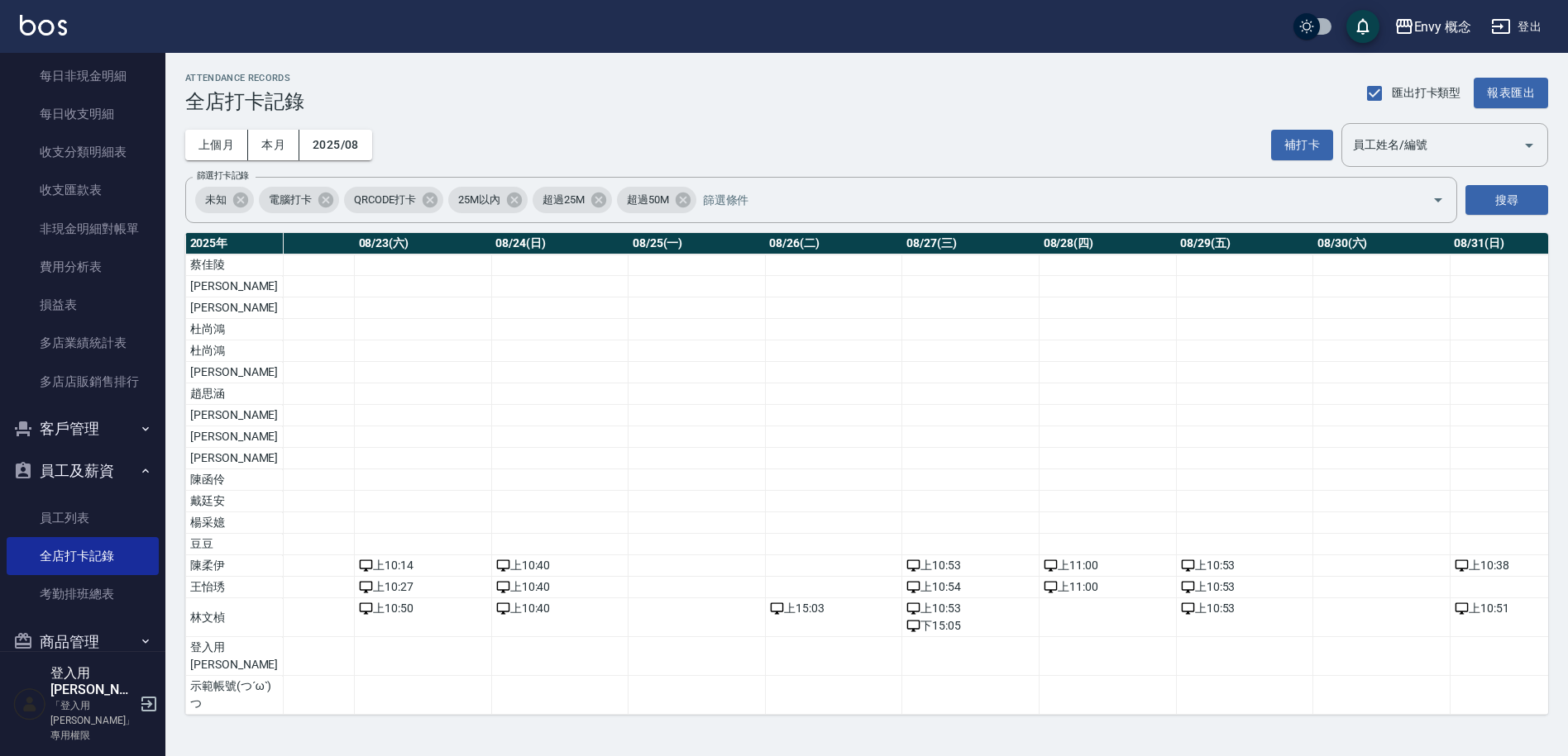
drag, startPoint x: 1344, startPoint y: 718, endPoint x: 1336, endPoint y: 715, distance: 8.5
click at [1336, 715] on div "ATTENDANCE RECORDS 全店打卡記錄 匯出打卡類型 報表匯出 上個月 本月 2025/08 補打卡 員工姓名/編號 員工姓名/編號 篩選打卡記錄…" at bounding box center [867, 394] width 1403 height 682
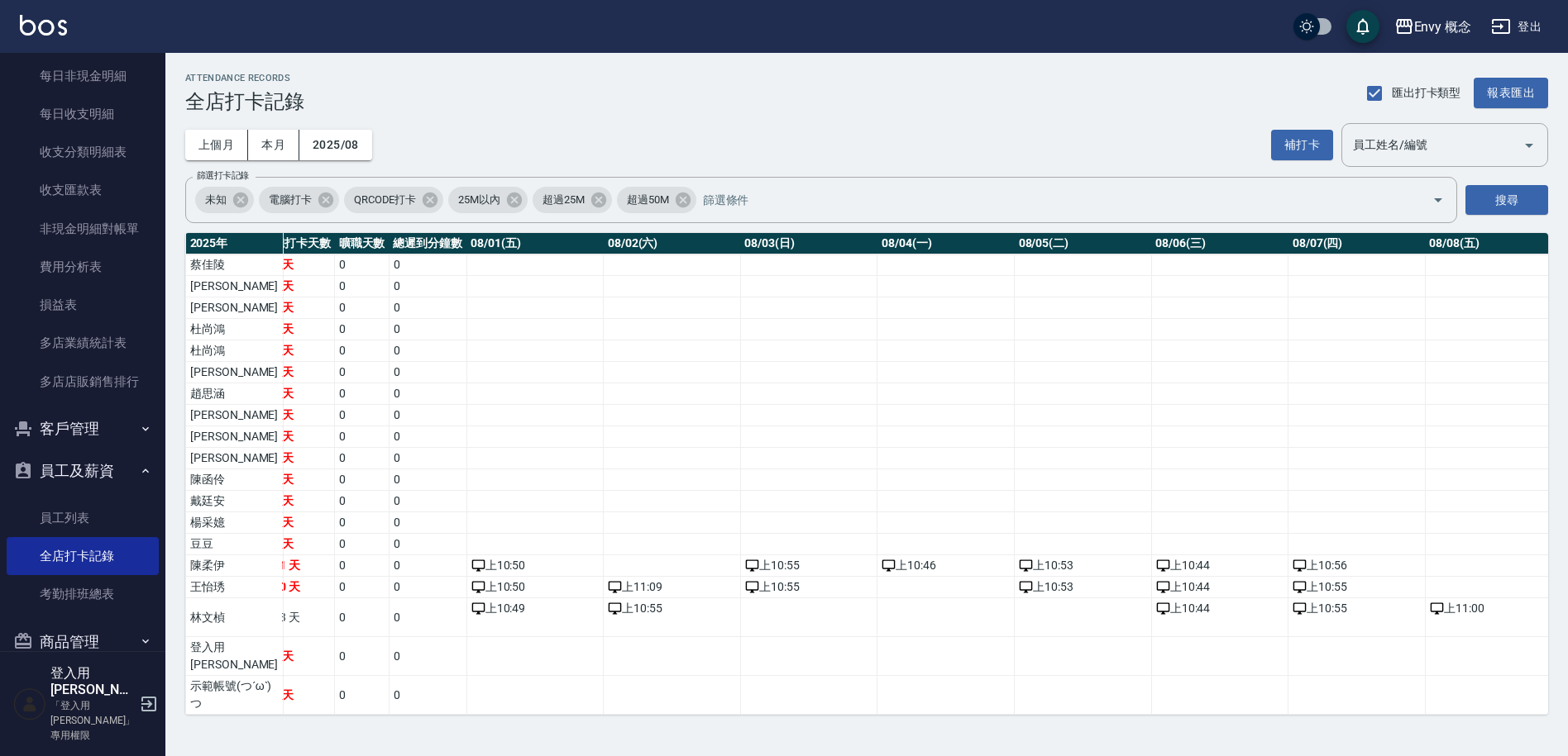
scroll to position [28, 0]
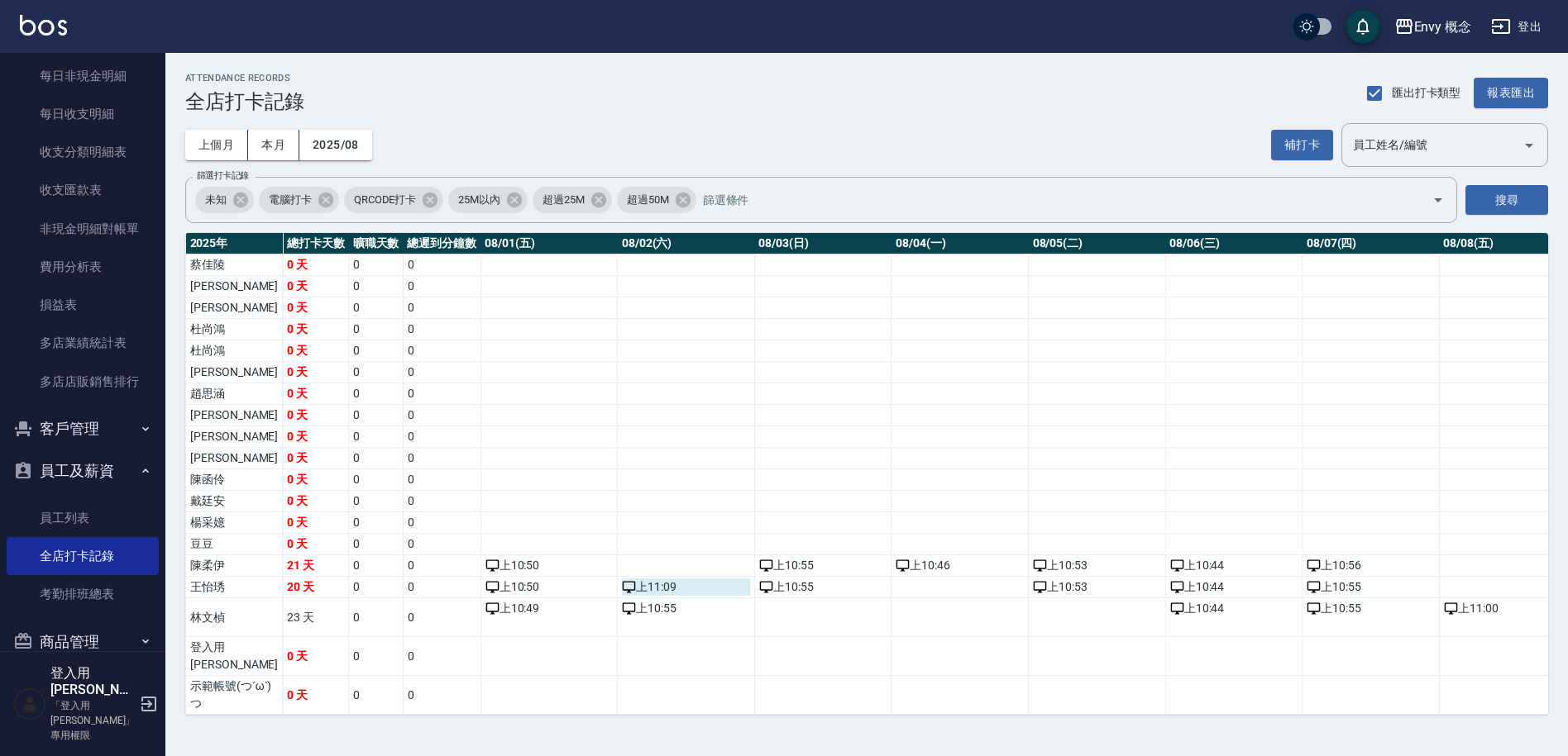
click at [626, 578] on div "上 11:09" at bounding box center [686, 587] width 128 height 18
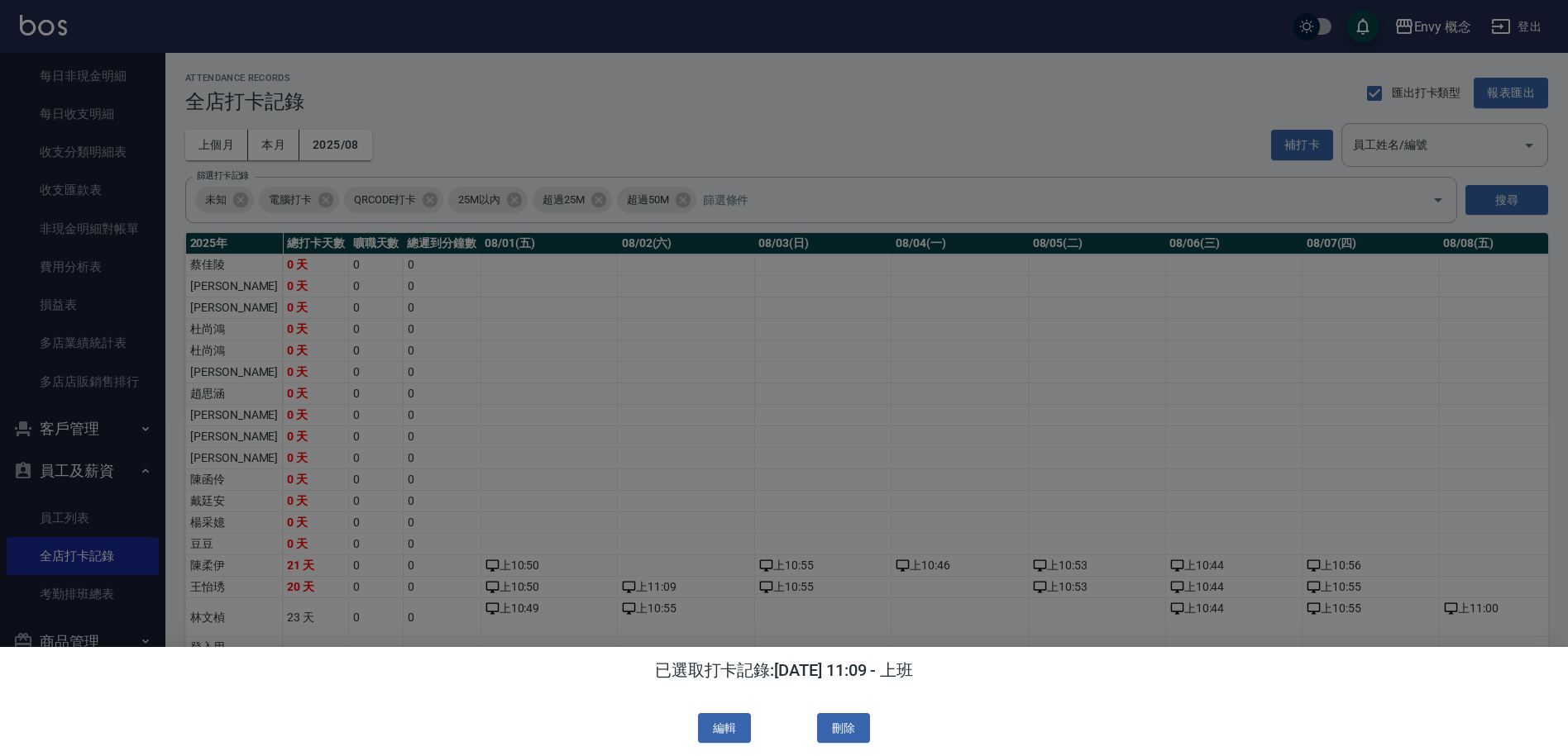
click at [666, 493] on div at bounding box center [784, 378] width 1568 height 756
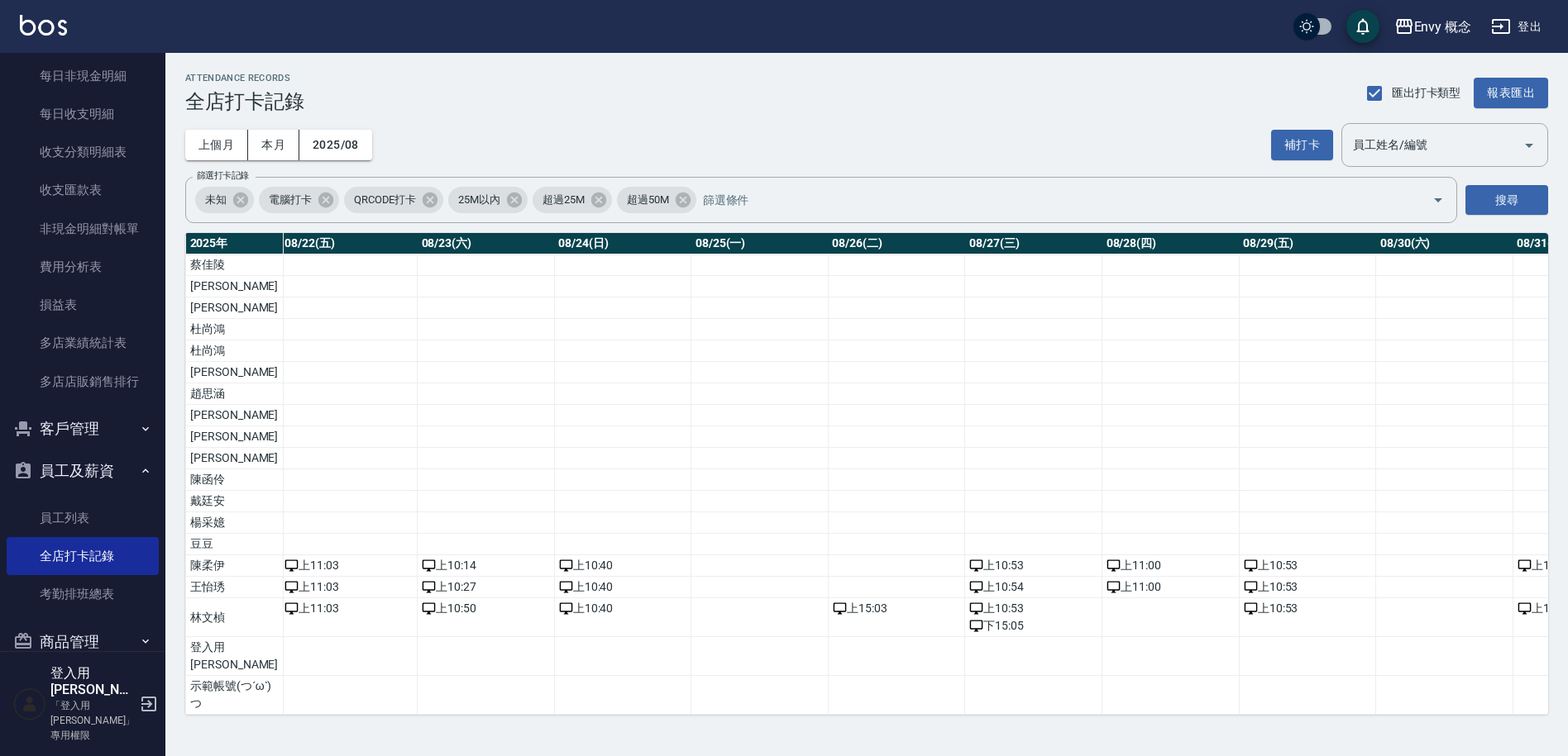
scroll to position [28, 3102]
